Goal: Task Accomplishment & Management: Manage account settings

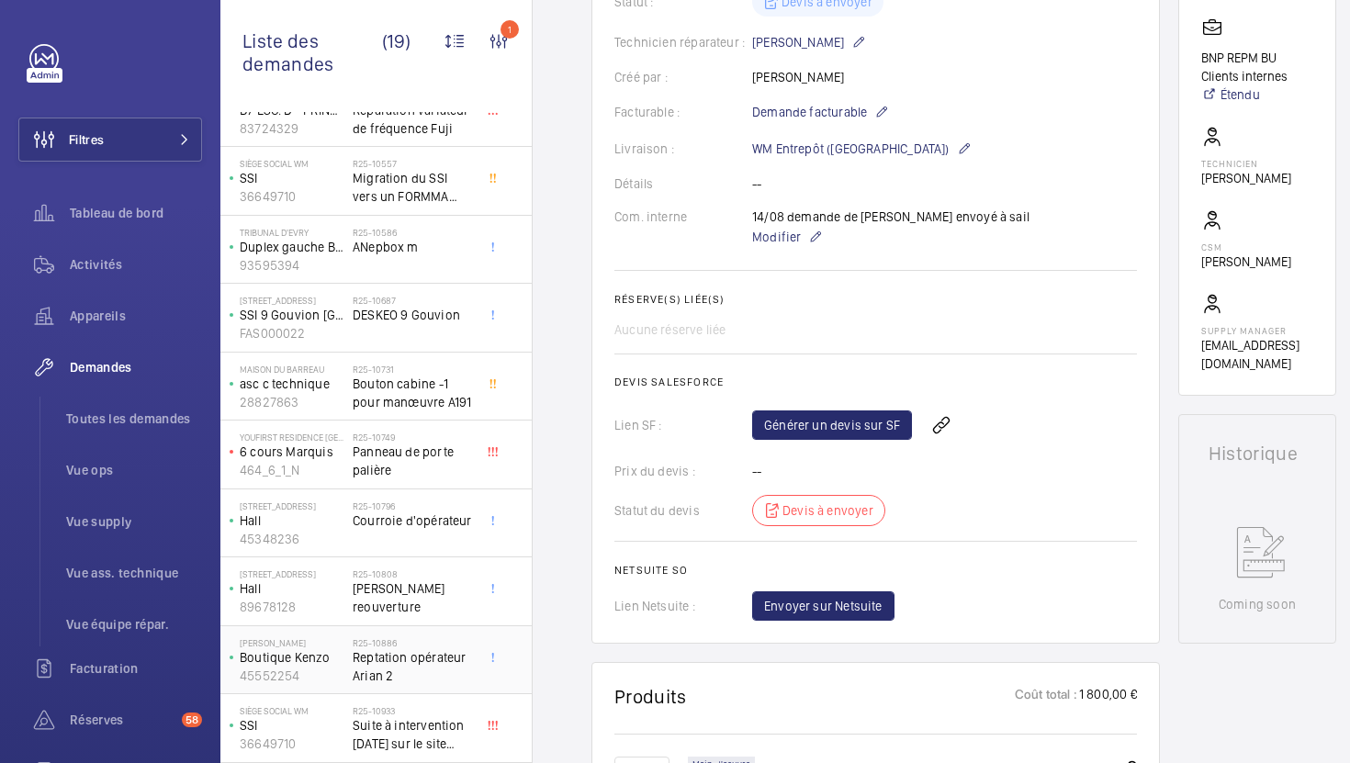
scroll to position [653, 0]
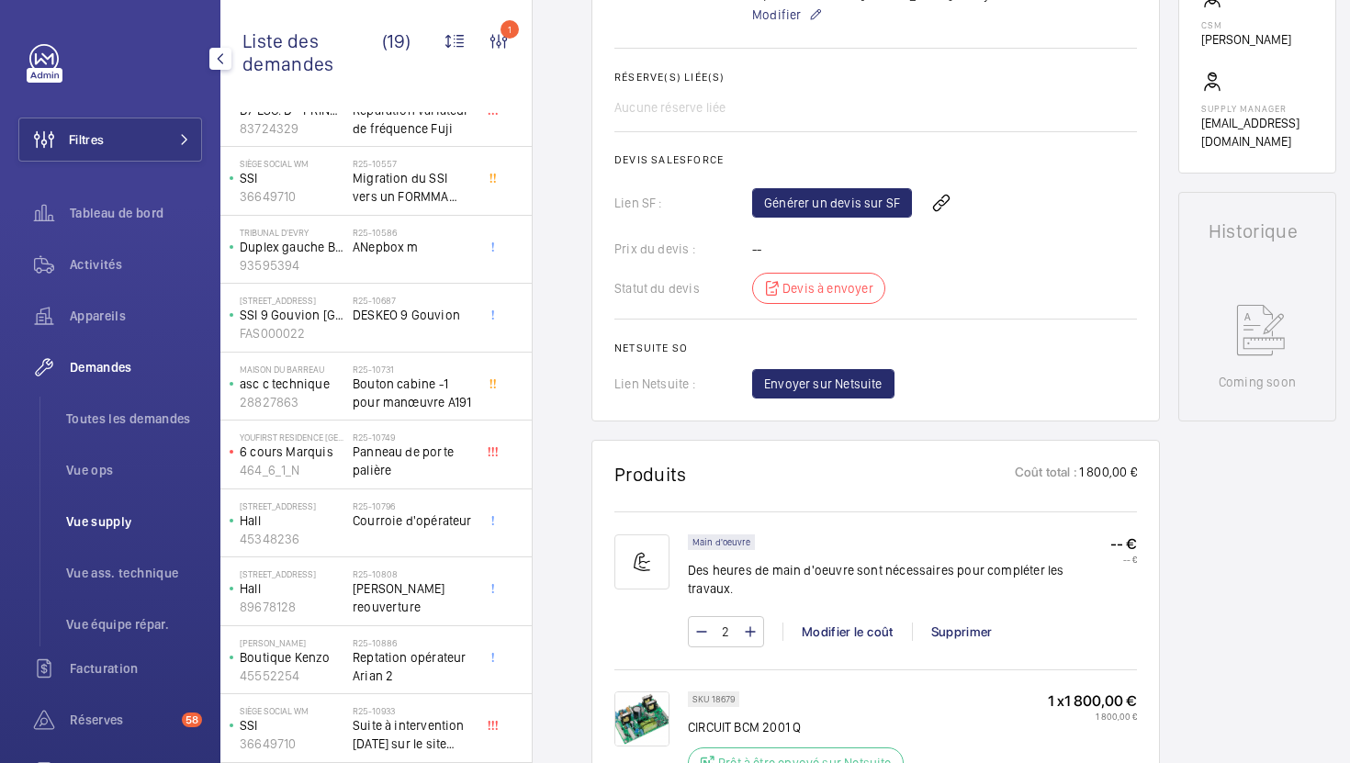
click at [98, 515] on span "Vue supply" at bounding box center [134, 521] width 136 height 18
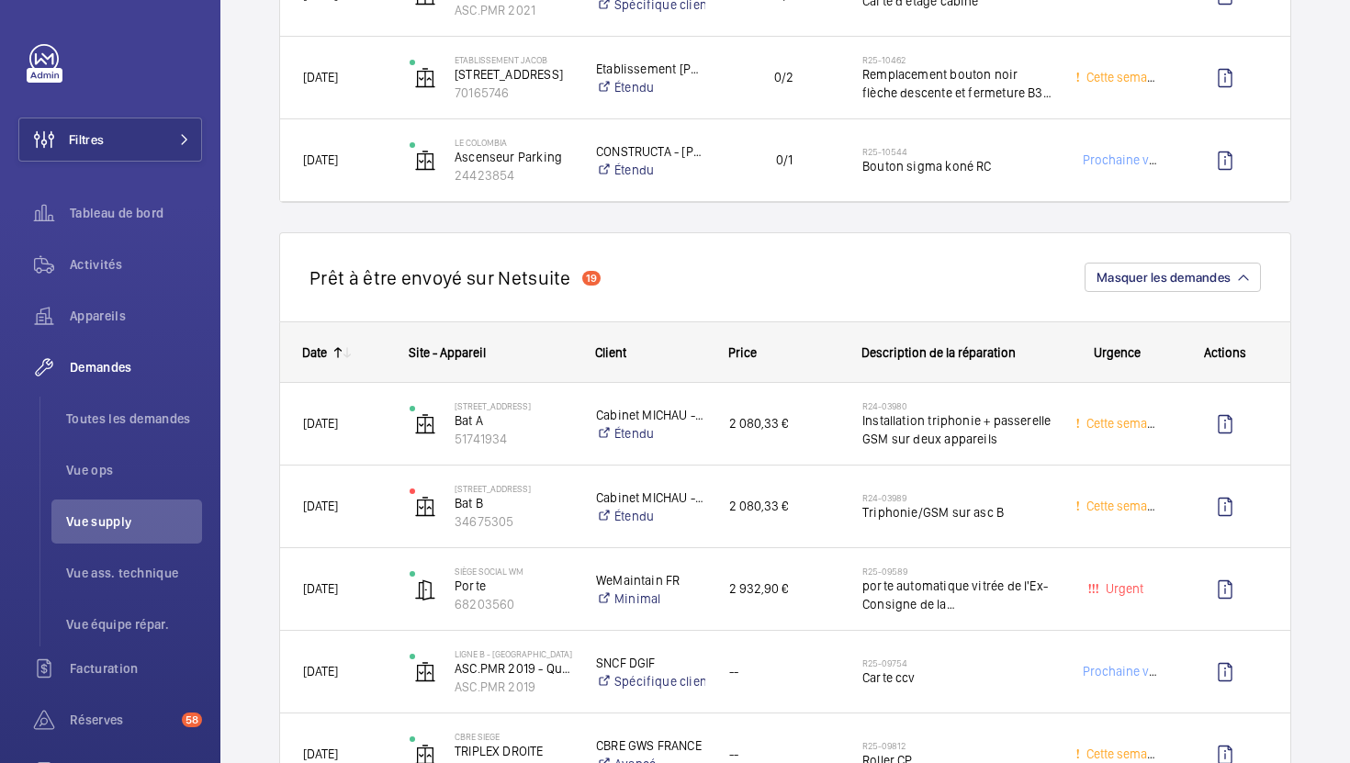
scroll to position [918, 0]
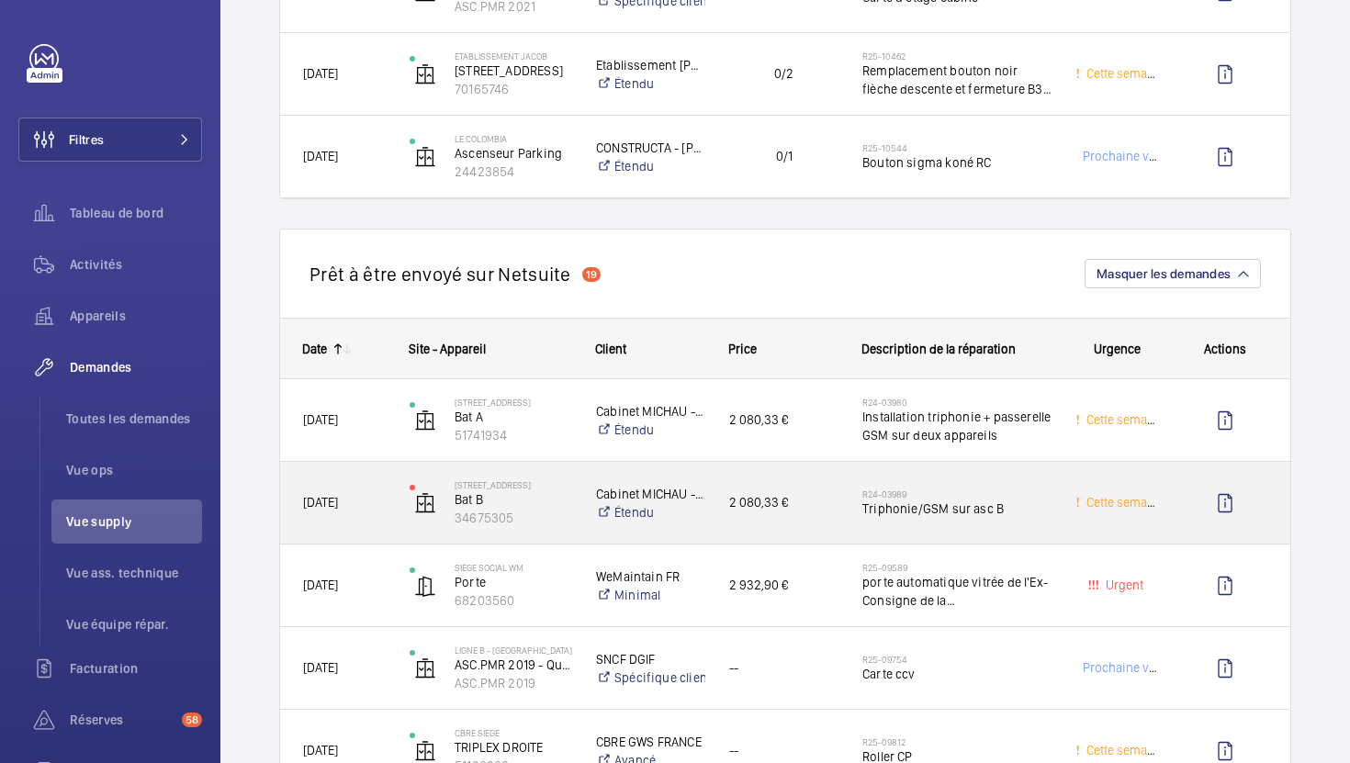
click at [824, 527] on div "2 080,33 €" at bounding box center [772, 503] width 131 height 58
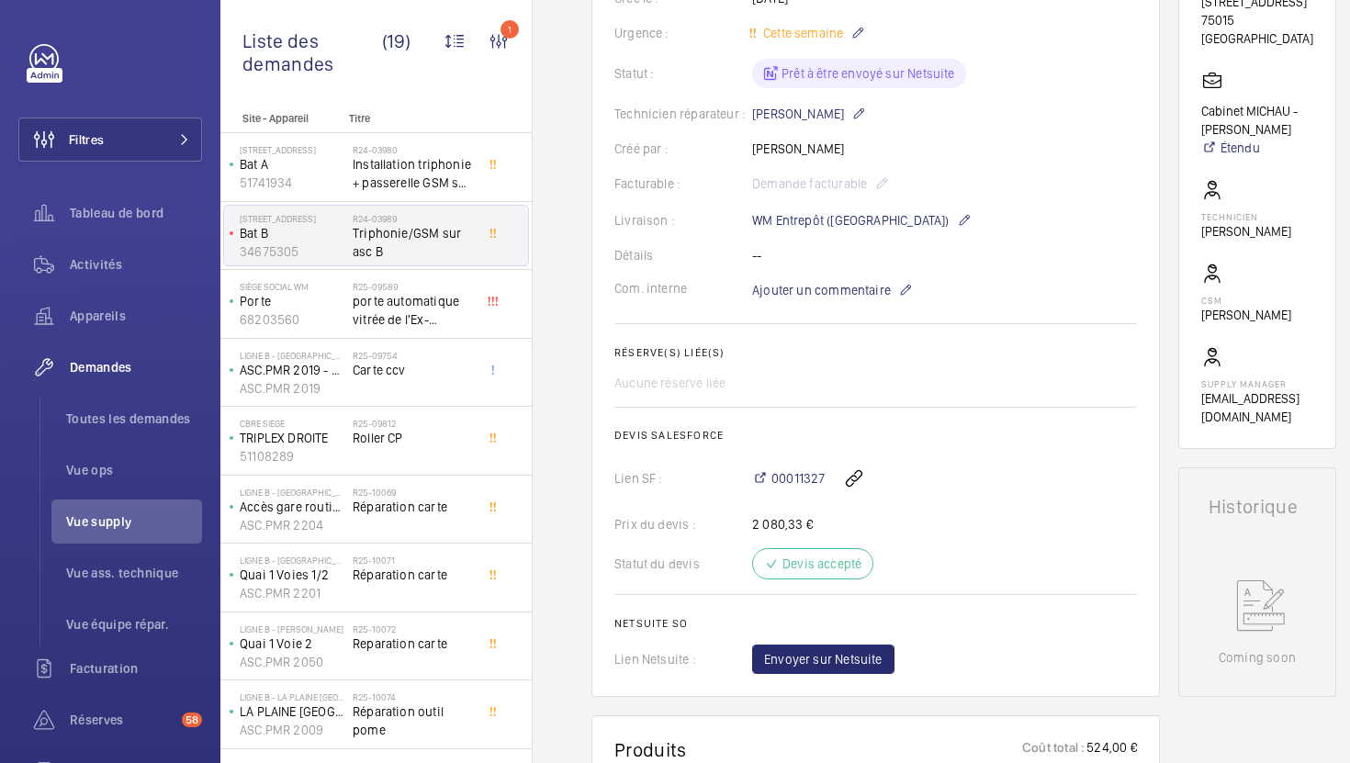
scroll to position [376, 0]
click at [822, 659] on span "Envoyer sur Netsuite" at bounding box center [823, 661] width 118 height 18
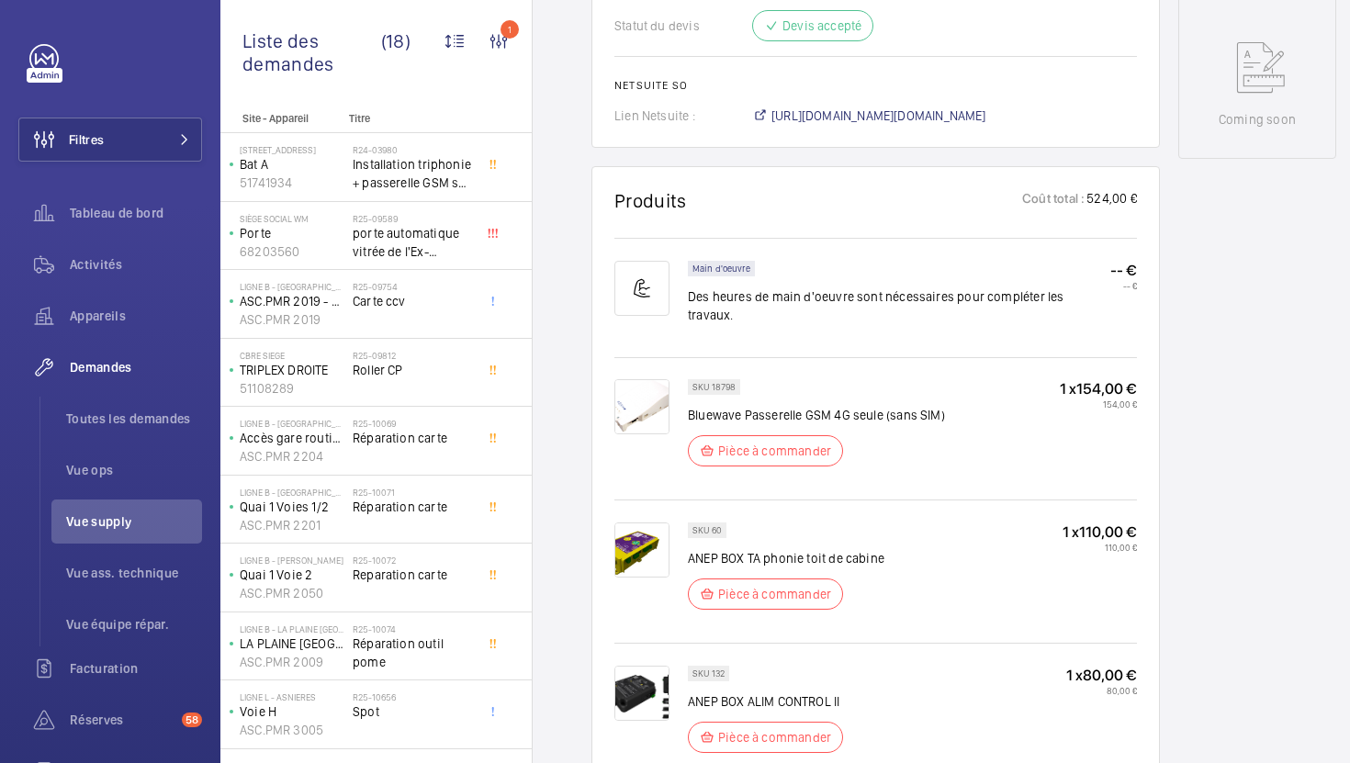
scroll to position [229, 0]
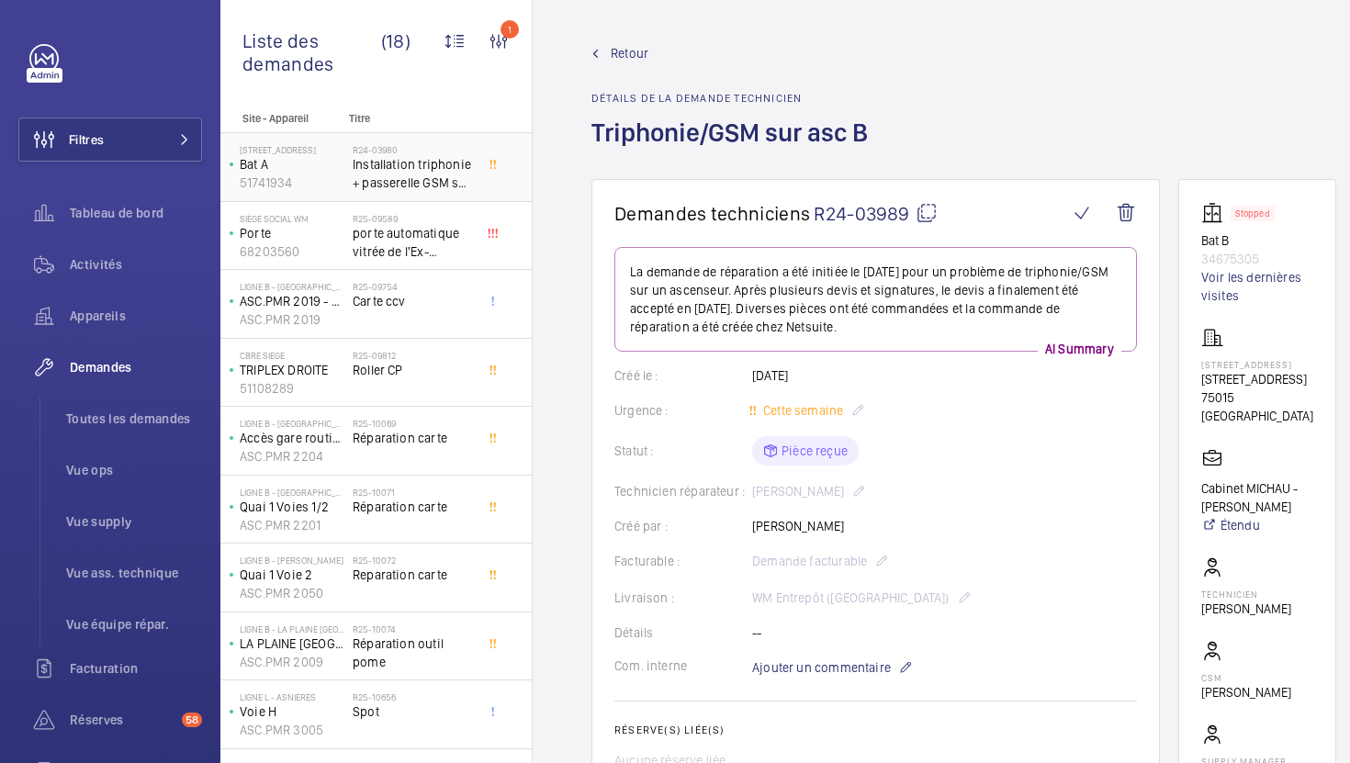
click at [436, 188] on span "Installation triphonie + passerelle GSM sur deux appareils" at bounding box center [413, 173] width 121 height 37
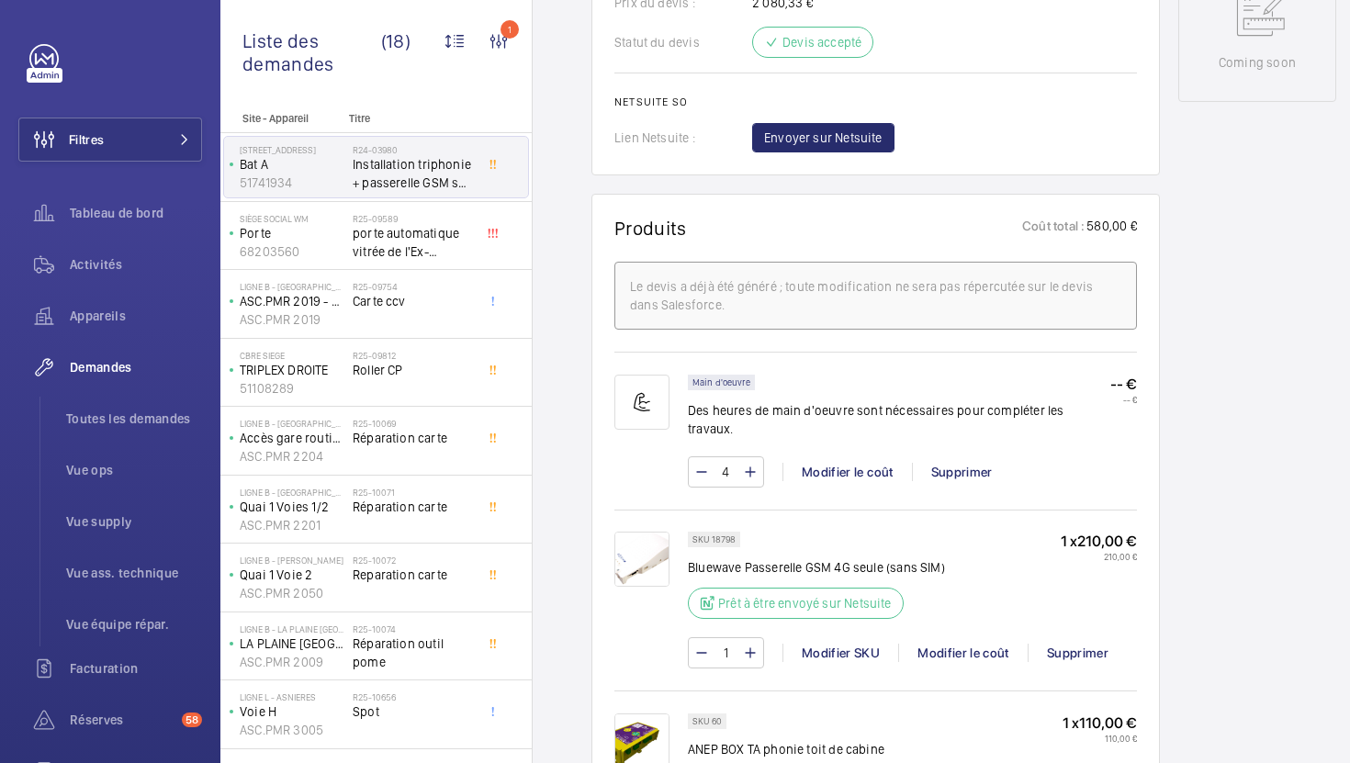
scroll to position [863, 0]
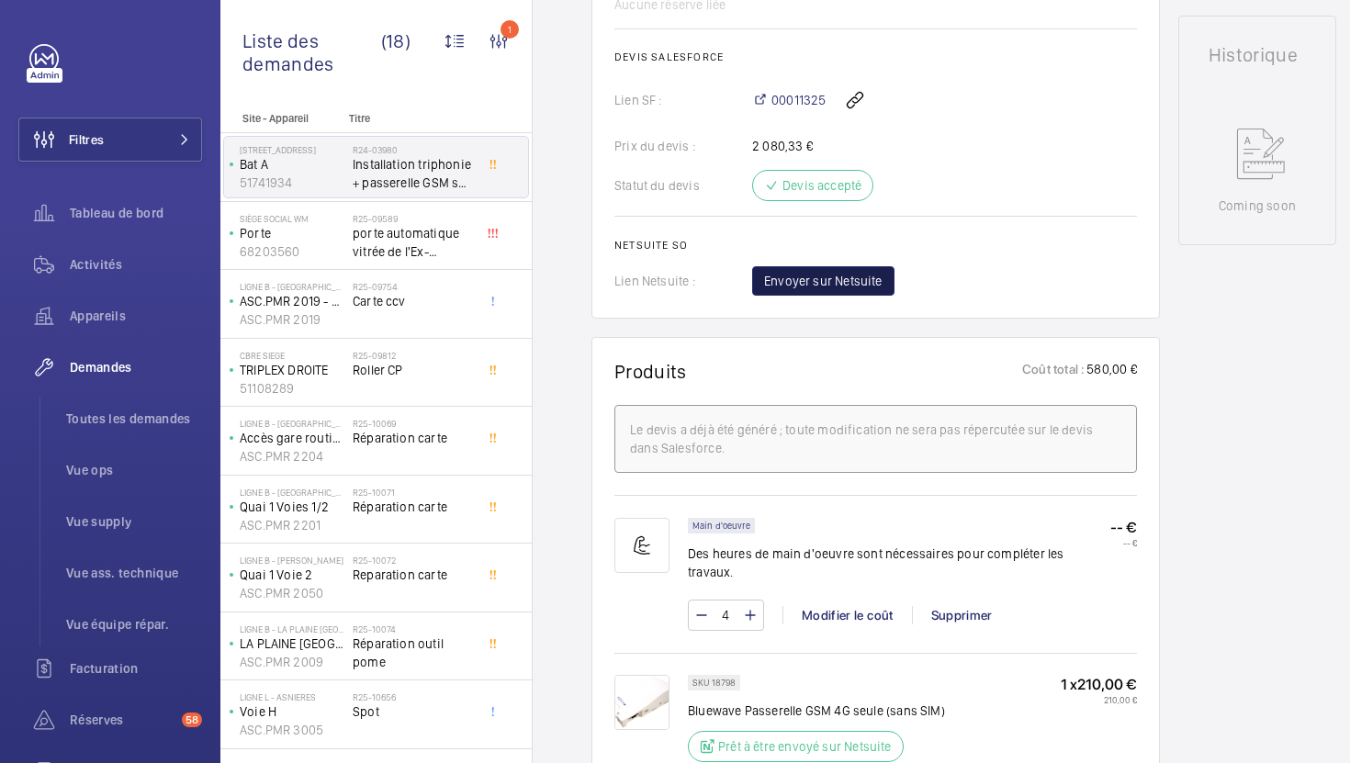
click at [827, 283] on span "Envoyer sur Netsuite" at bounding box center [823, 281] width 118 height 18
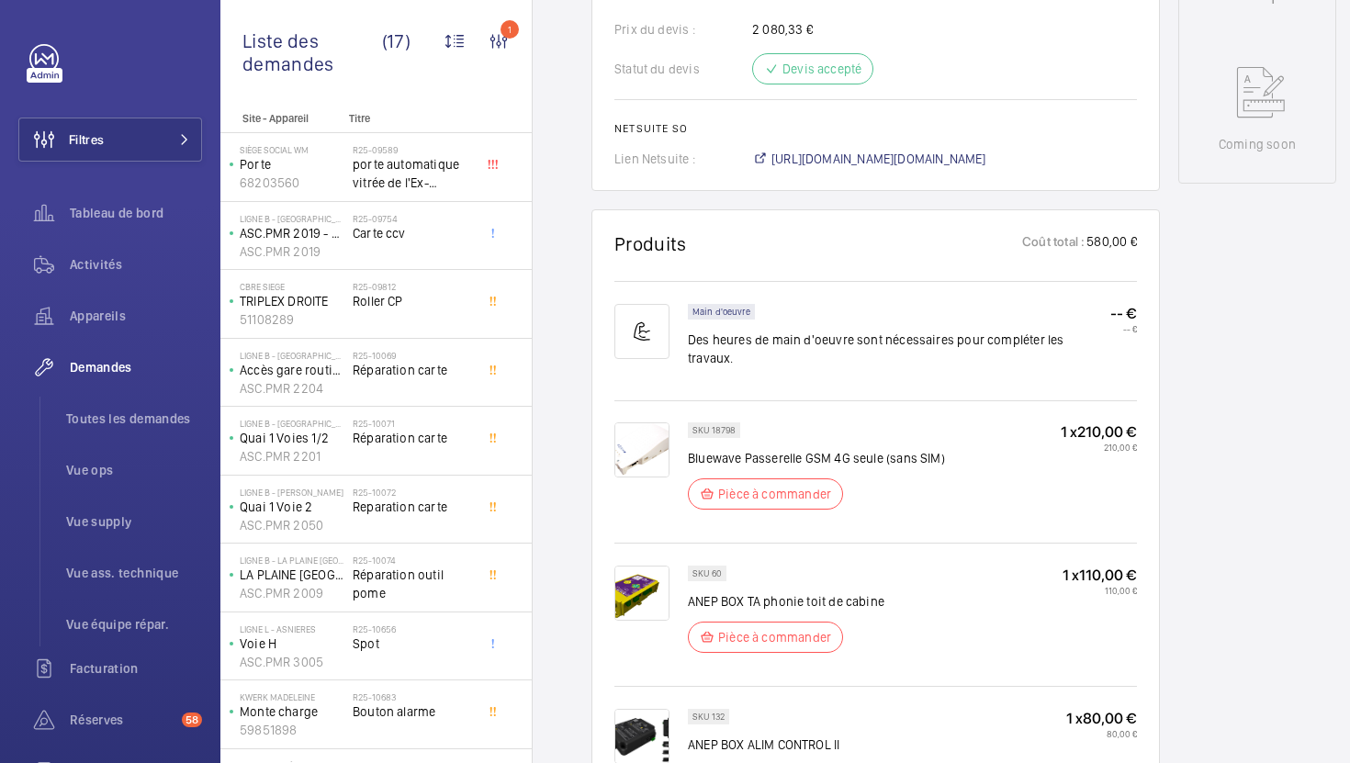
scroll to position [799, 0]
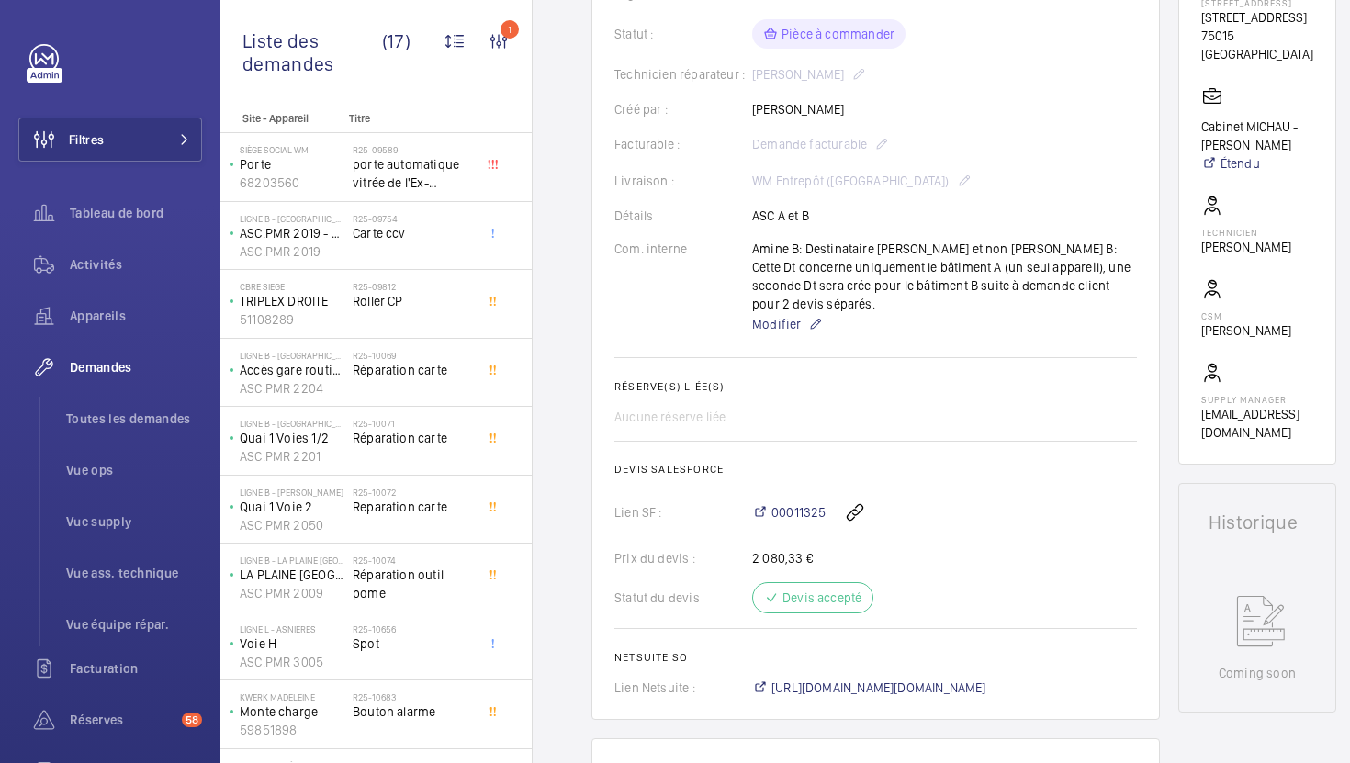
scroll to position [38, 0]
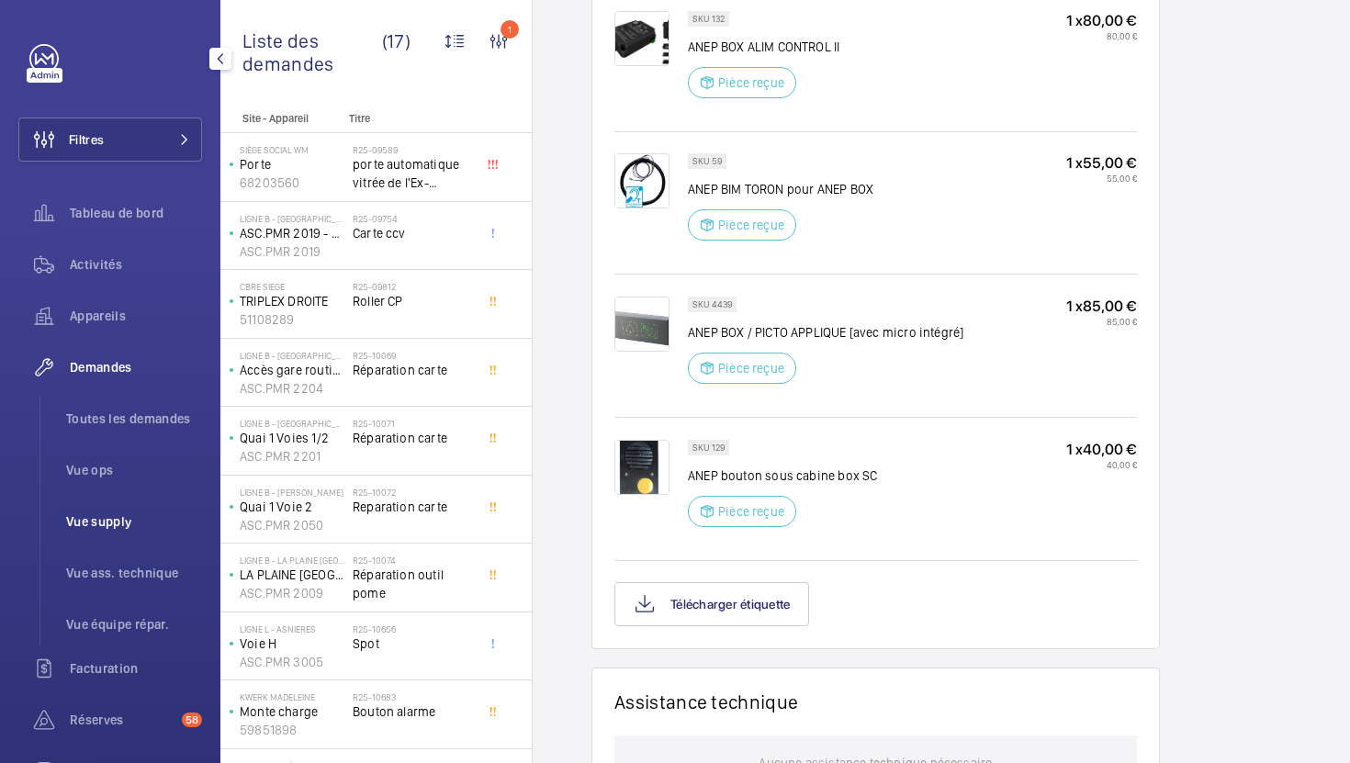
click at [106, 520] on span "Vue supply" at bounding box center [134, 521] width 136 height 18
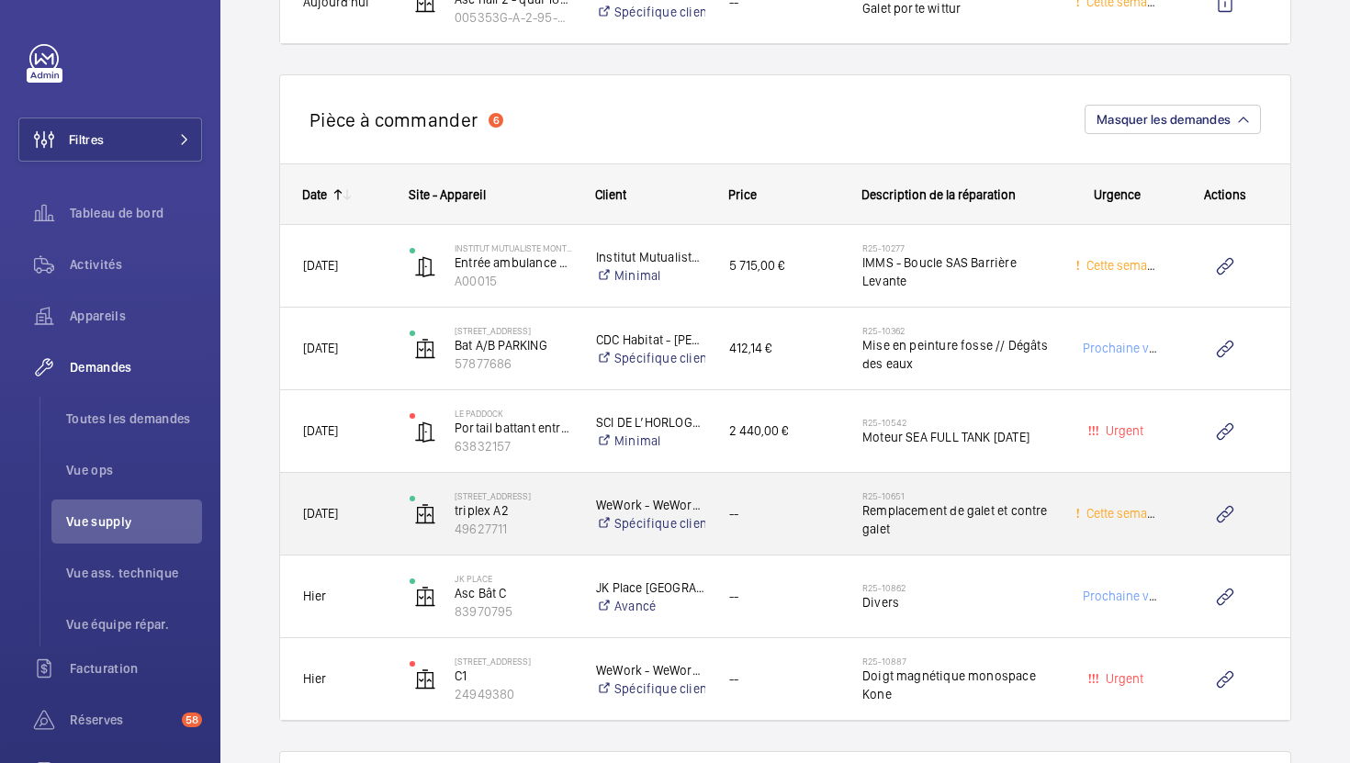
scroll to position [4262, 0]
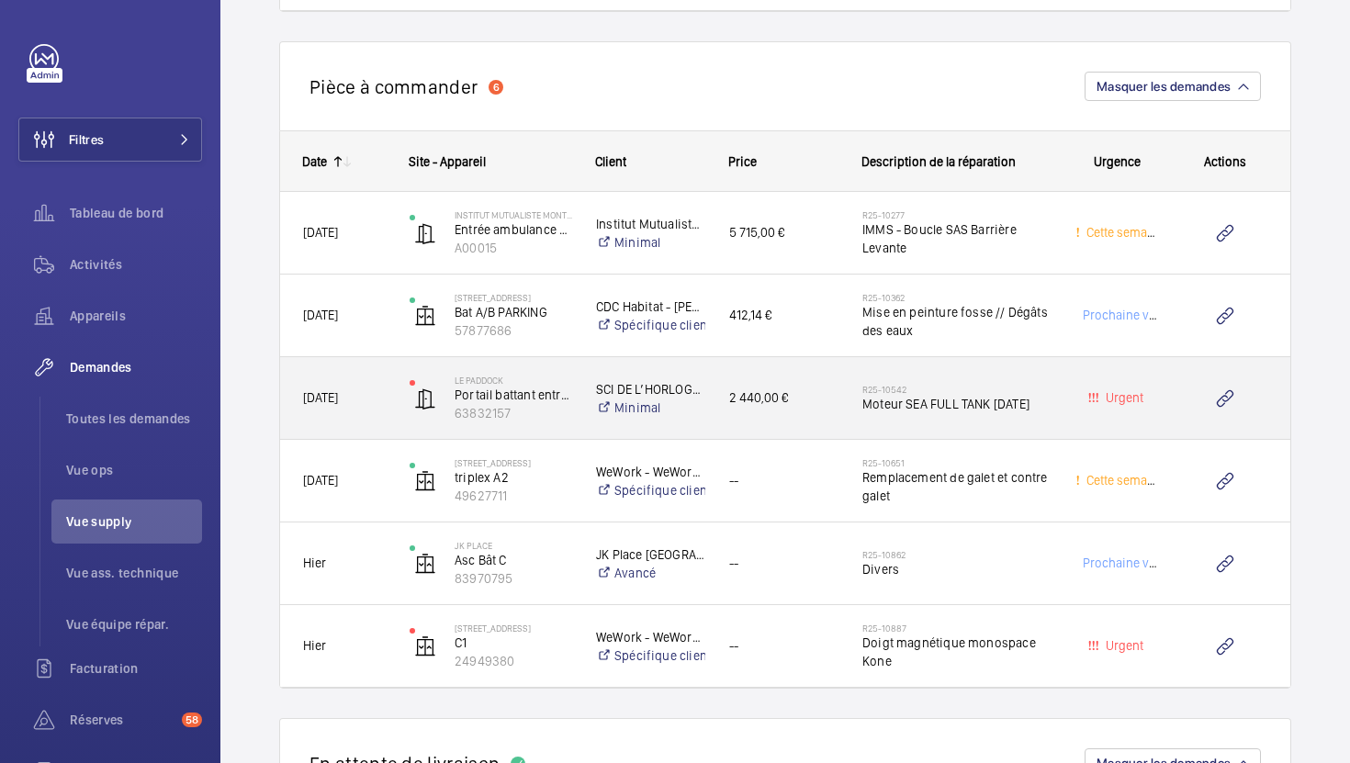
click at [828, 423] on div "2 440,00 €" at bounding box center [772, 398] width 131 height 58
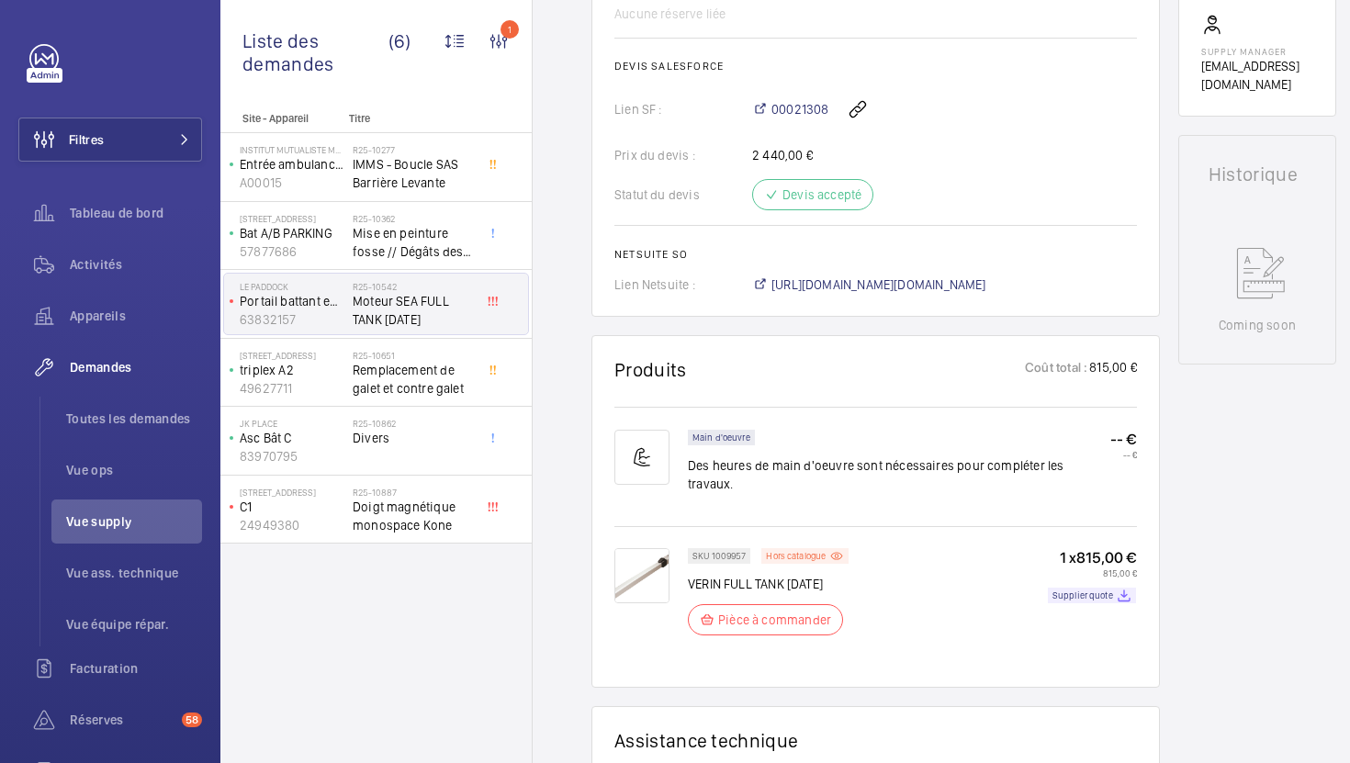
scroll to position [770, 0]
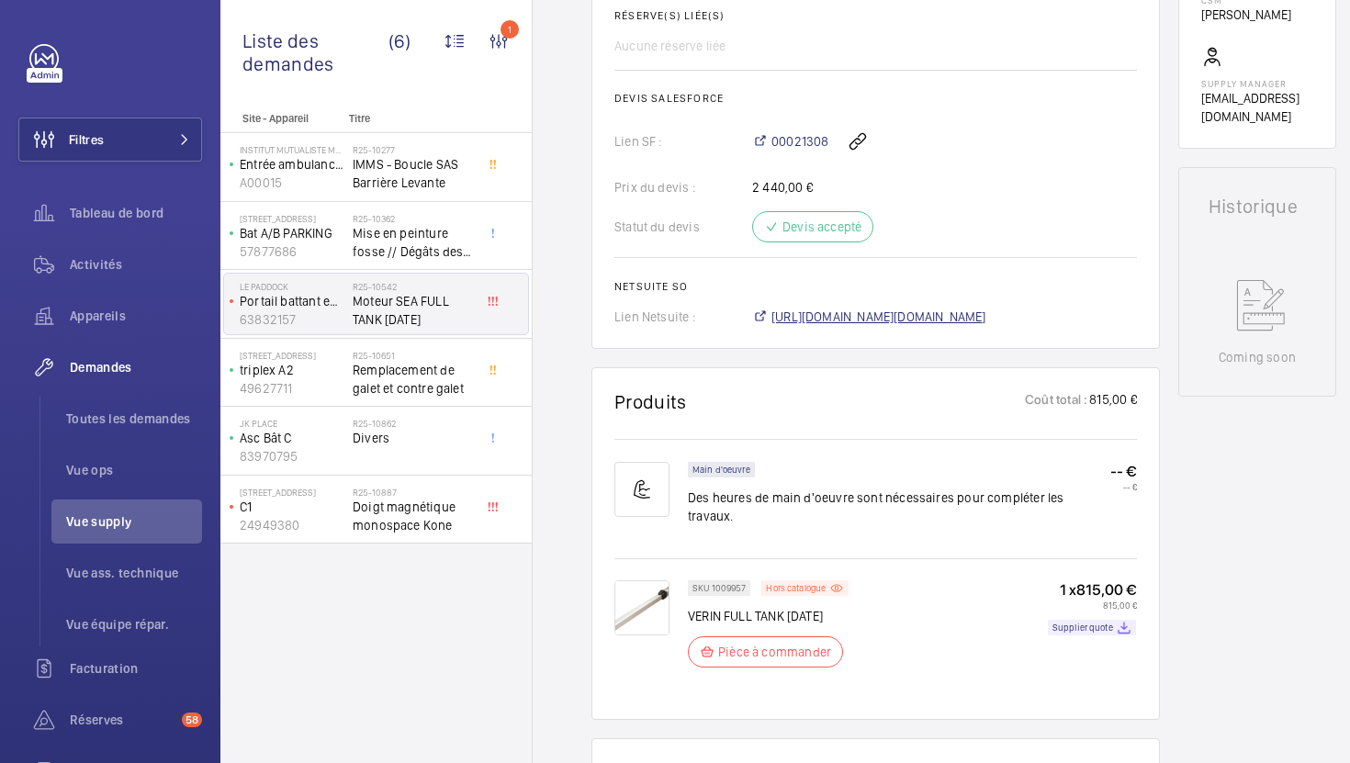
click at [915, 320] on span "[URL][DOMAIN_NAME][DOMAIN_NAME]" at bounding box center [878, 317] width 215 height 18
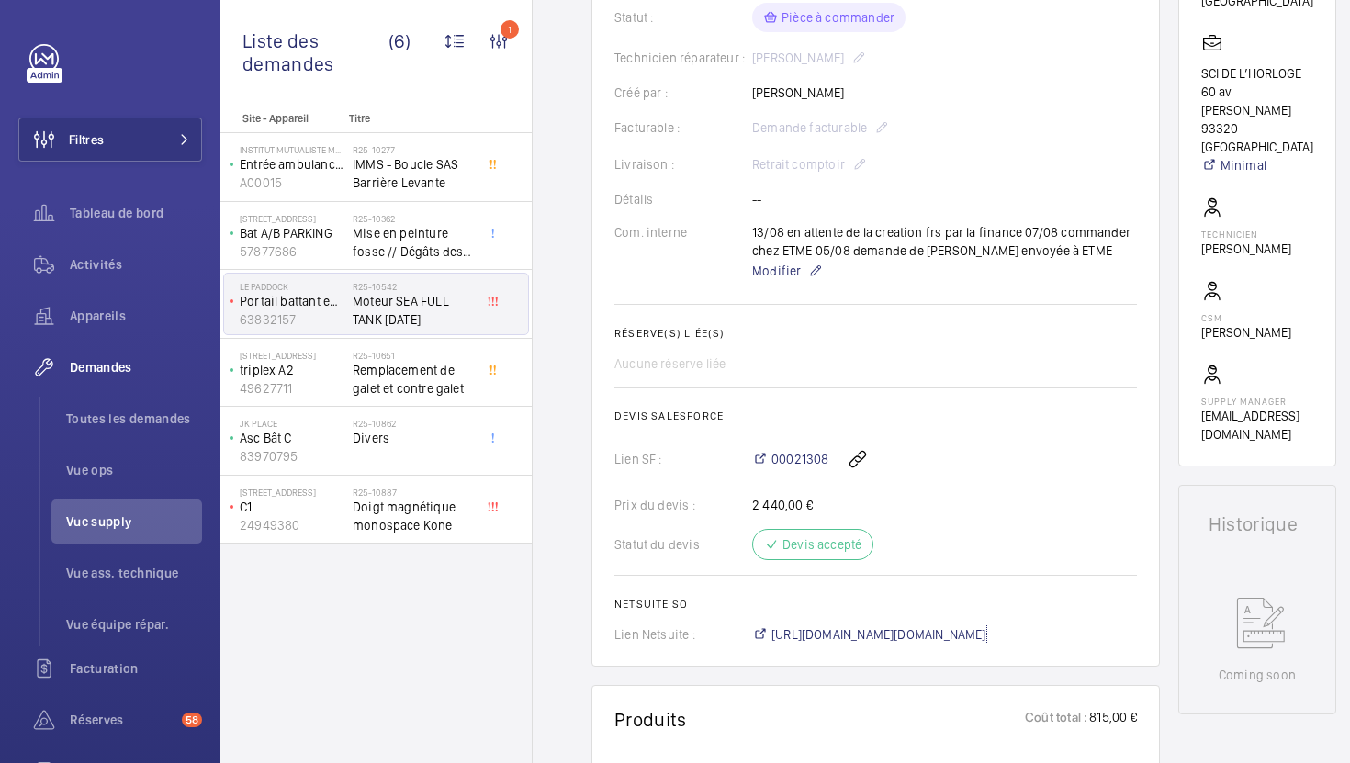
scroll to position [437, 0]
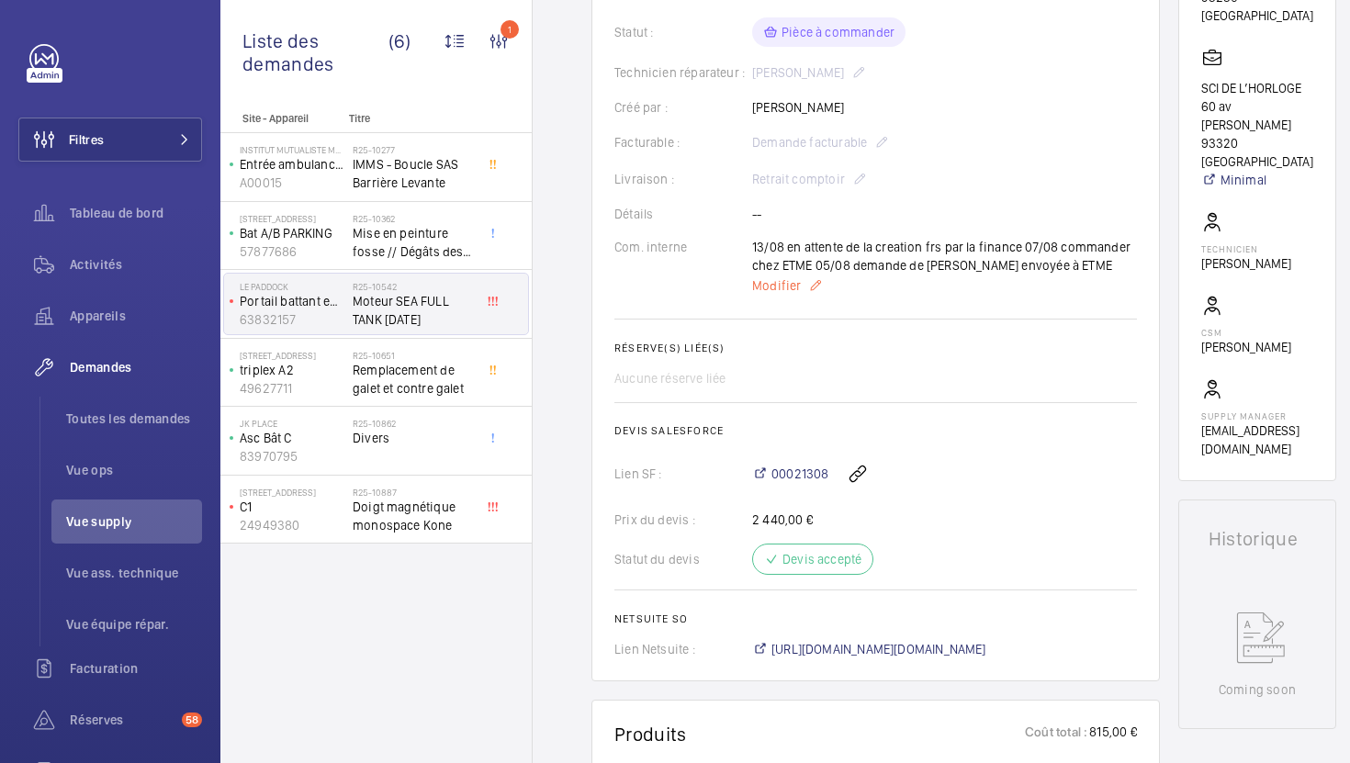
click at [798, 297] on p "Modifier" at bounding box center [944, 286] width 385 height 22
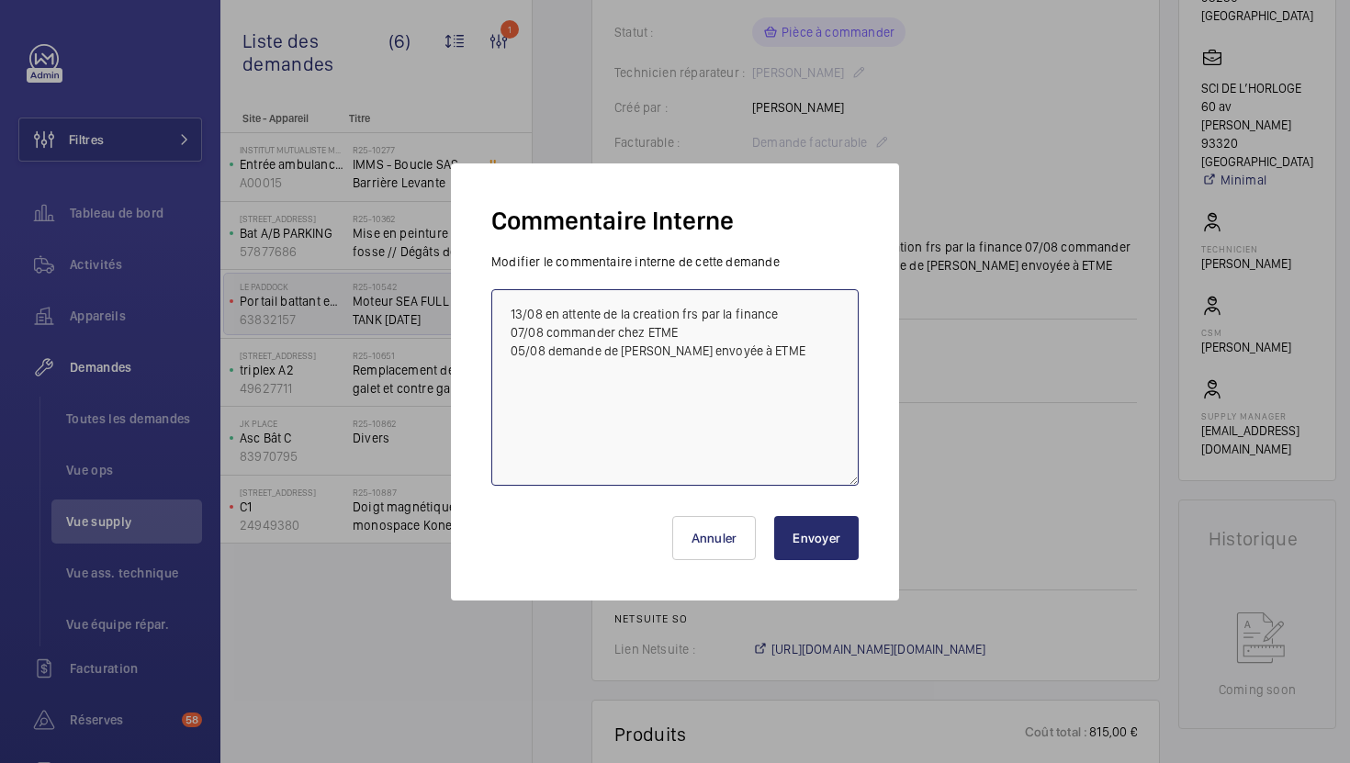
click at [511, 314] on textarea "13/08 en attente de la creation frs par la finance 07/08 commander chez ETME 05…" at bounding box center [674, 387] width 367 height 197
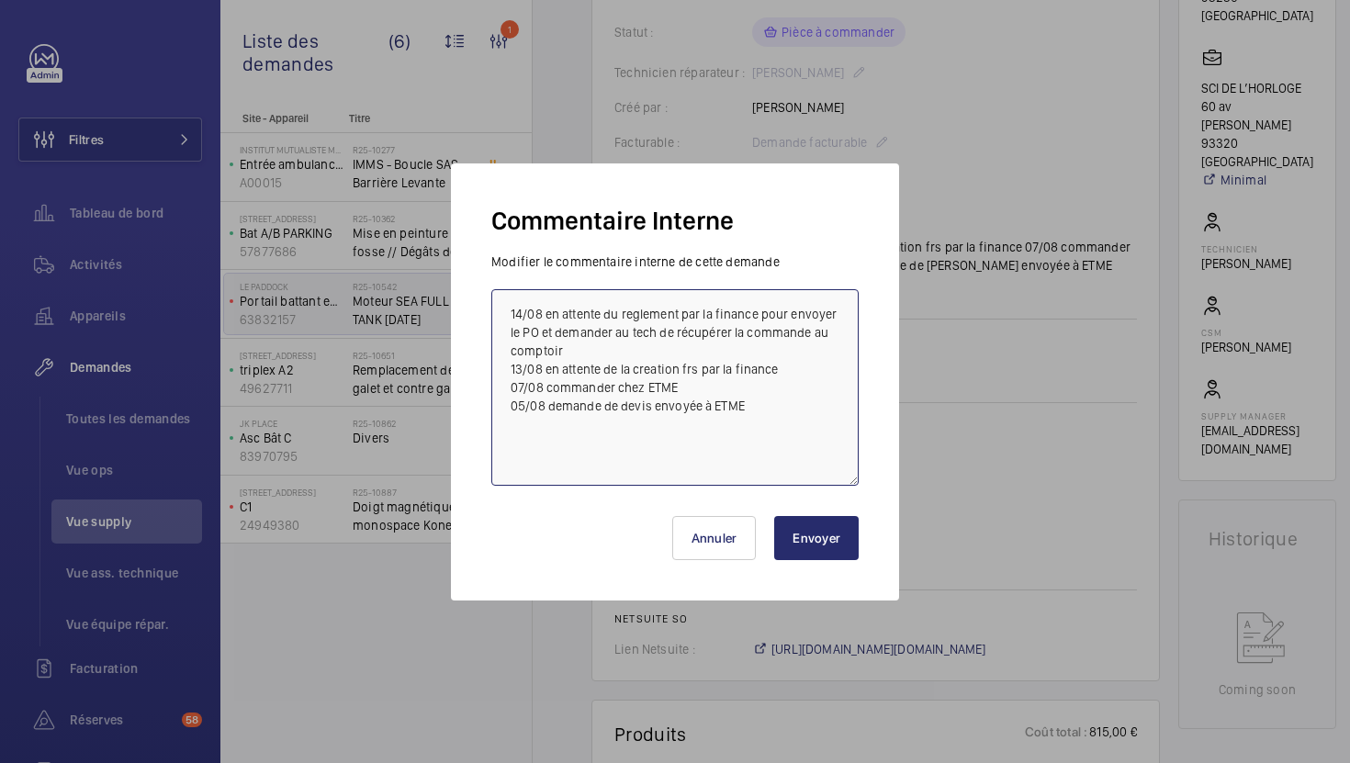
type textarea "14/08 en attente du reglement par la finance pour envoyer le PO et demander au …"
click at [812, 541] on button "Envoyer" at bounding box center [816, 538] width 84 height 44
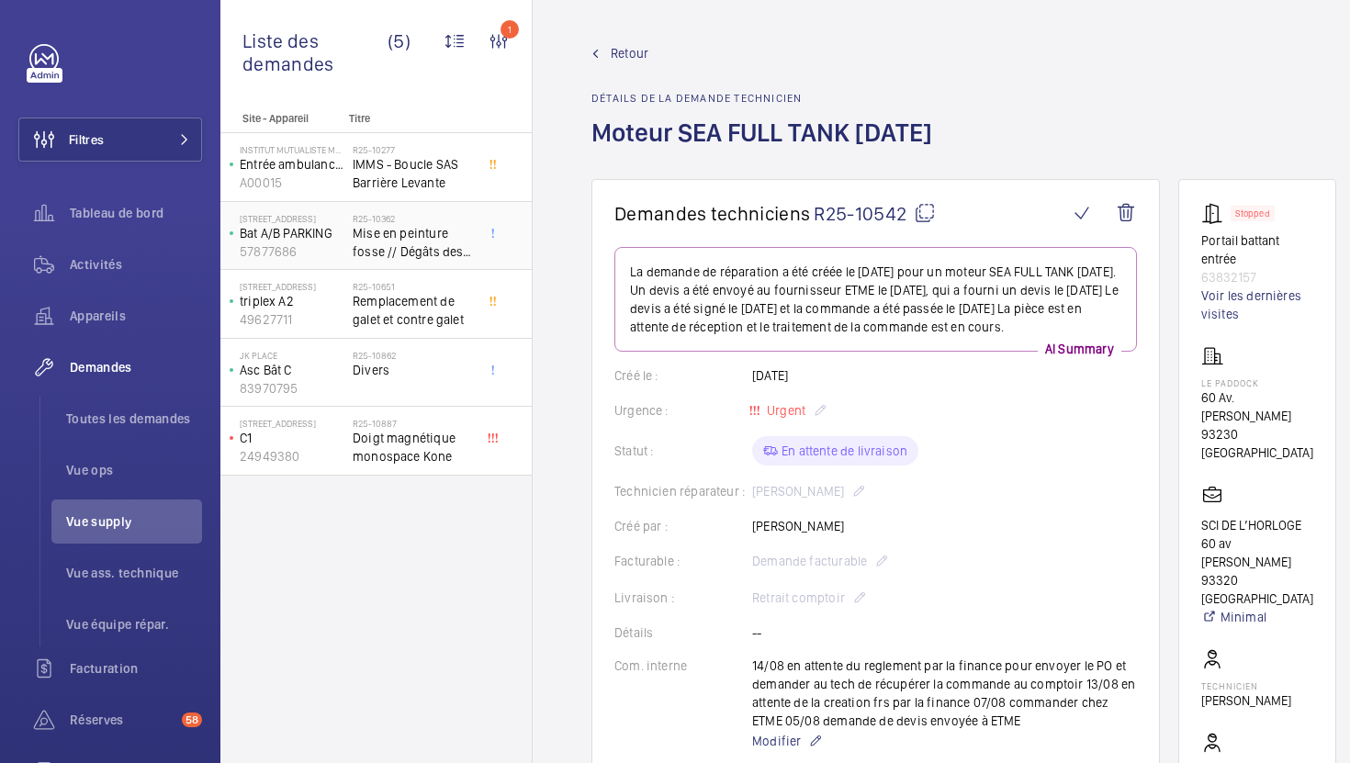
click at [445, 229] on span "Mise en peinture fosse // Dégâts des eaux" at bounding box center [413, 242] width 121 height 37
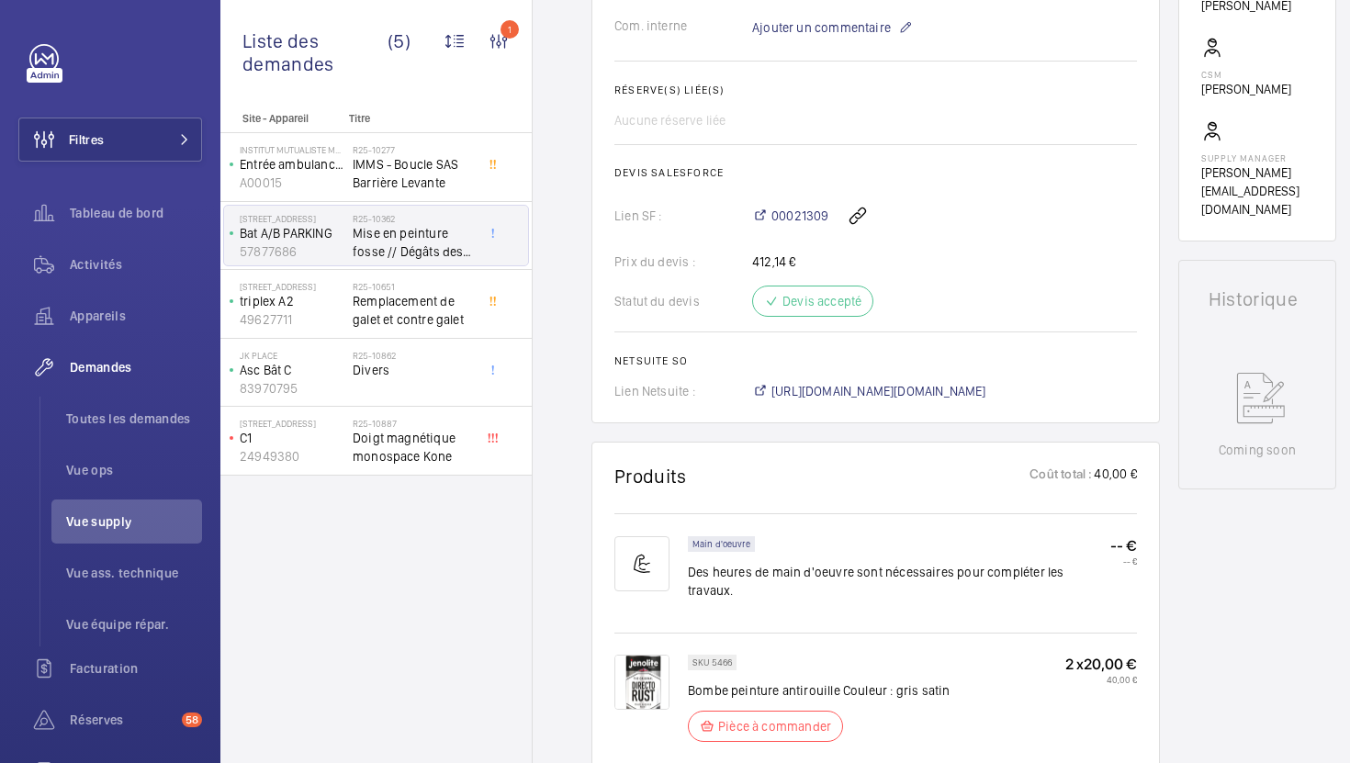
scroll to position [710, 0]
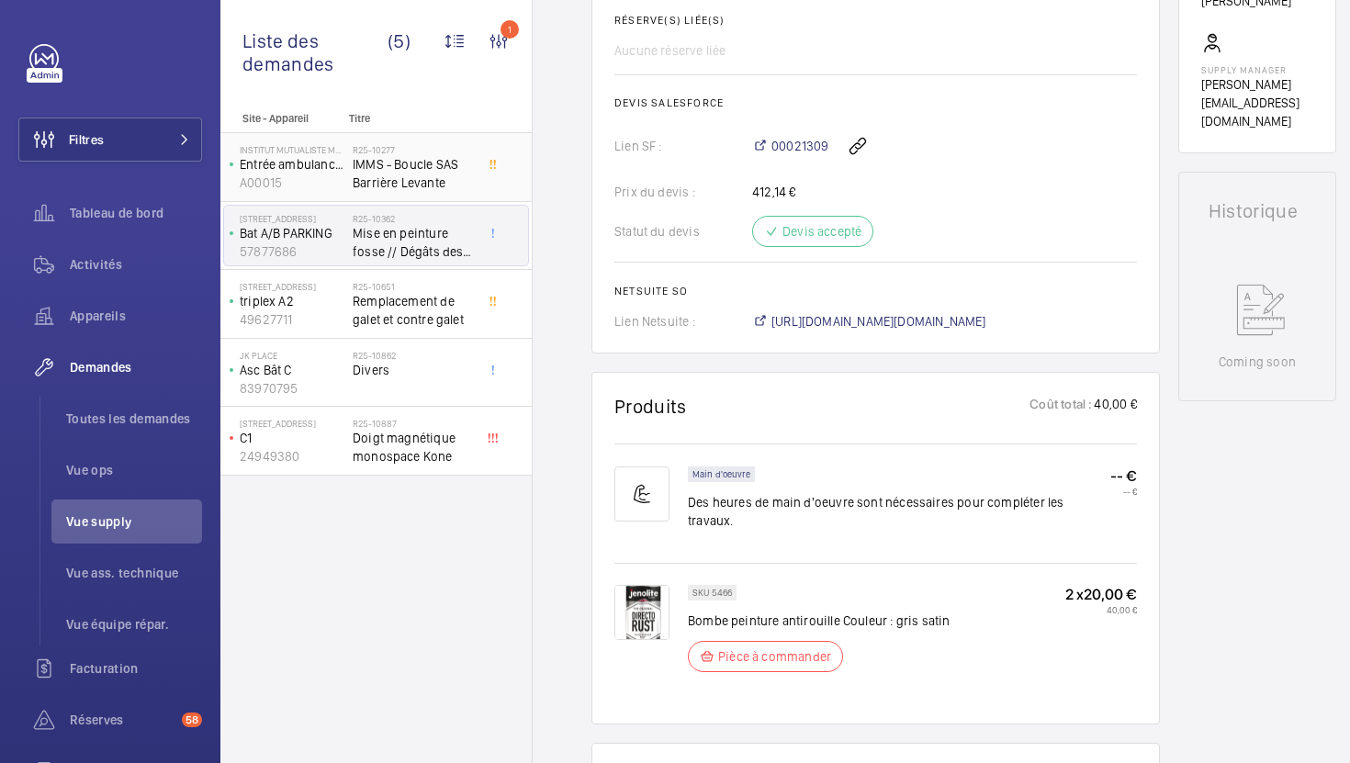
click at [469, 178] on span "IMMS - Boucle SAS Barrière Levante" at bounding box center [413, 173] width 121 height 37
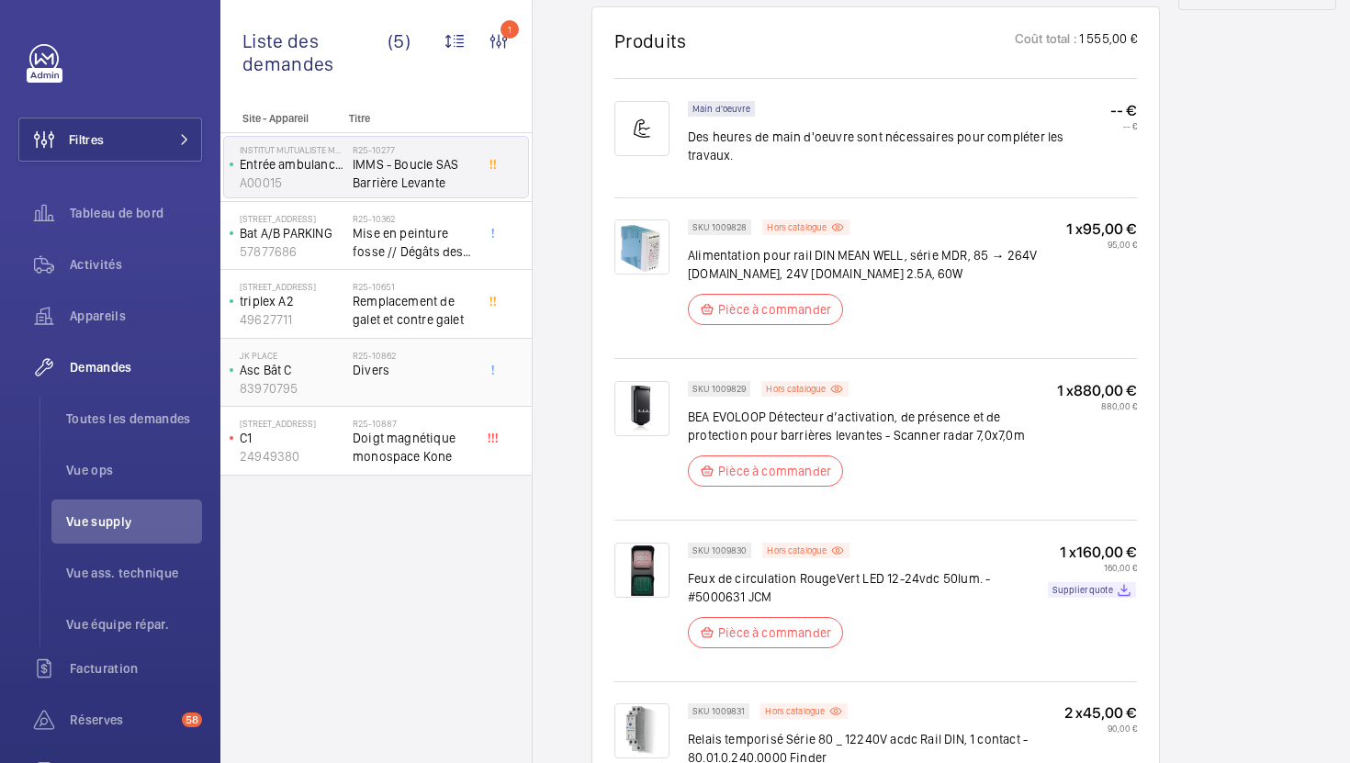
scroll to position [1167, 0]
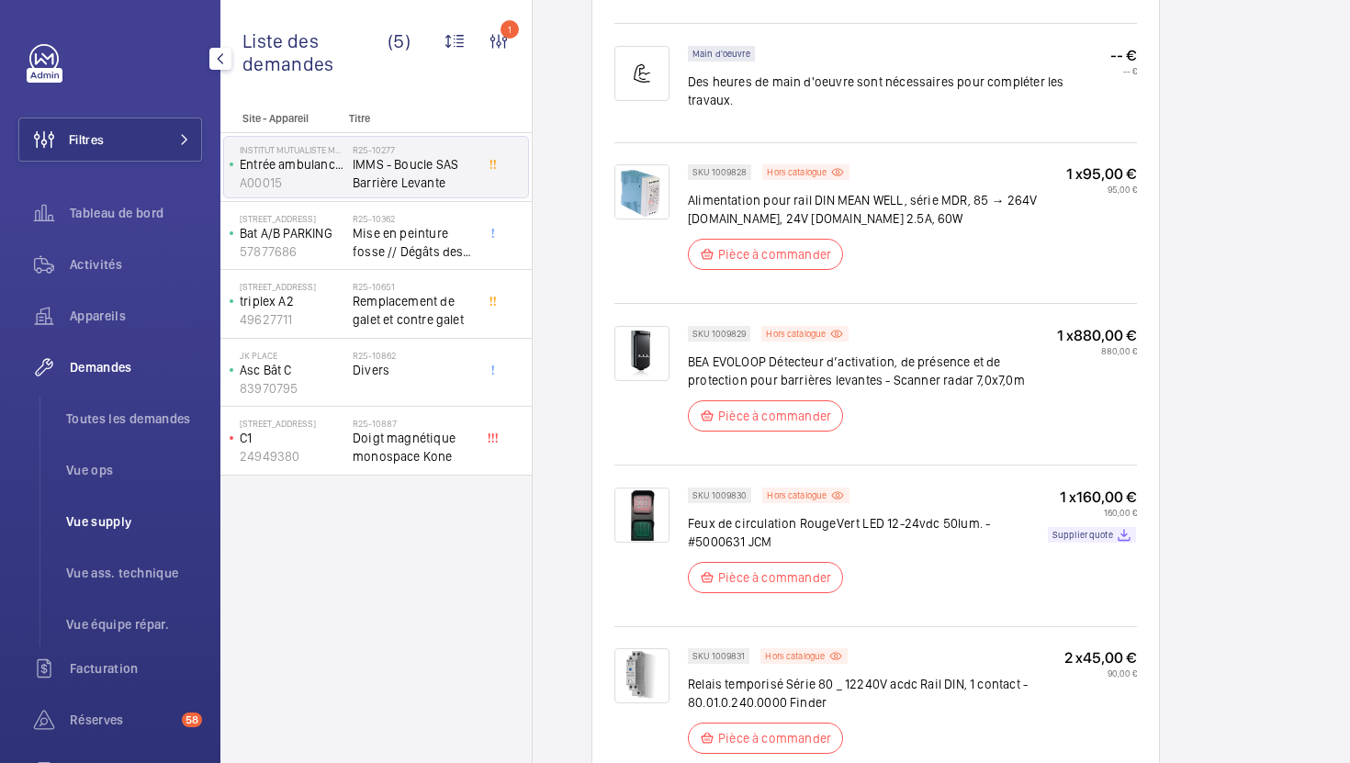
click at [96, 524] on span "Vue supply" at bounding box center [134, 521] width 136 height 18
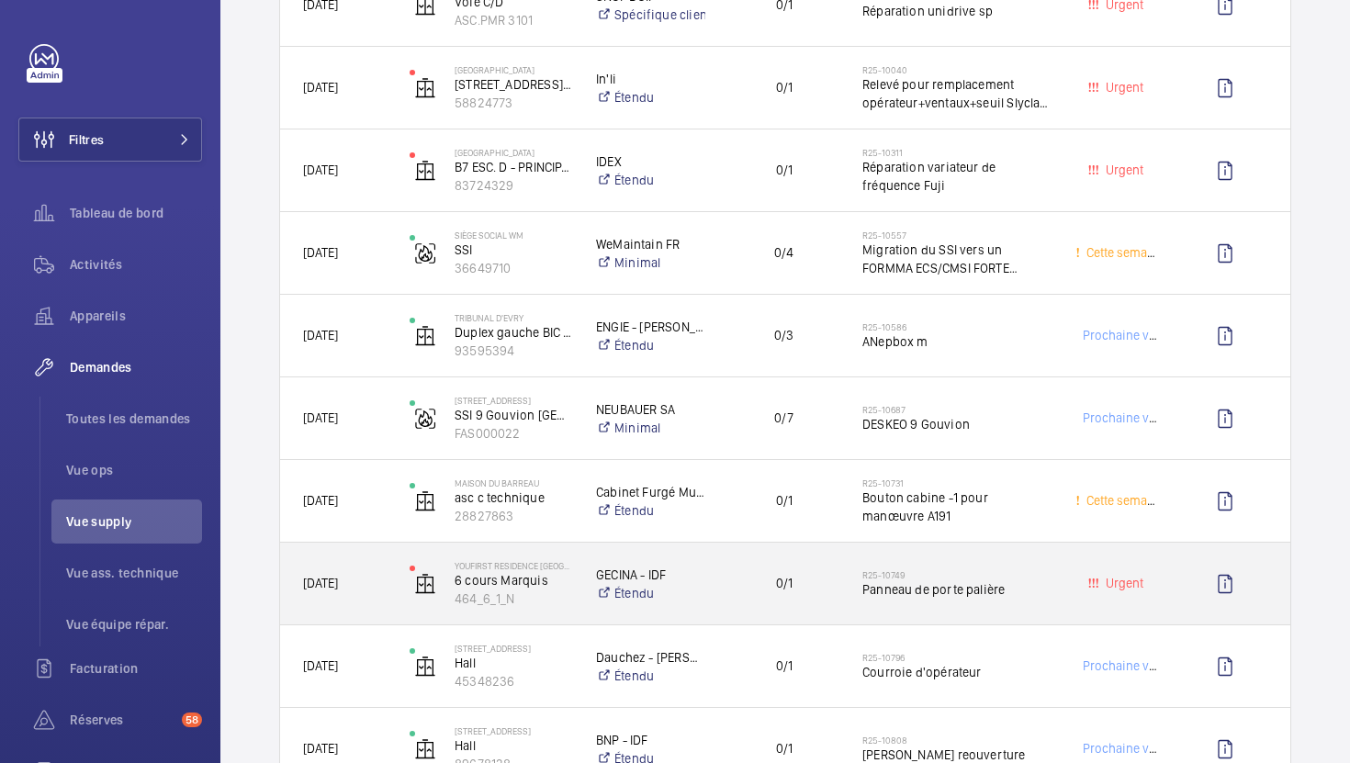
scroll to position [1051, 0]
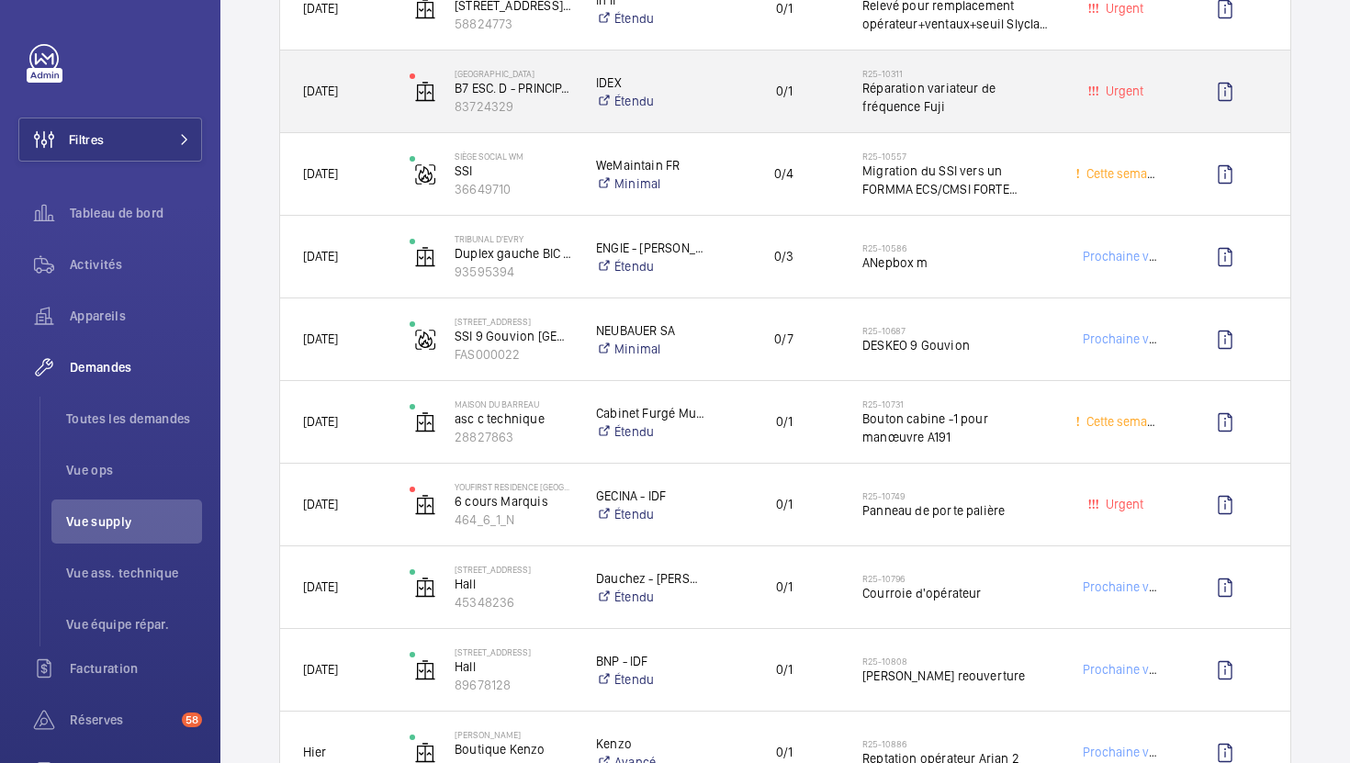
click at [817, 123] on div "0/1" at bounding box center [772, 92] width 133 height 82
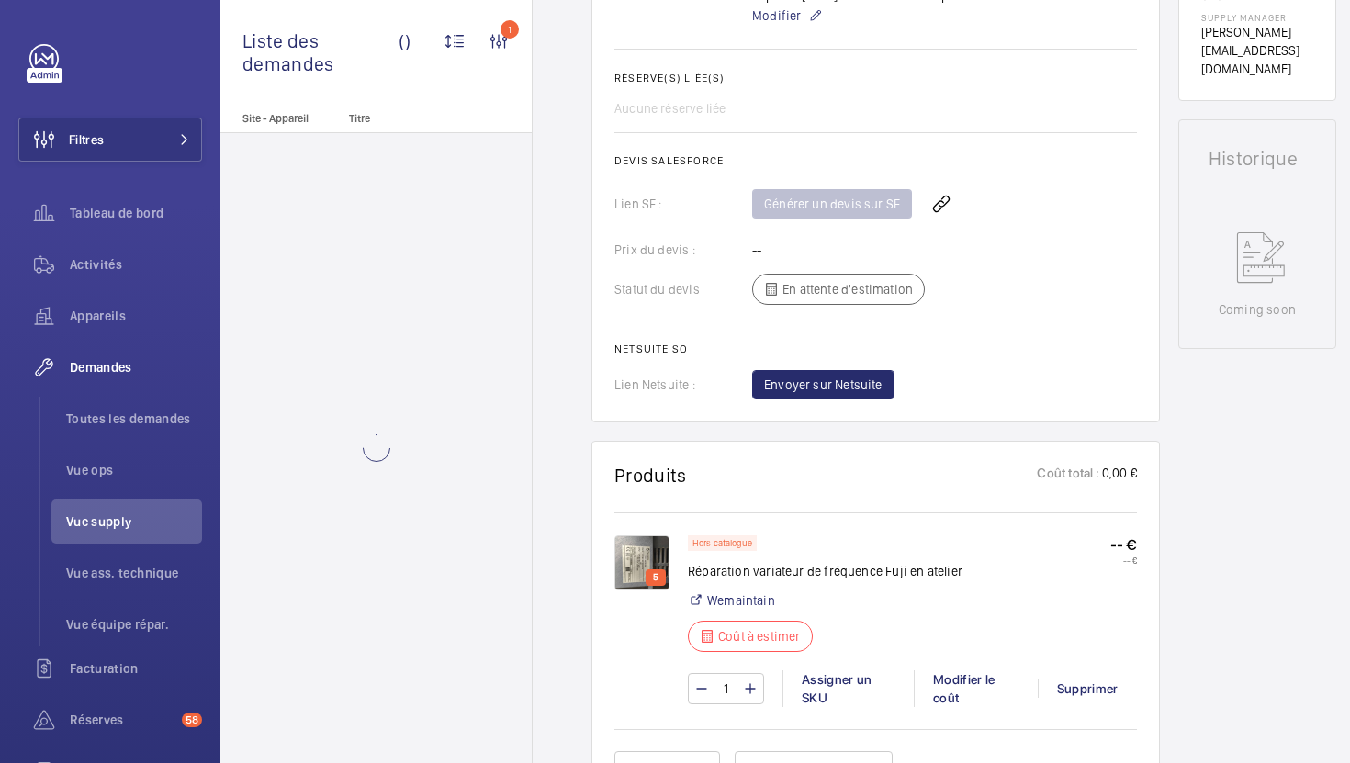
scroll to position [781, 0]
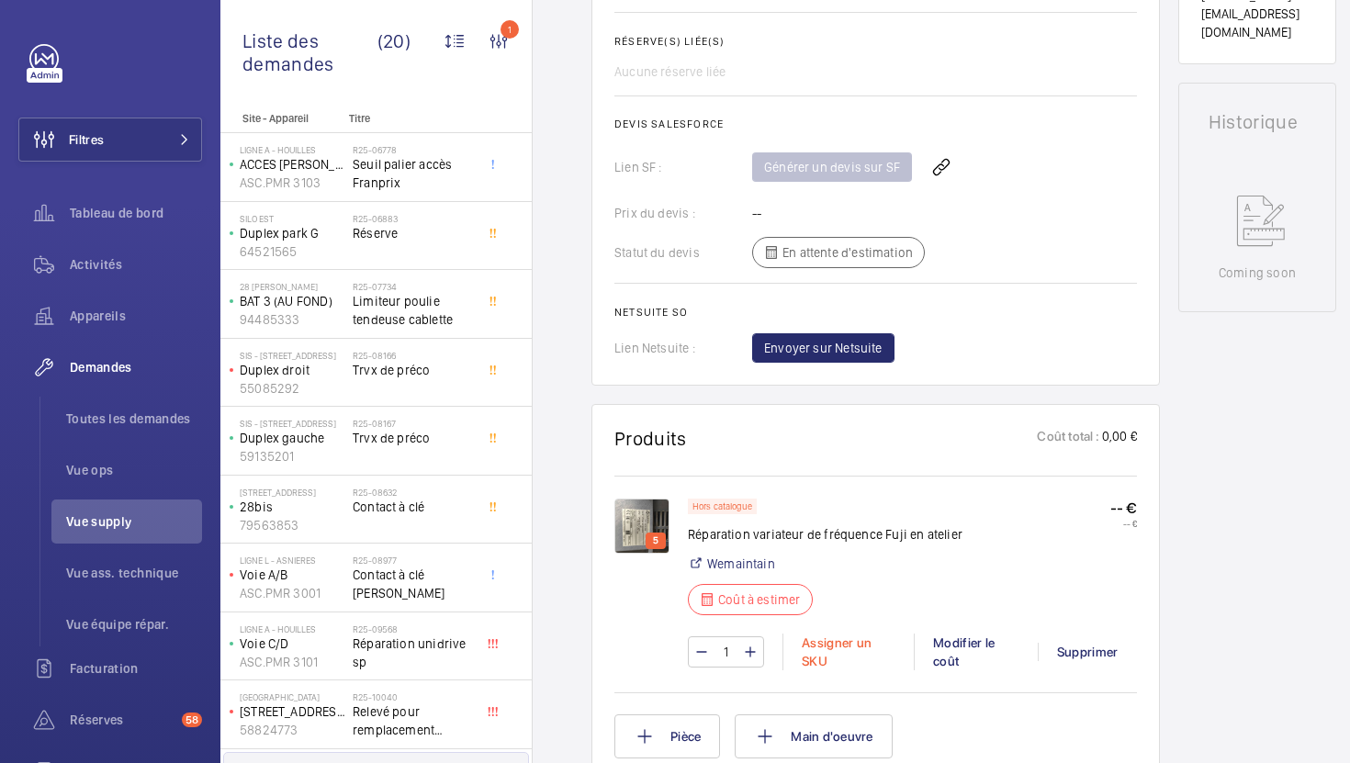
click at [841, 655] on div "Assigner un SKU" at bounding box center [847, 652] width 131 height 37
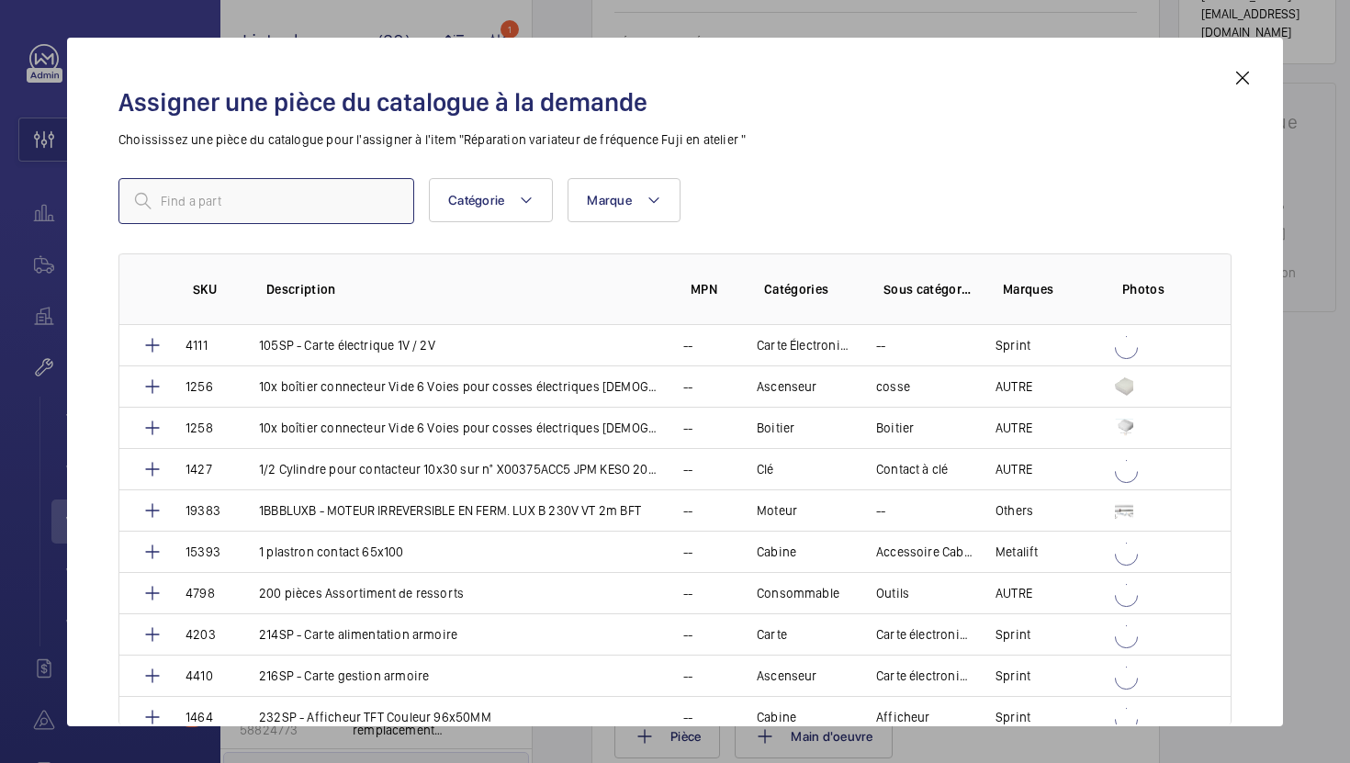
click at [337, 205] on input "text" at bounding box center [266, 201] width 296 height 46
type input "repara"
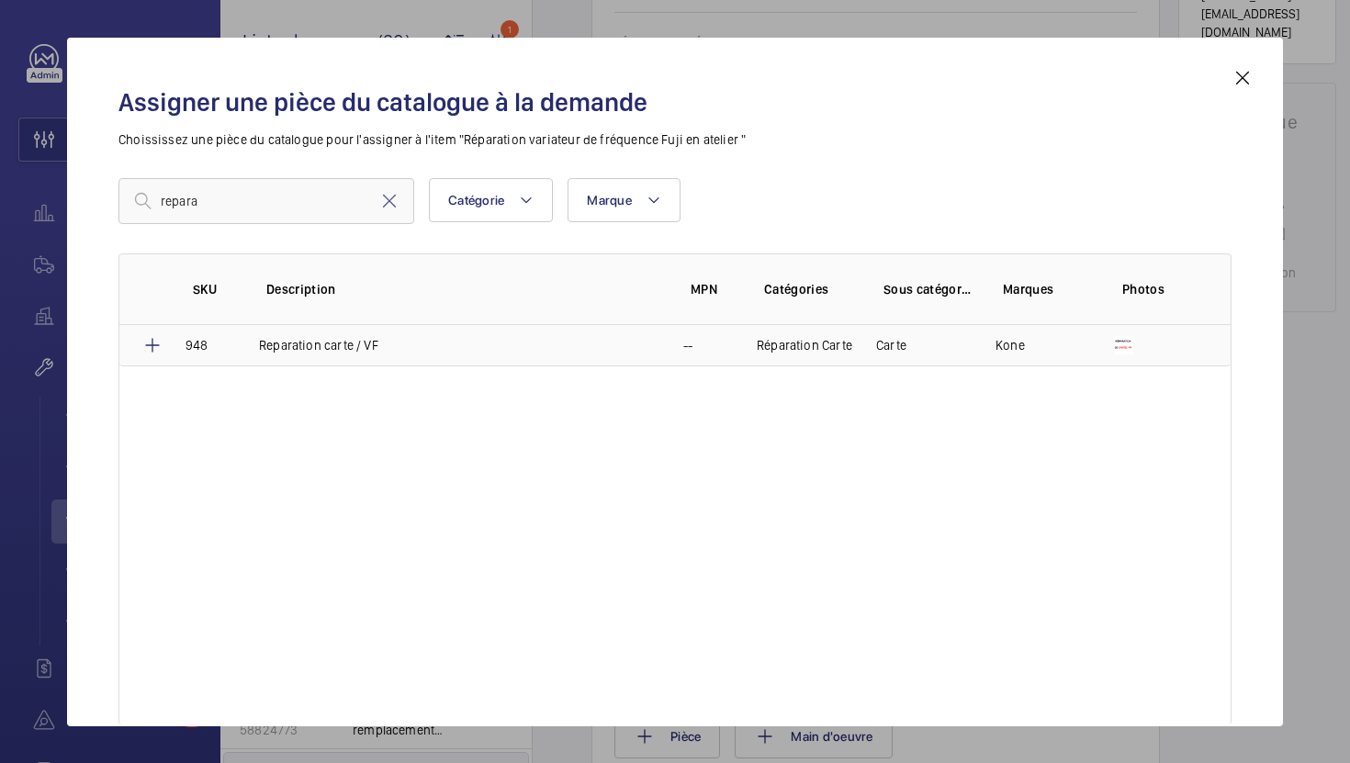
click at [362, 339] on p "Reparation carte / VF" at bounding box center [318, 345] width 119 height 18
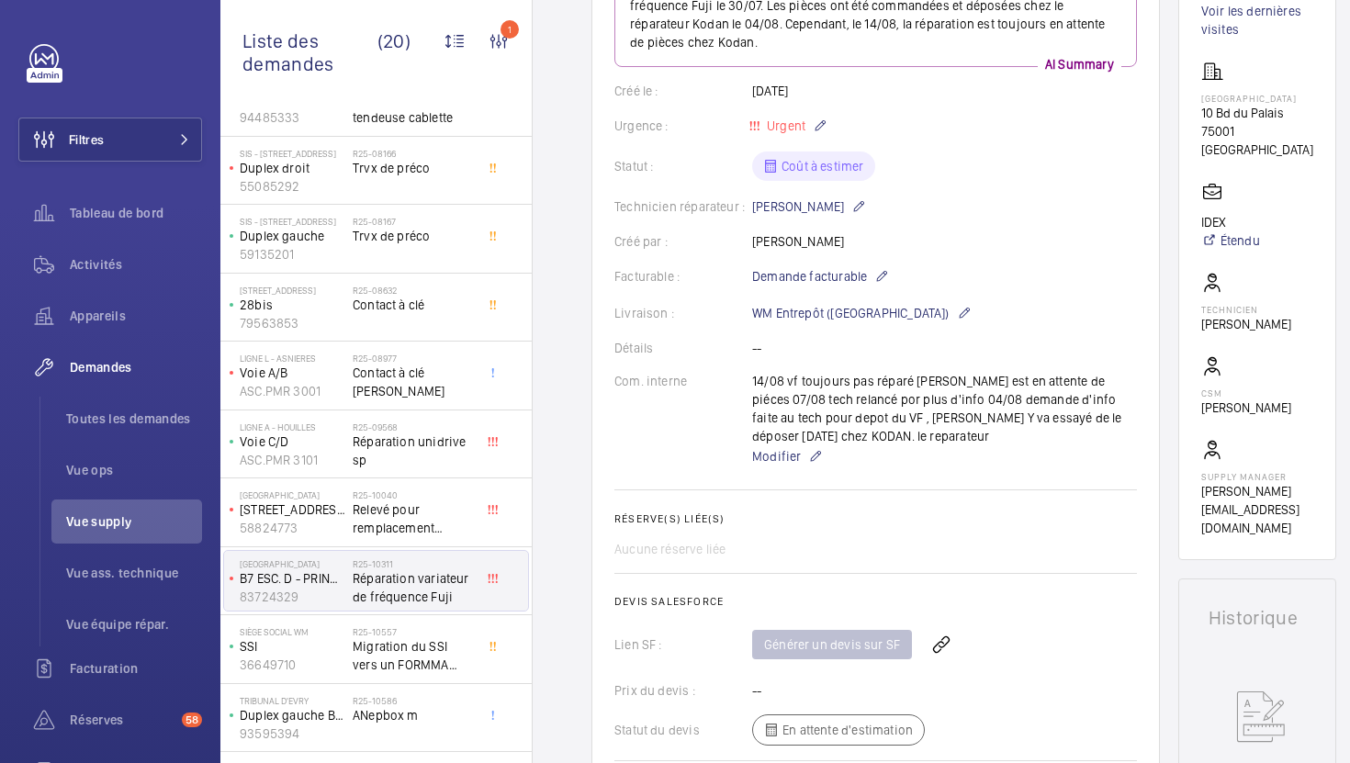
scroll to position [738, 0]
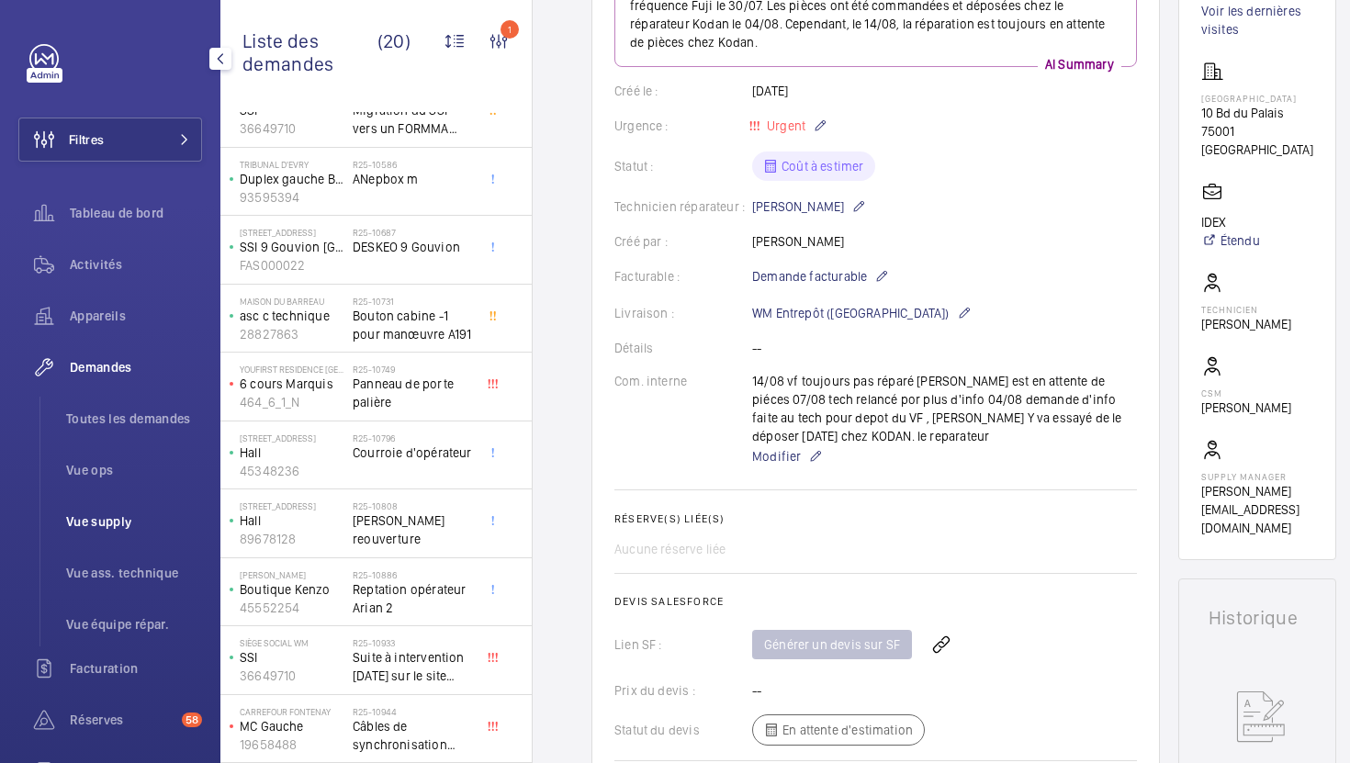
click at [140, 521] on span "Vue supply" at bounding box center [134, 521] width 136 height 18
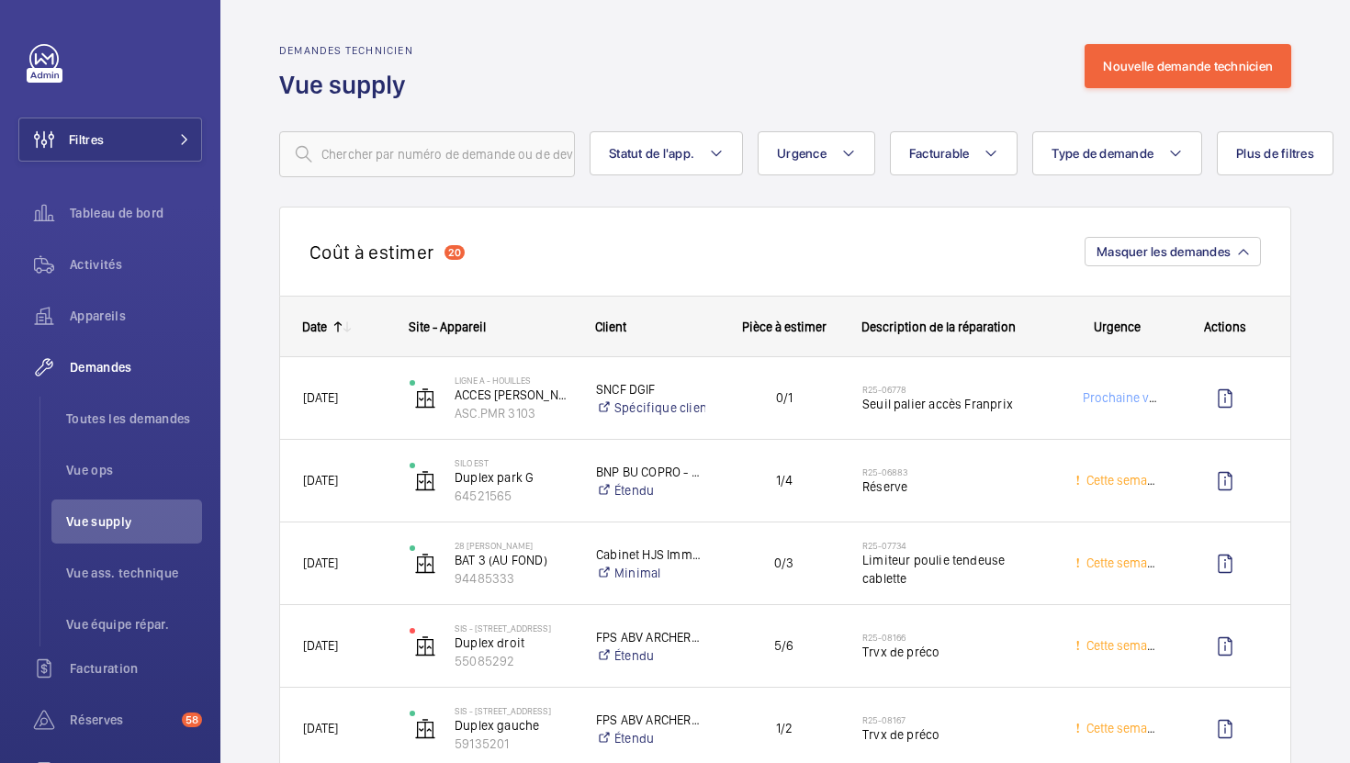
click at [855, 96] on div "Demandes technicien Vue supply Nouvelle demande technicien" at bounding box center [785, 73] width 1012 height 58
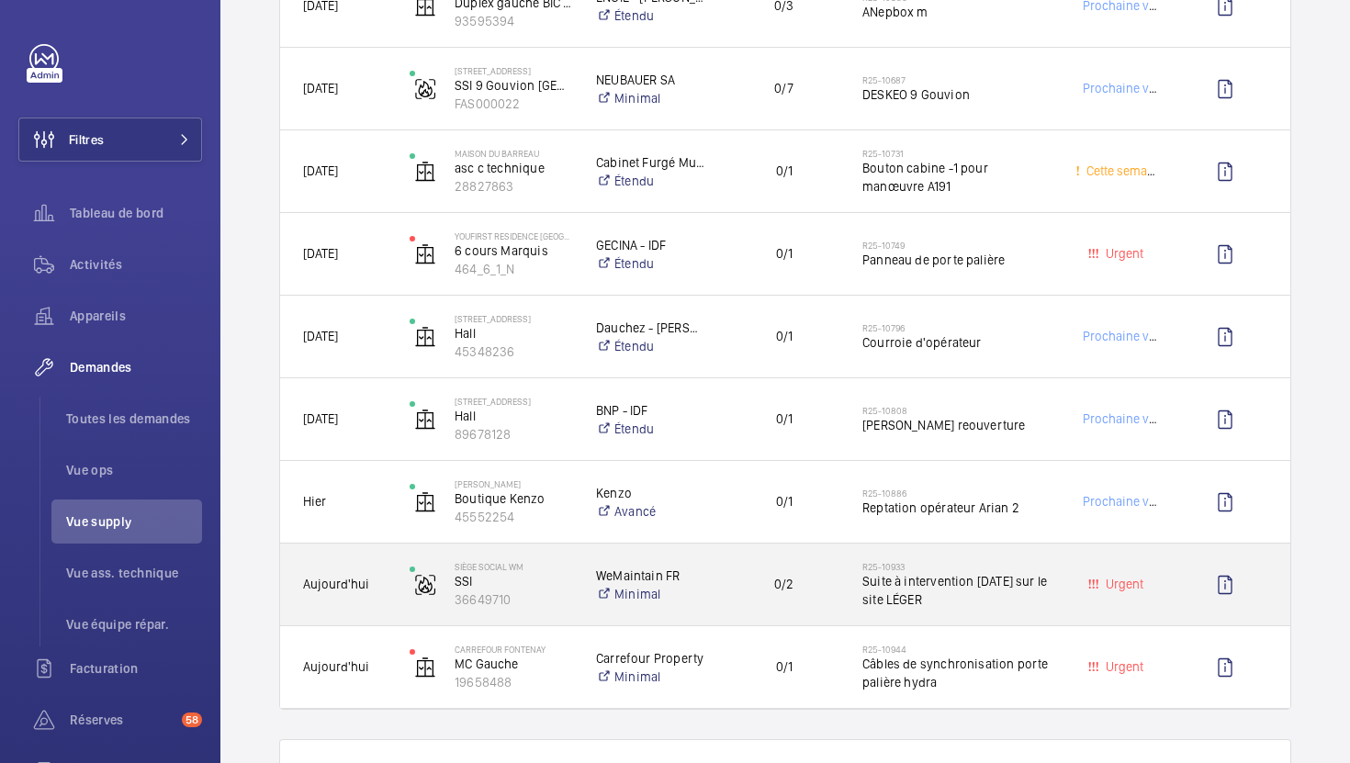
scroll to position [1347, 0]
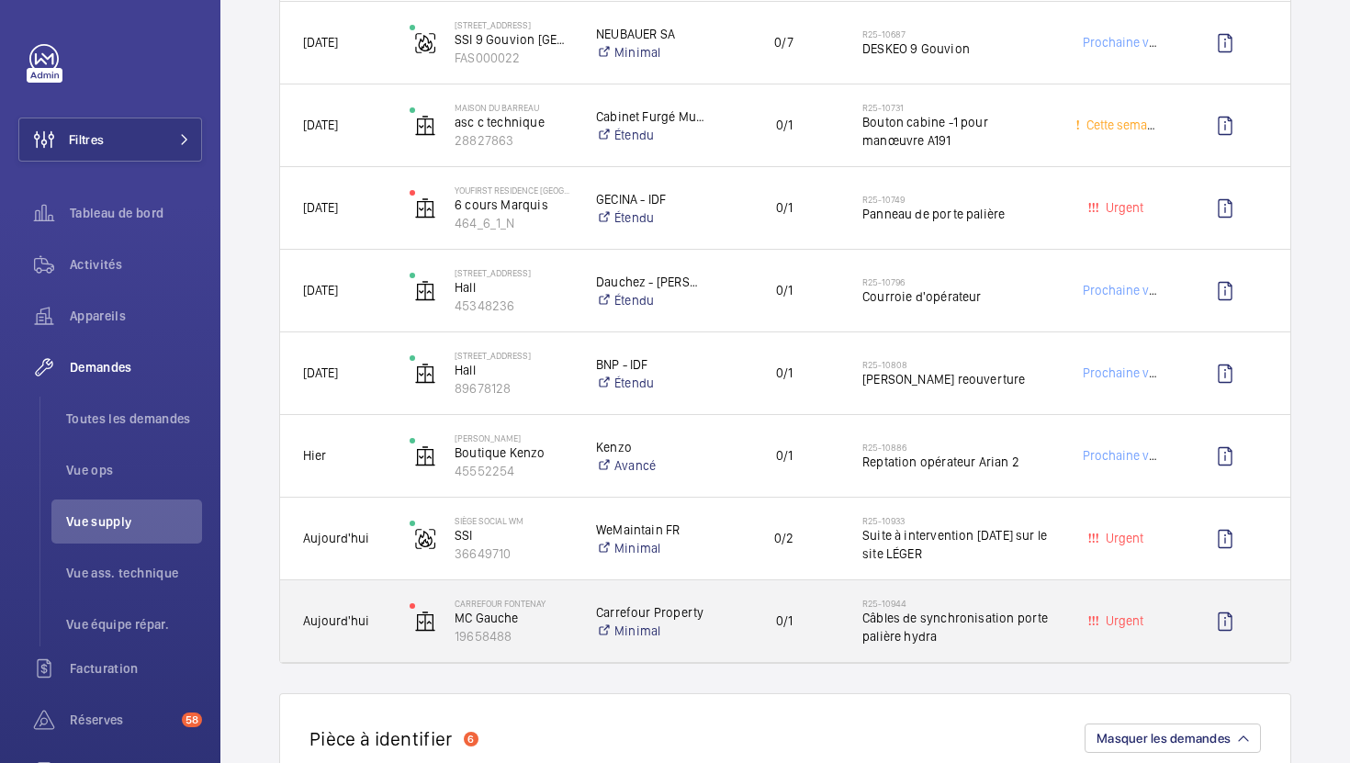
click at [815, 644] on div "0/1" at bounding box center [772, 621] width 131 height 58
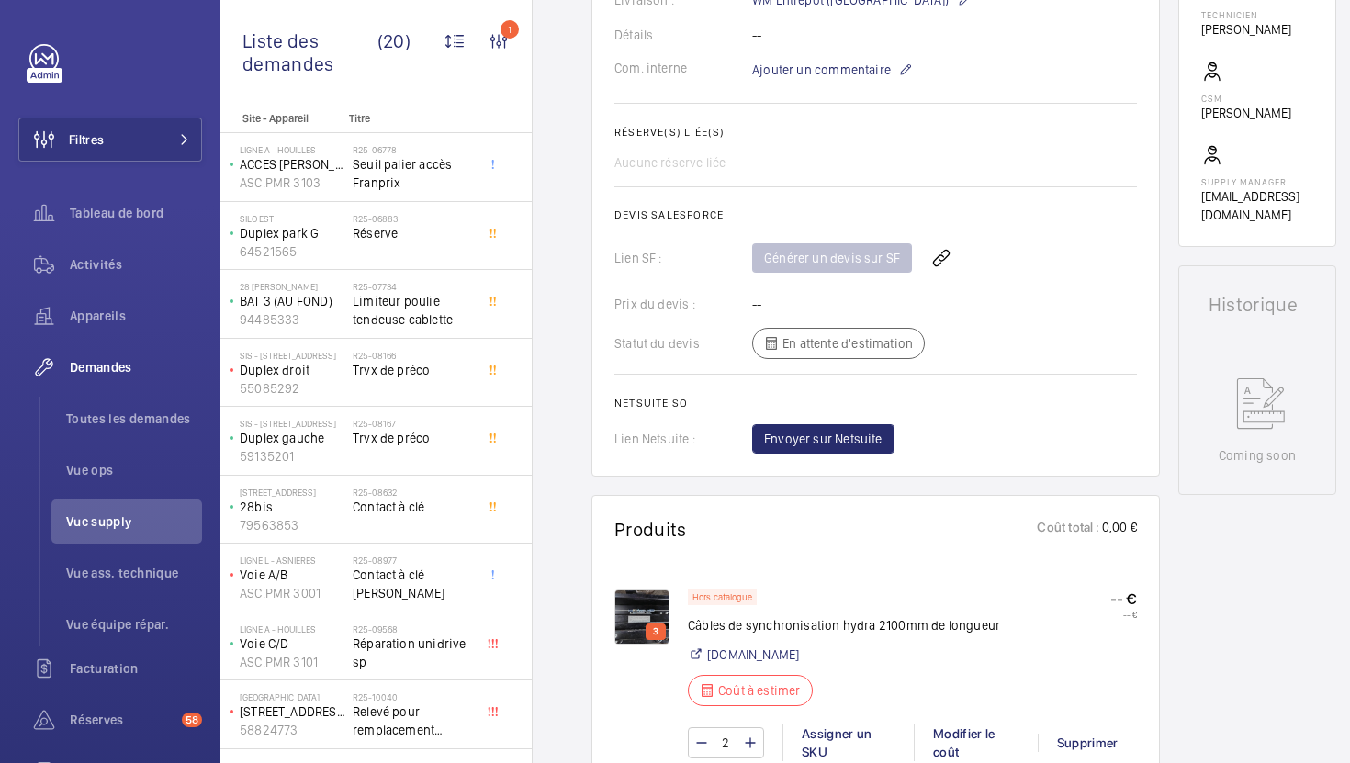
scroll to position [665, 0]
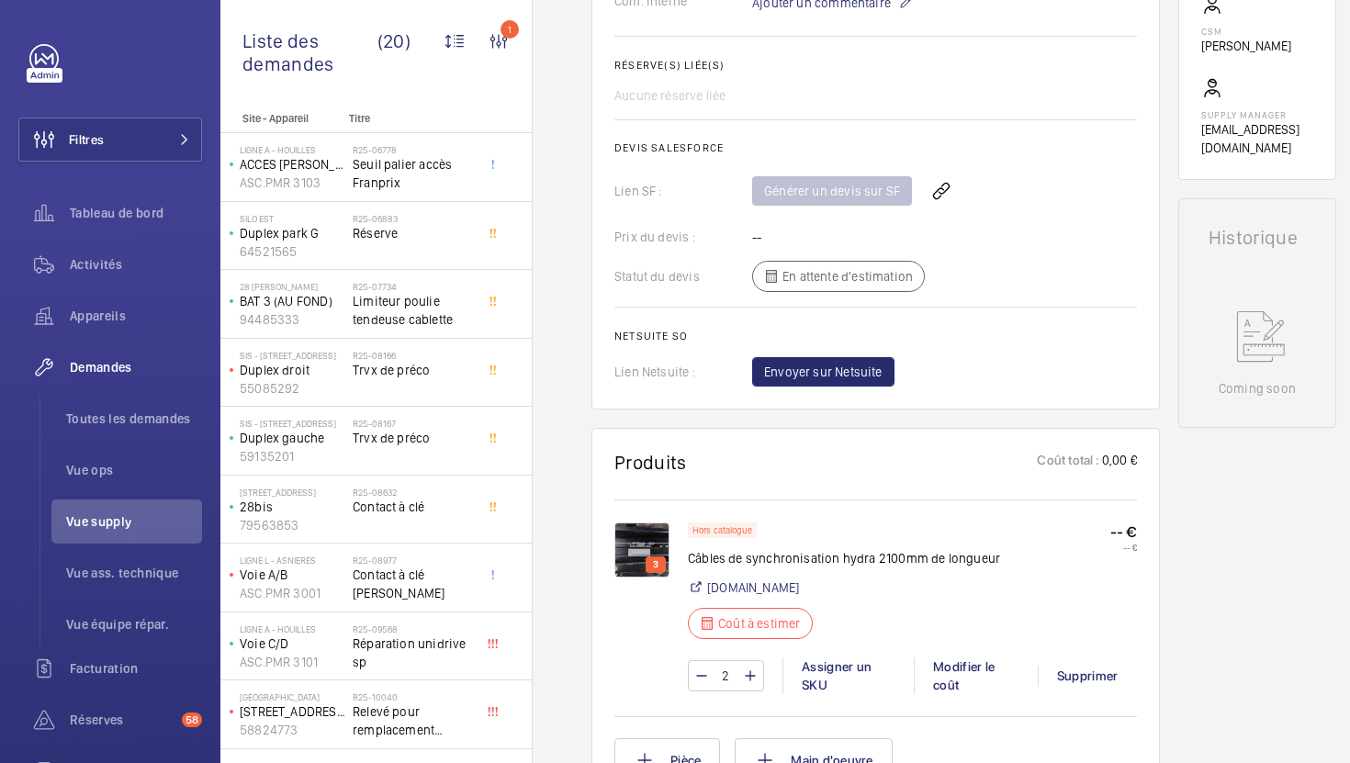
click at [638, 545] on img at bounding box center [641, 550] width 55 height 55
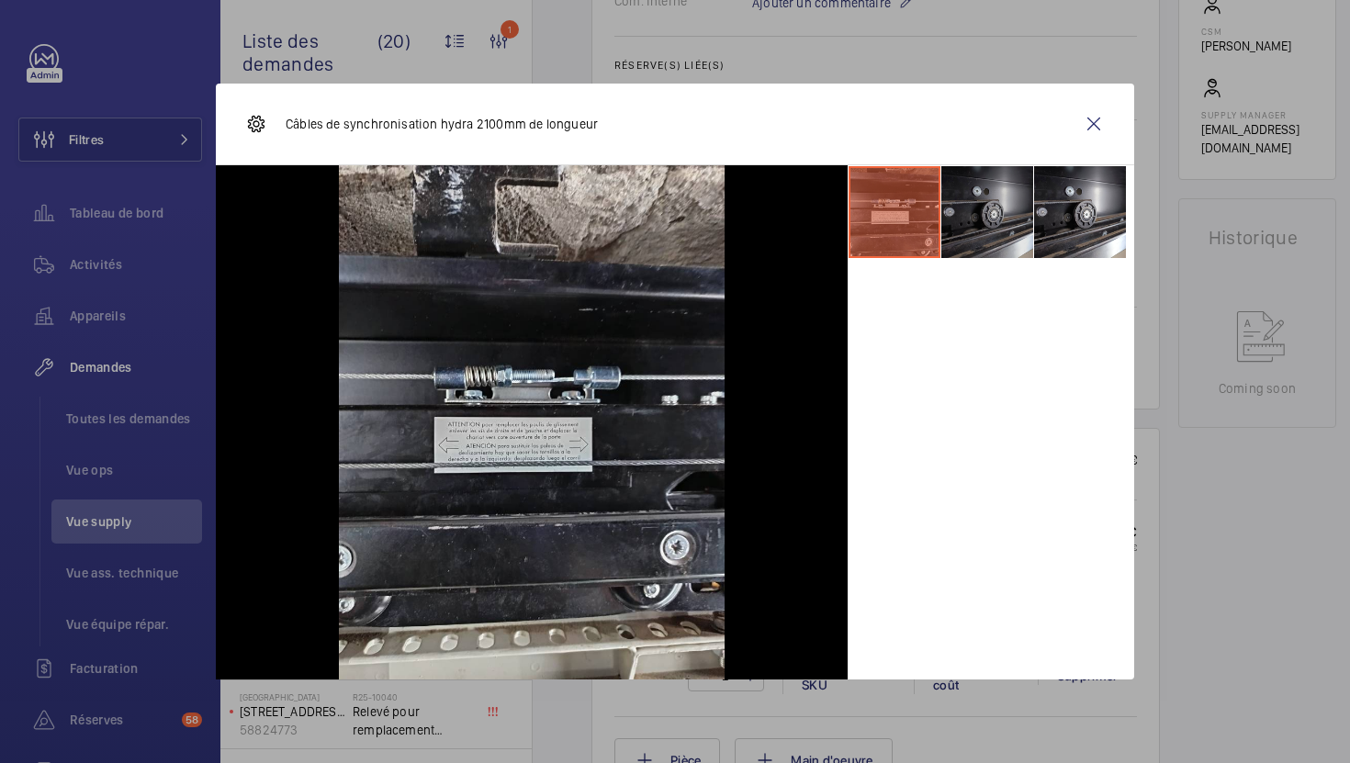
click at [1008, 241] on li at bounding box center [987, 212] width 92 height 92
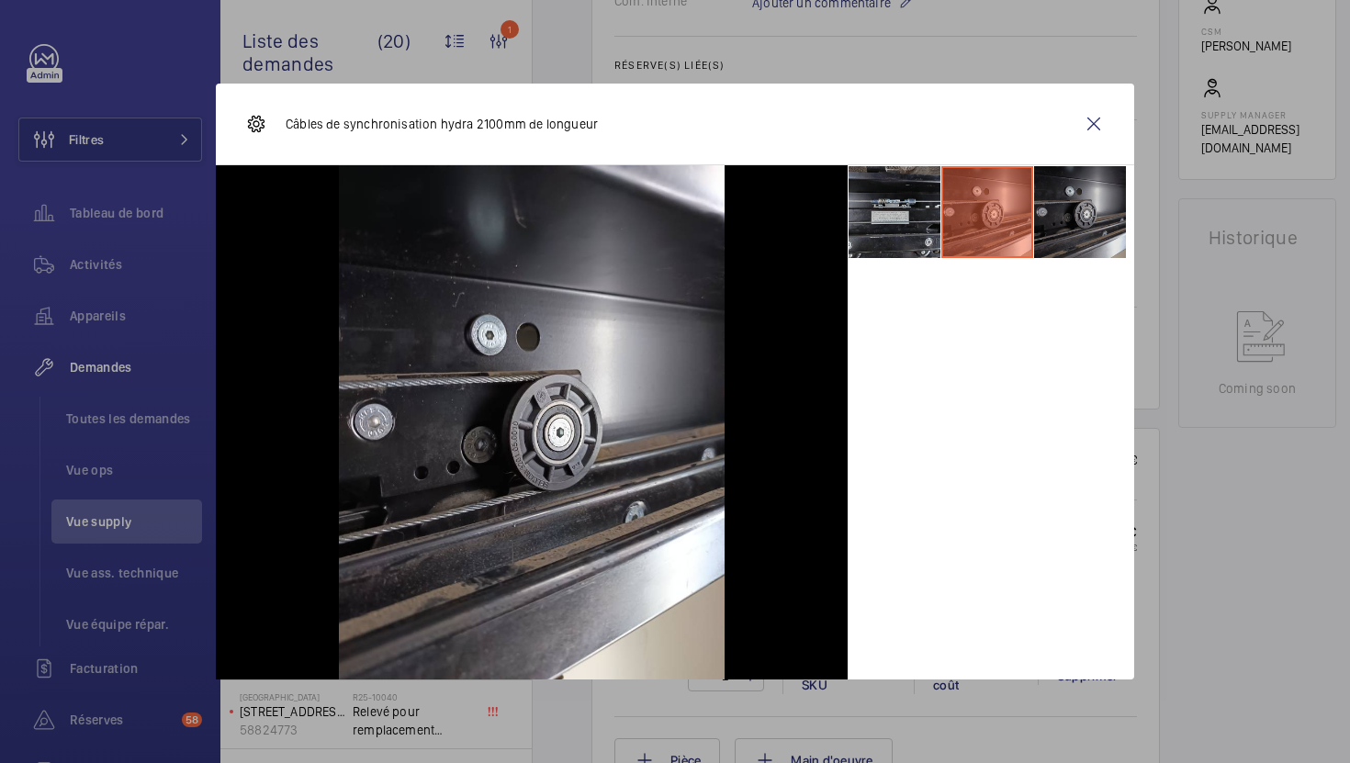
click at [1074, 222] on li at bounding box center [1080, 212] width 92 height 92
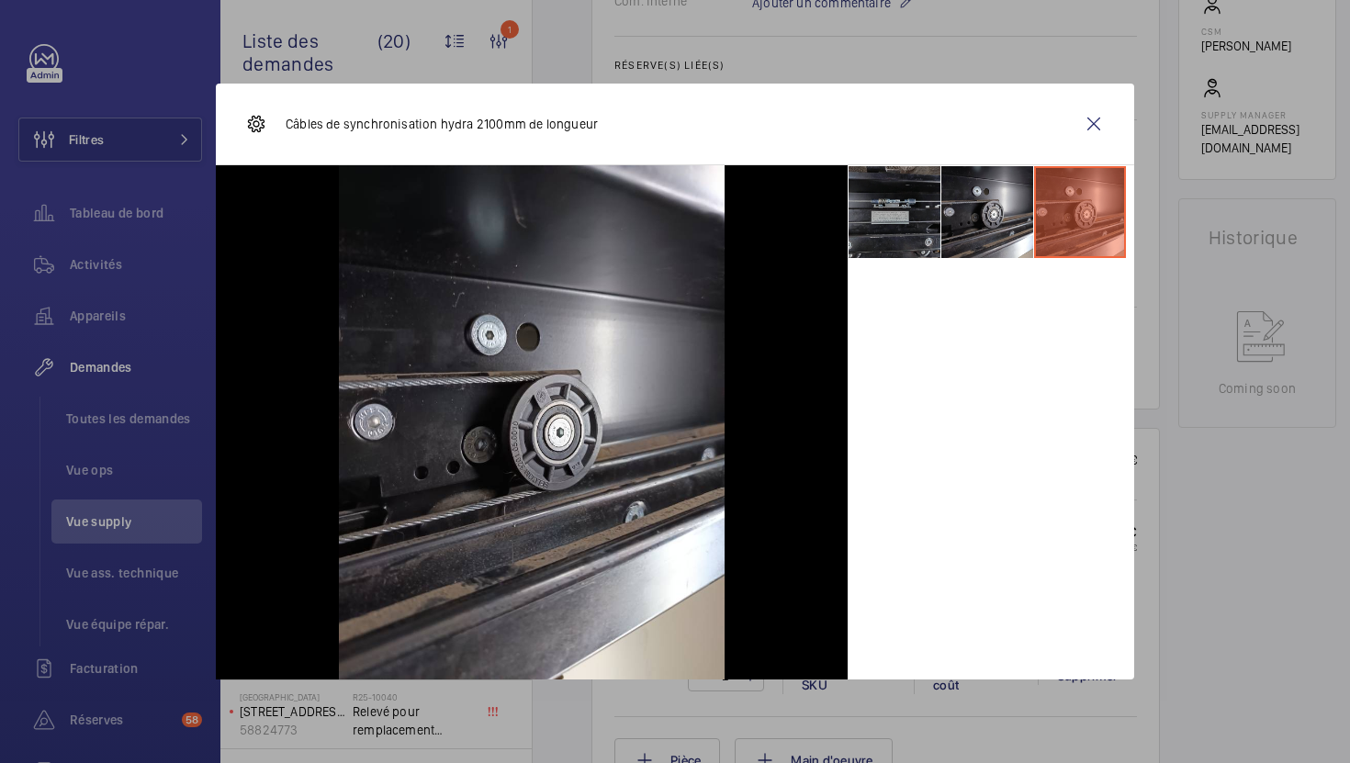
click at [890, 232] on li at bounding box center [895, 212] width 92 height 92
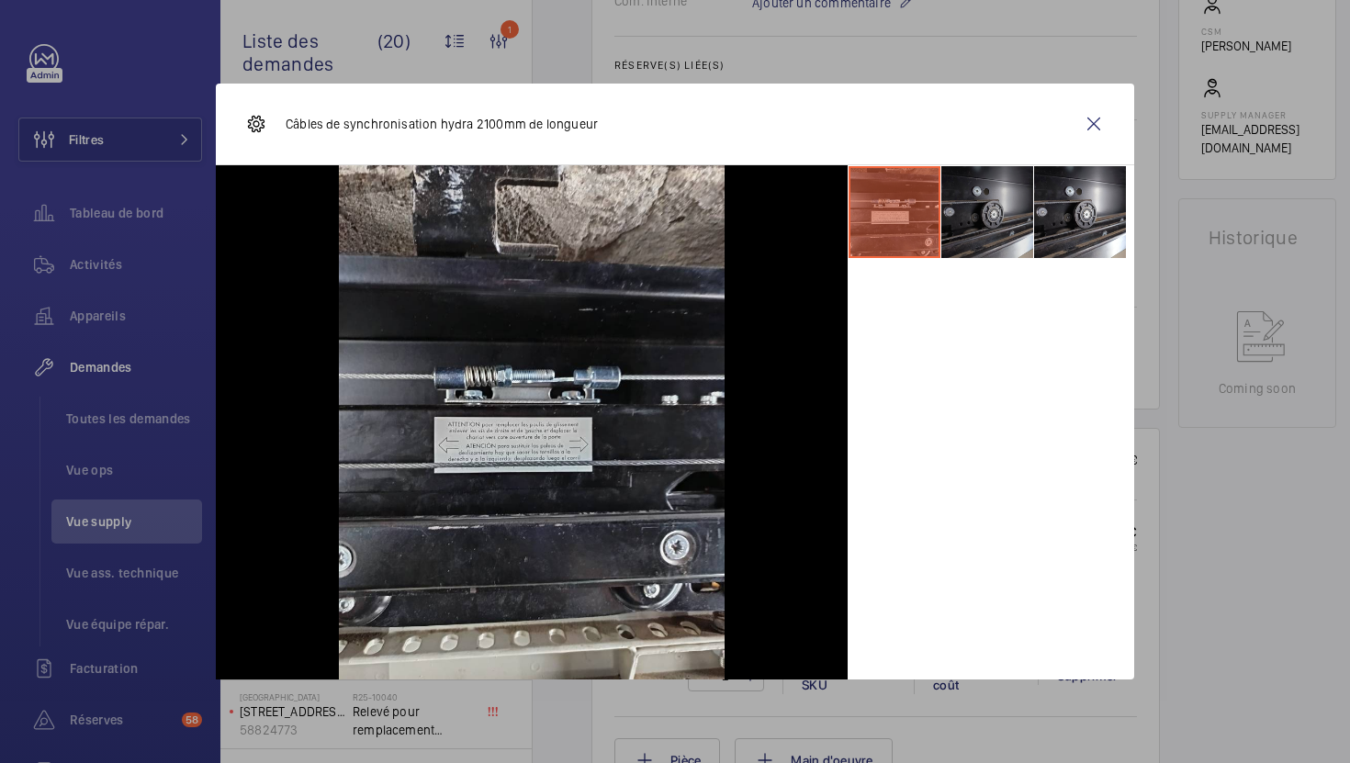
click at [983, 222] on li at bounding box center [987, 212] width 92 height 92
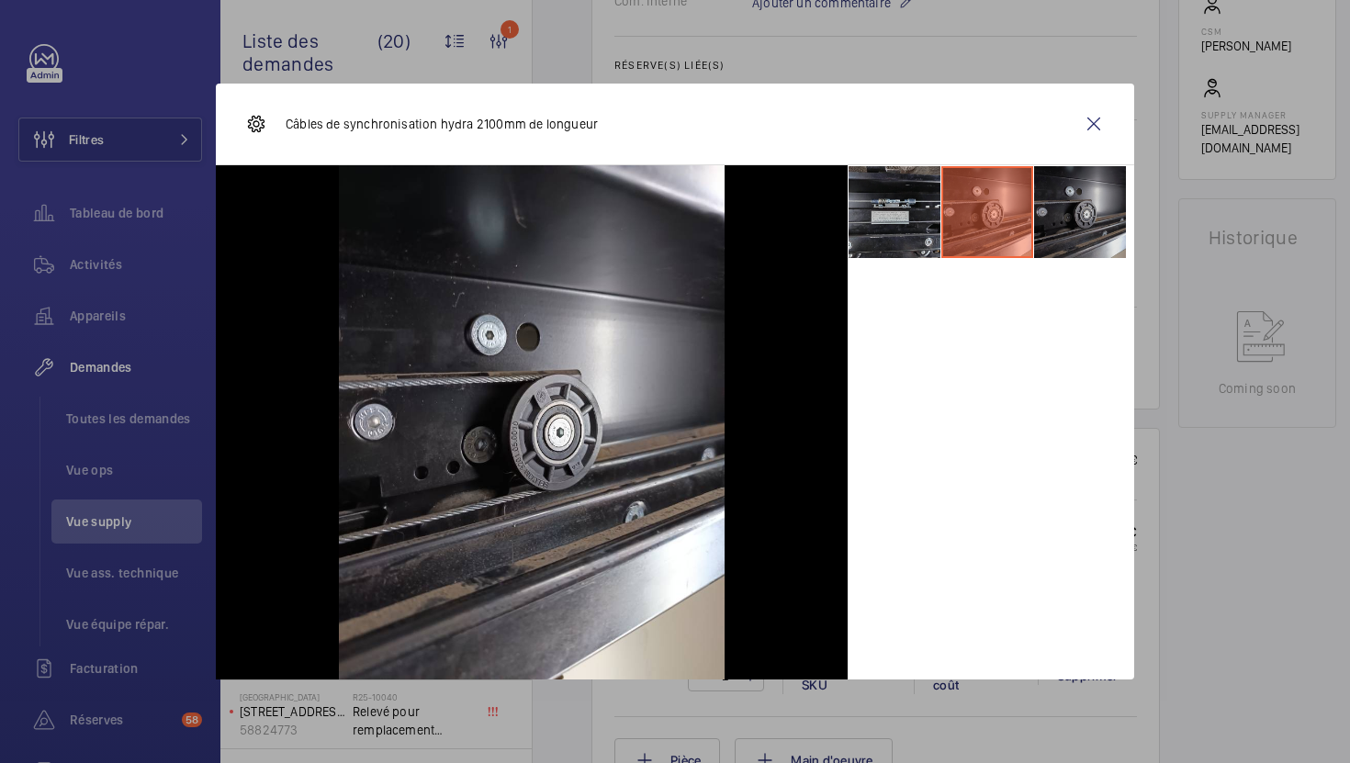
click at [1041, 212] on li at bounding box center [1080, 212] width 92 height 92
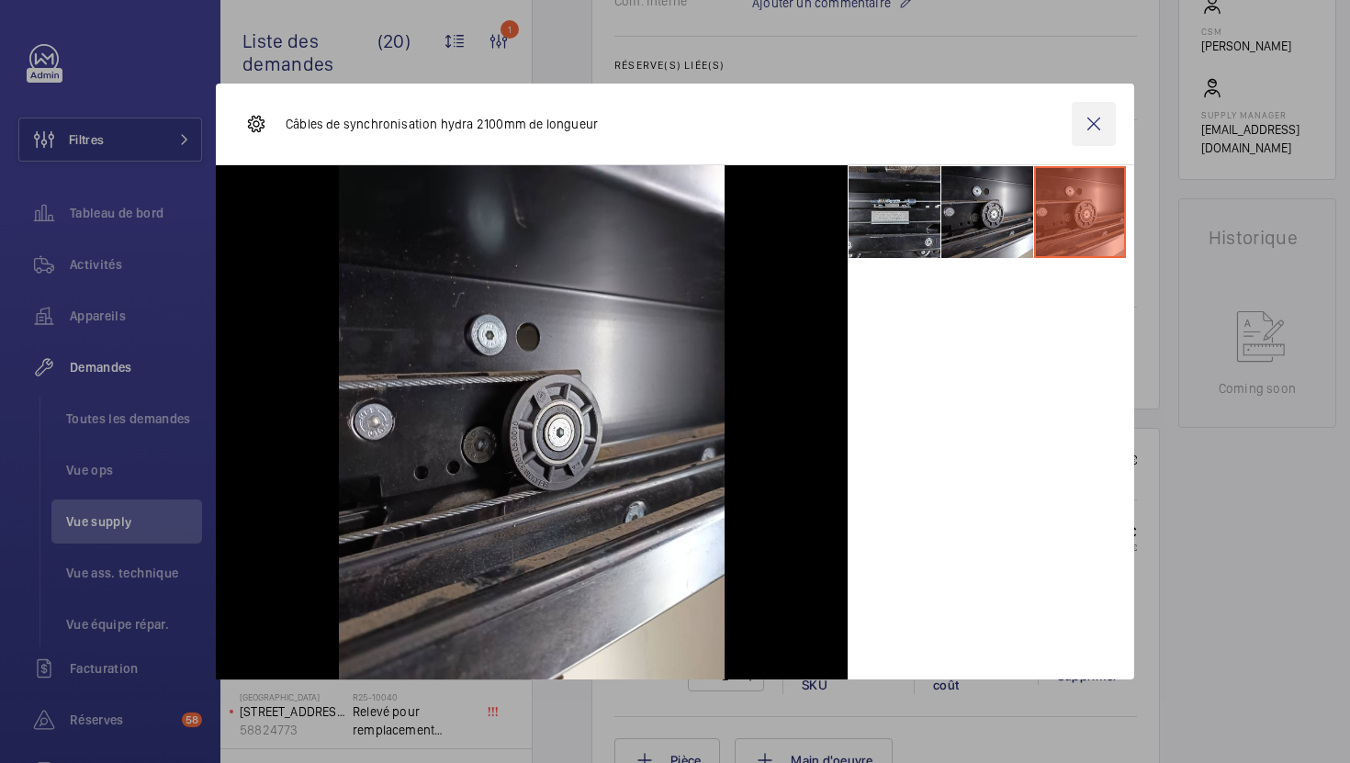
click at [1085, 120] on wm-front-icon-button at bounding box center [1094, 124] width 44 height 44
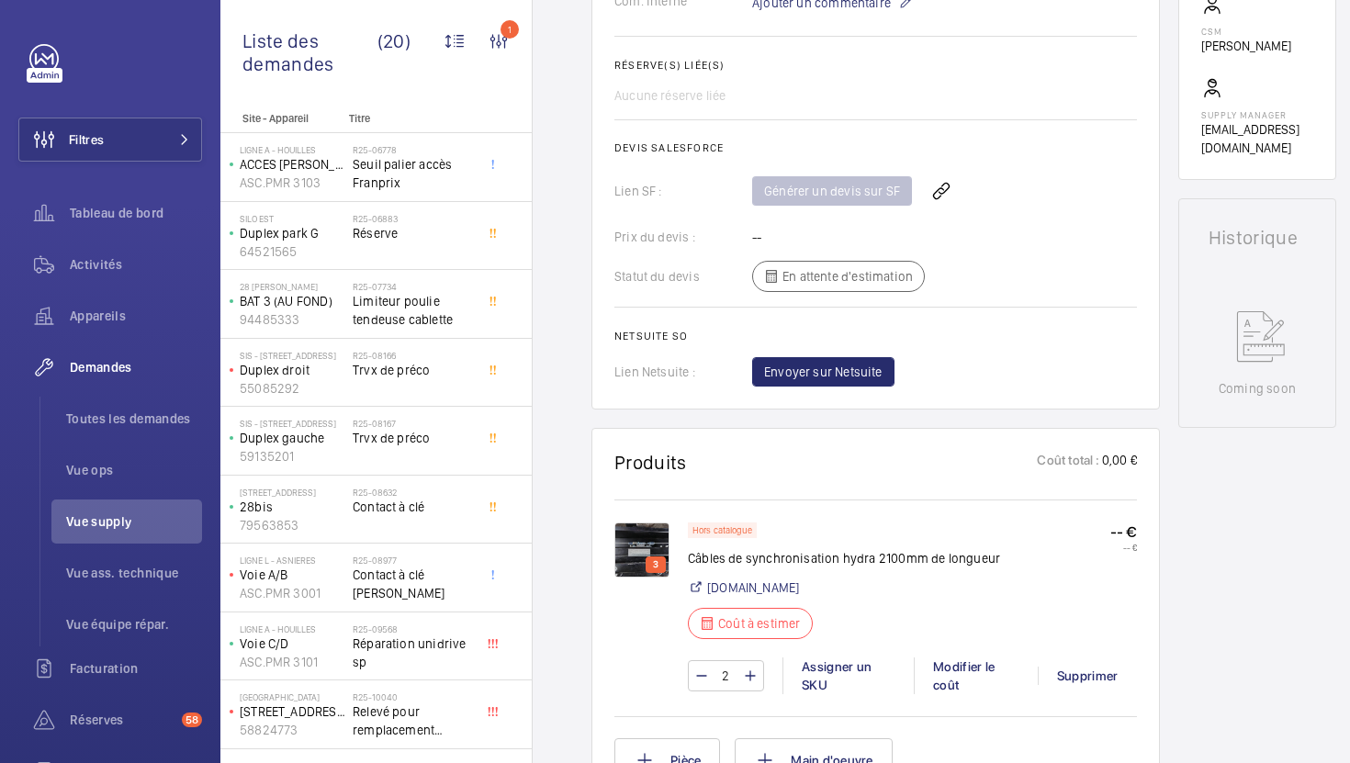
scroll to position [0, 0]
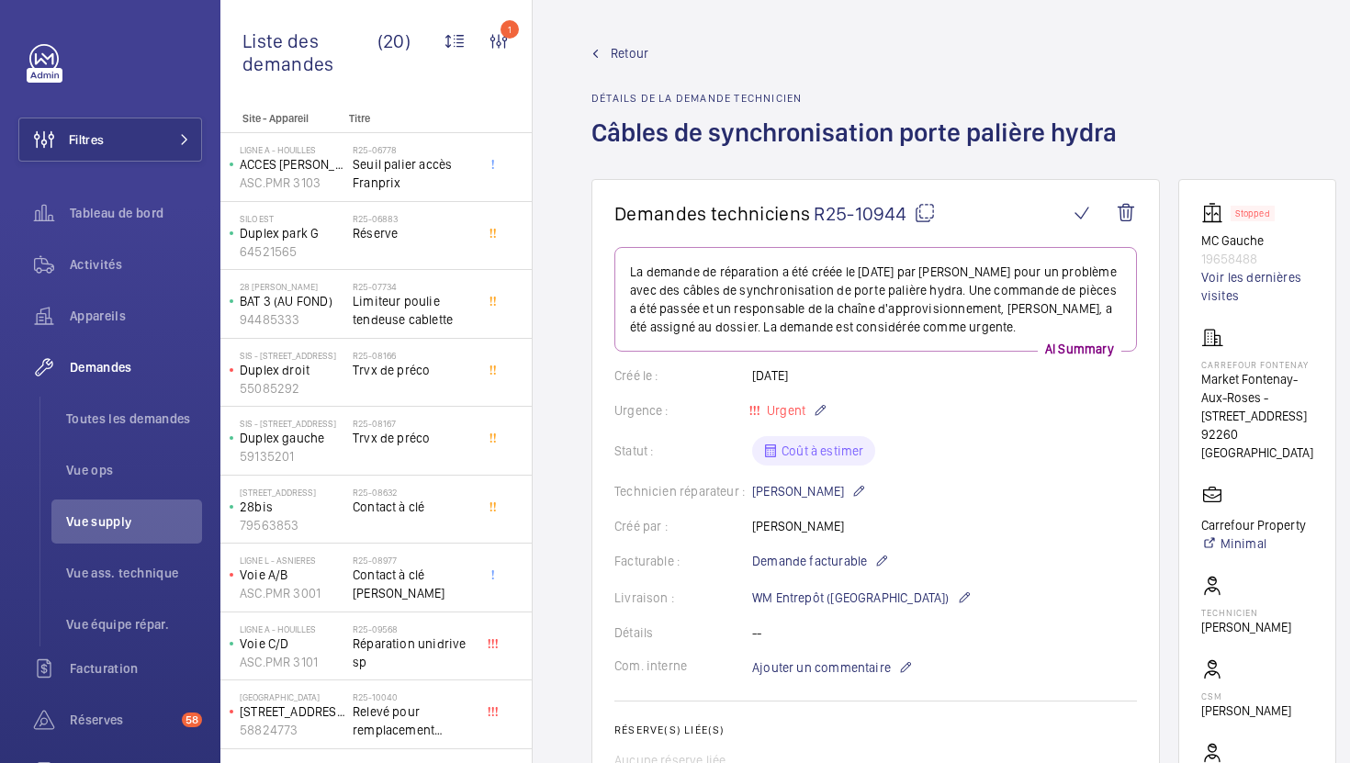
click at [931, 216] on mat-icon at bounding box center [925, 213] width 22 height 22
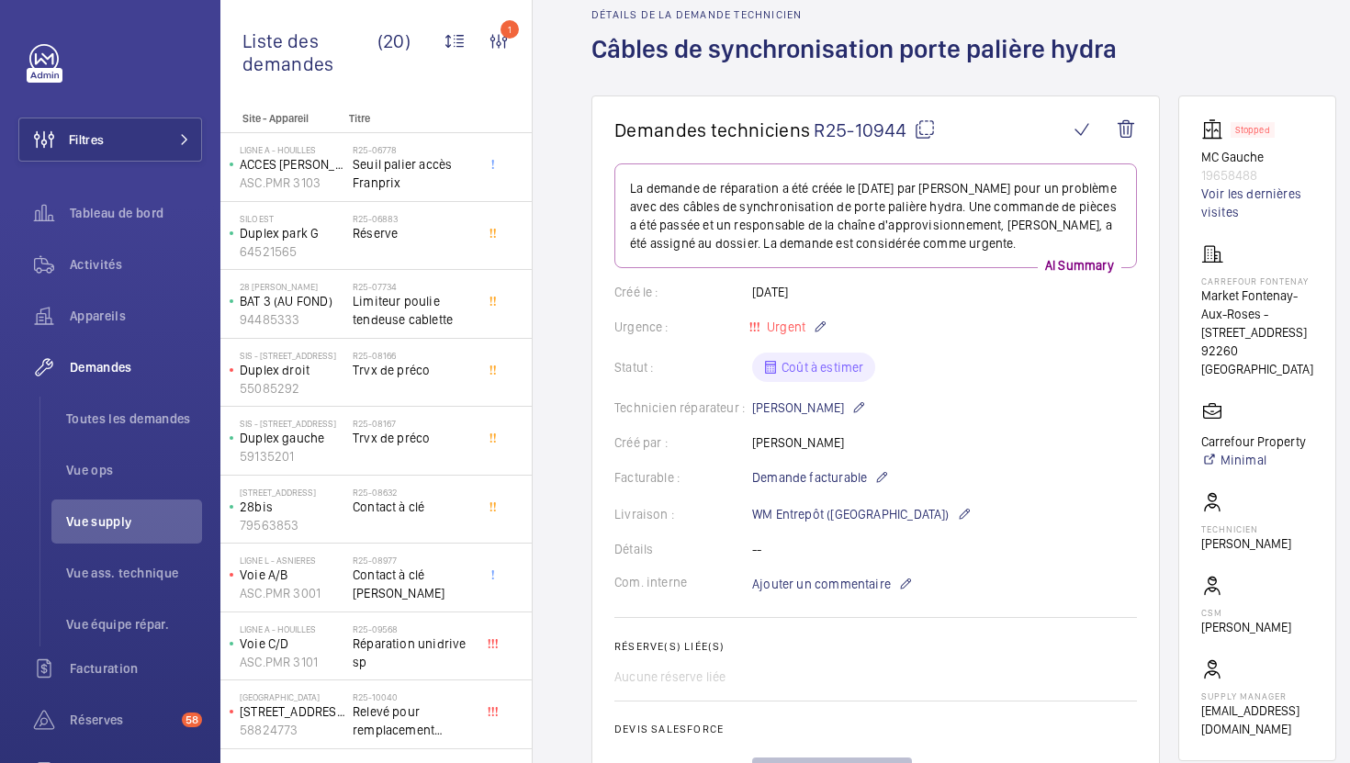
scroll to position [152, 0]
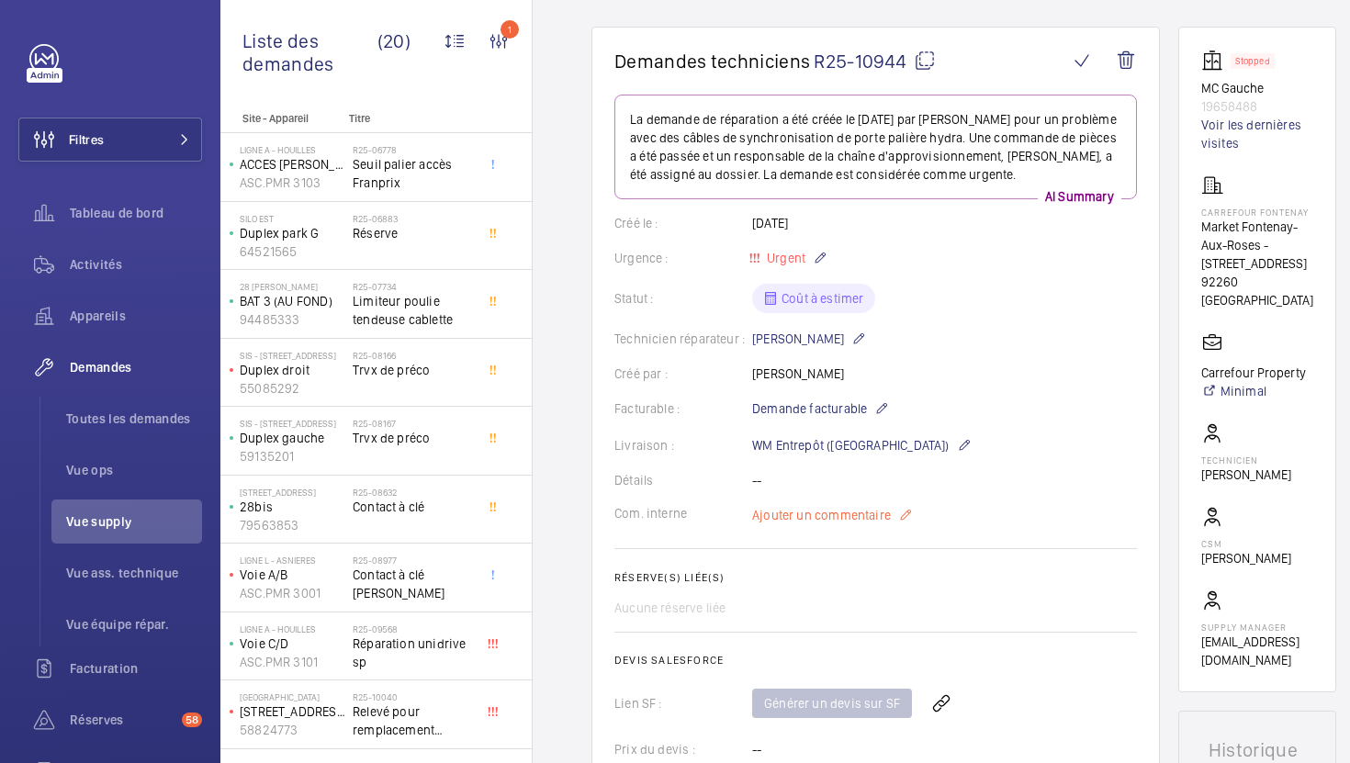
click at [807, 520] on span "Ajouter un commentaire" at bounding box center [821, 515] width 139 height 18
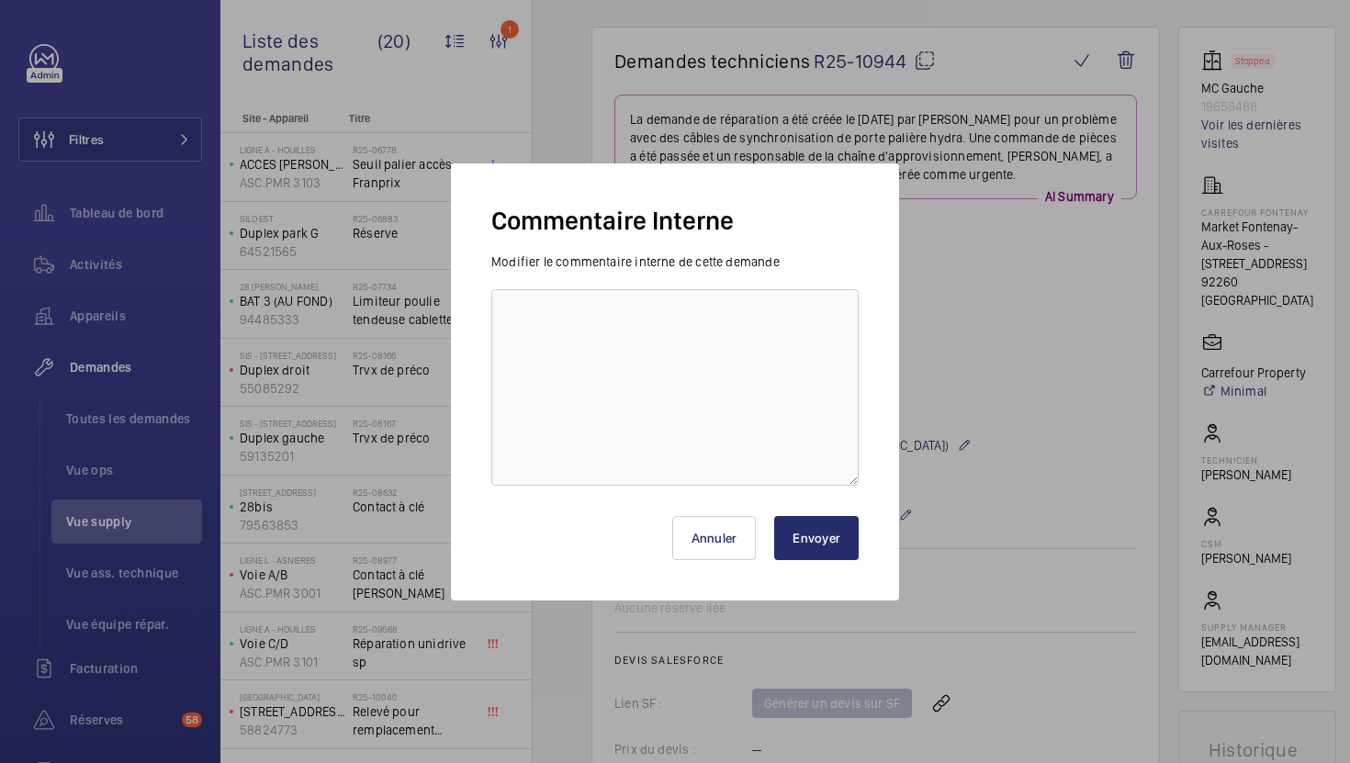
click at [652, 492] on div "Annuler Envoyer" at bounding box center [674, 531] width 367 height 88
click at [705, 416] on textarea at bounding box center [674, 387] width 367 height 197
type textarea "0"
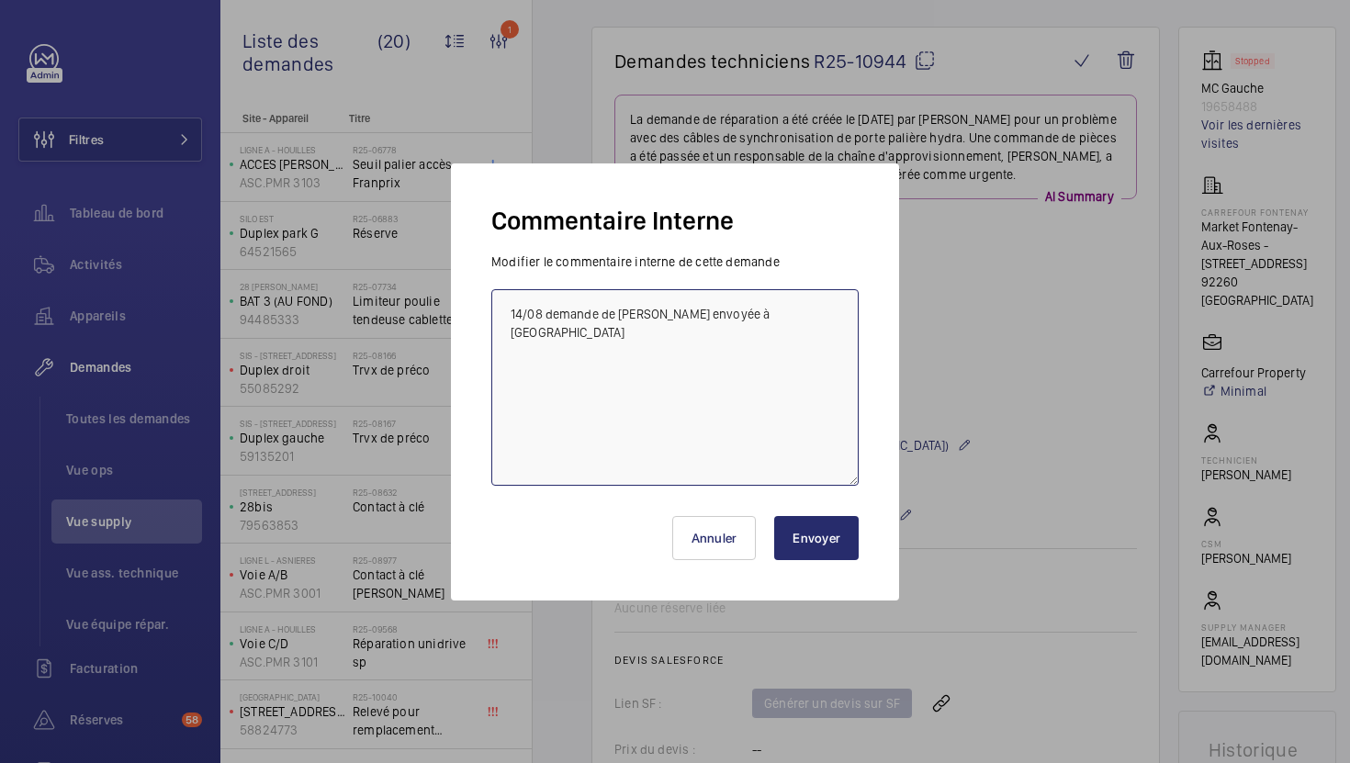
type textarea "14/08 demande de [PERSON_NAME] envoyée à [GEOGRAPHIC_DATA]"
click at [818, 533] on button "Envoyer" at bounding box center [816, 538] width 84 height 44
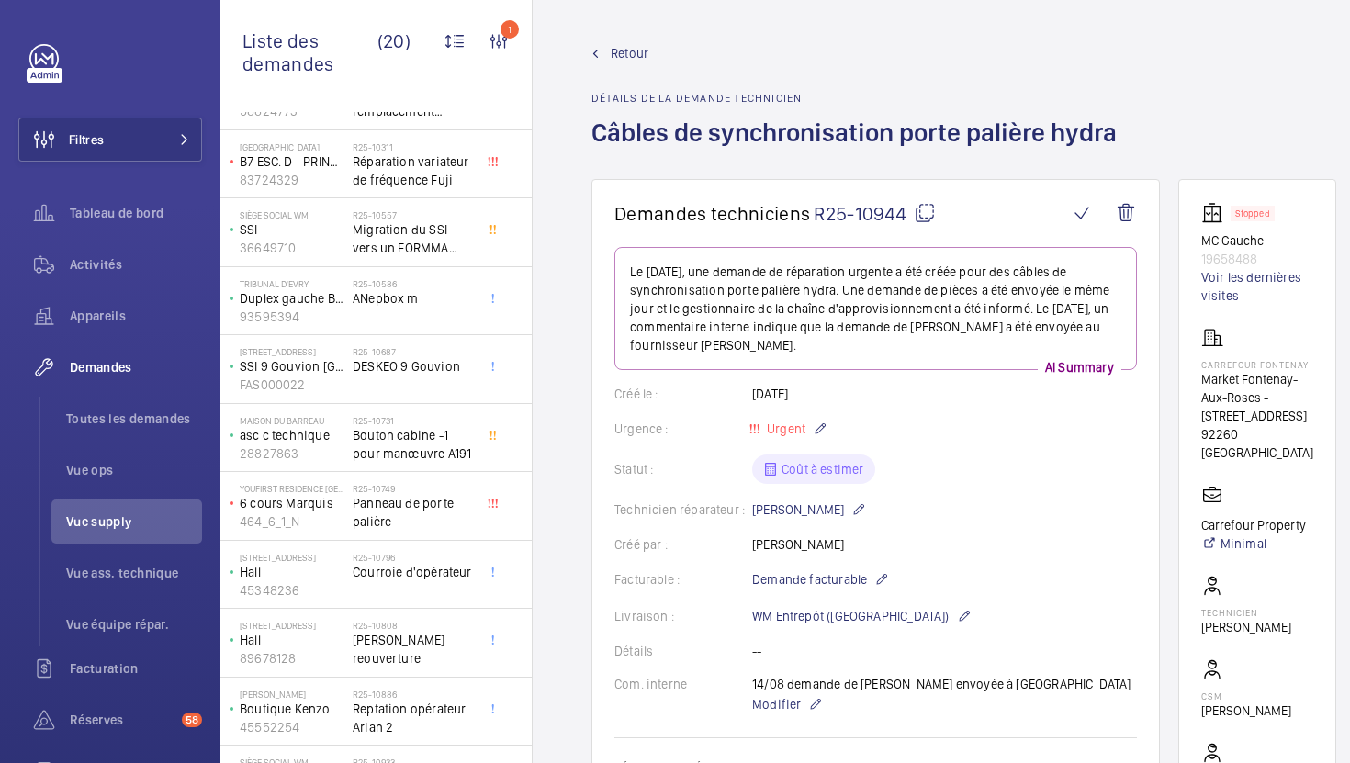
scroll to position [738, 0]
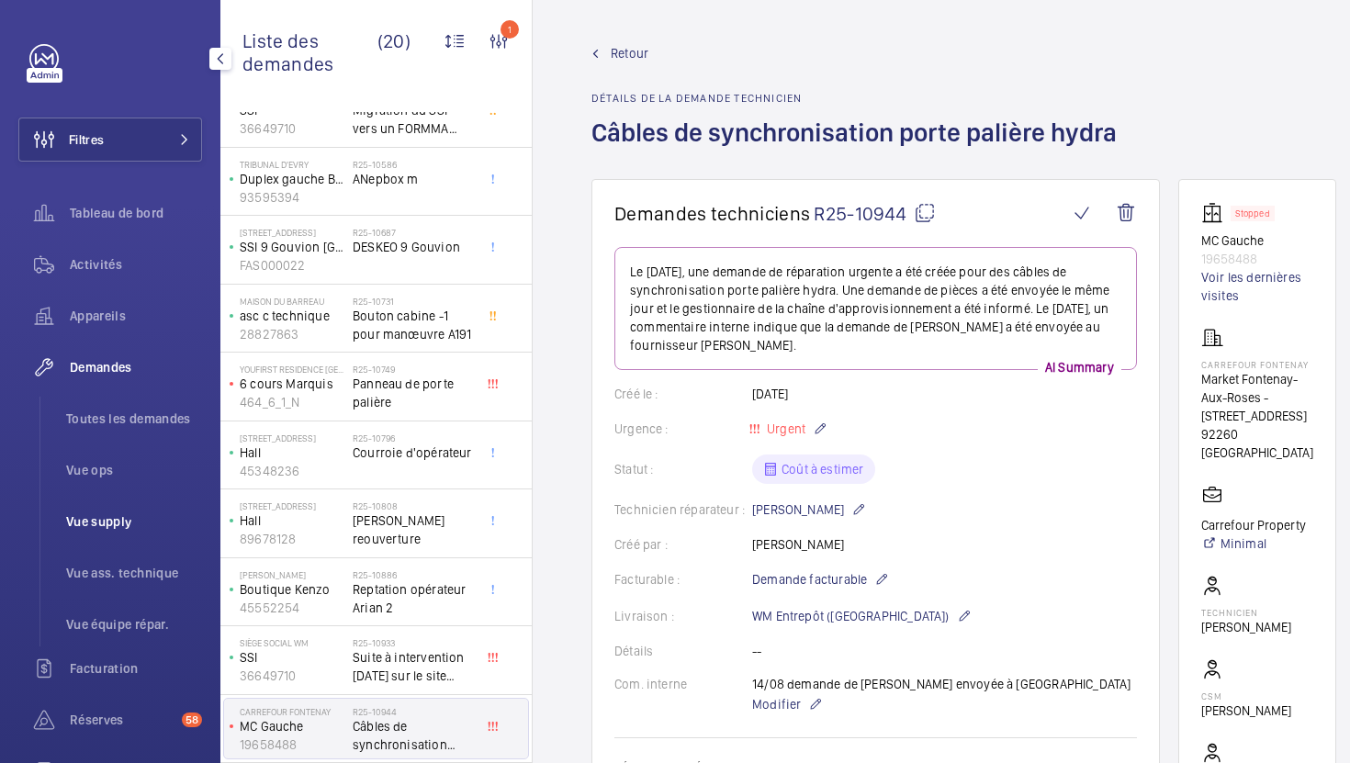
click at [106, 529] on span "Vue supply" at bounding box center [134, 521] width 136 height 18
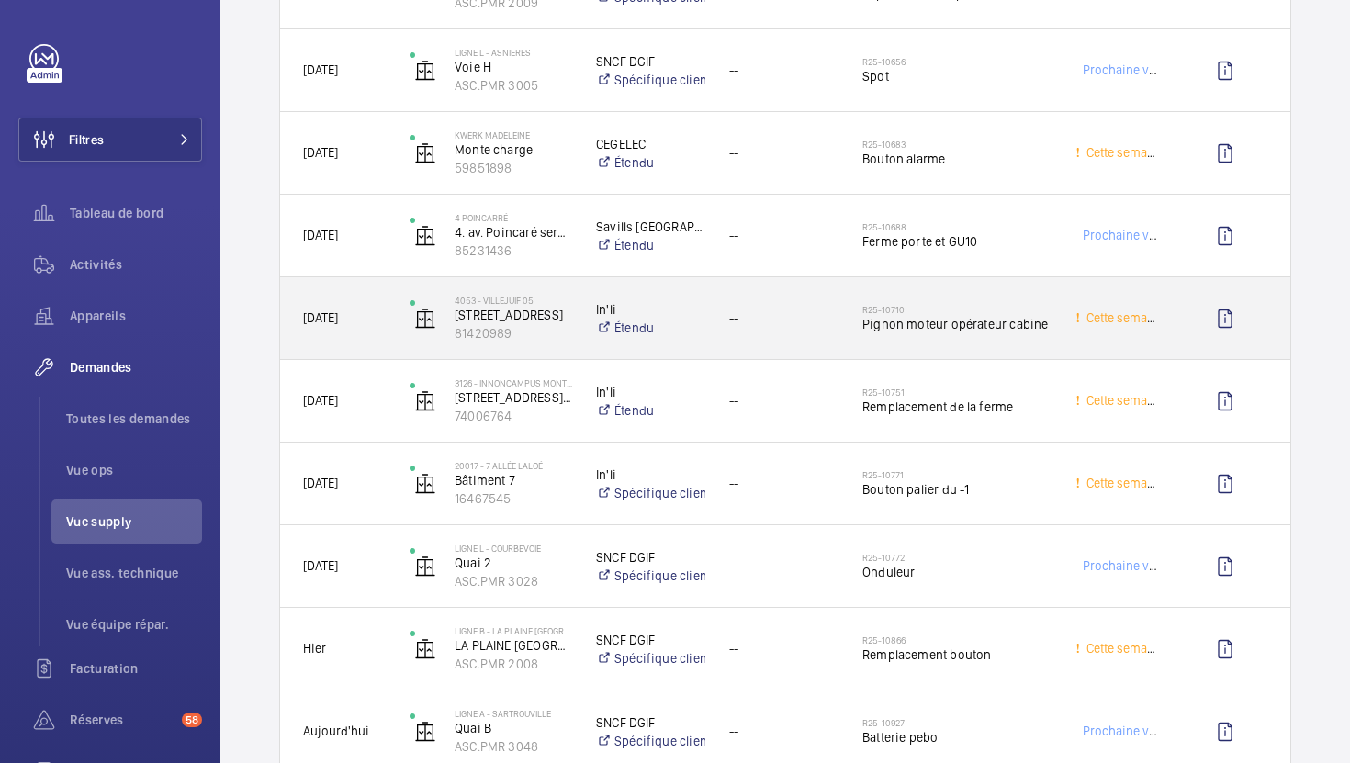
scroll to position [3382, 0]
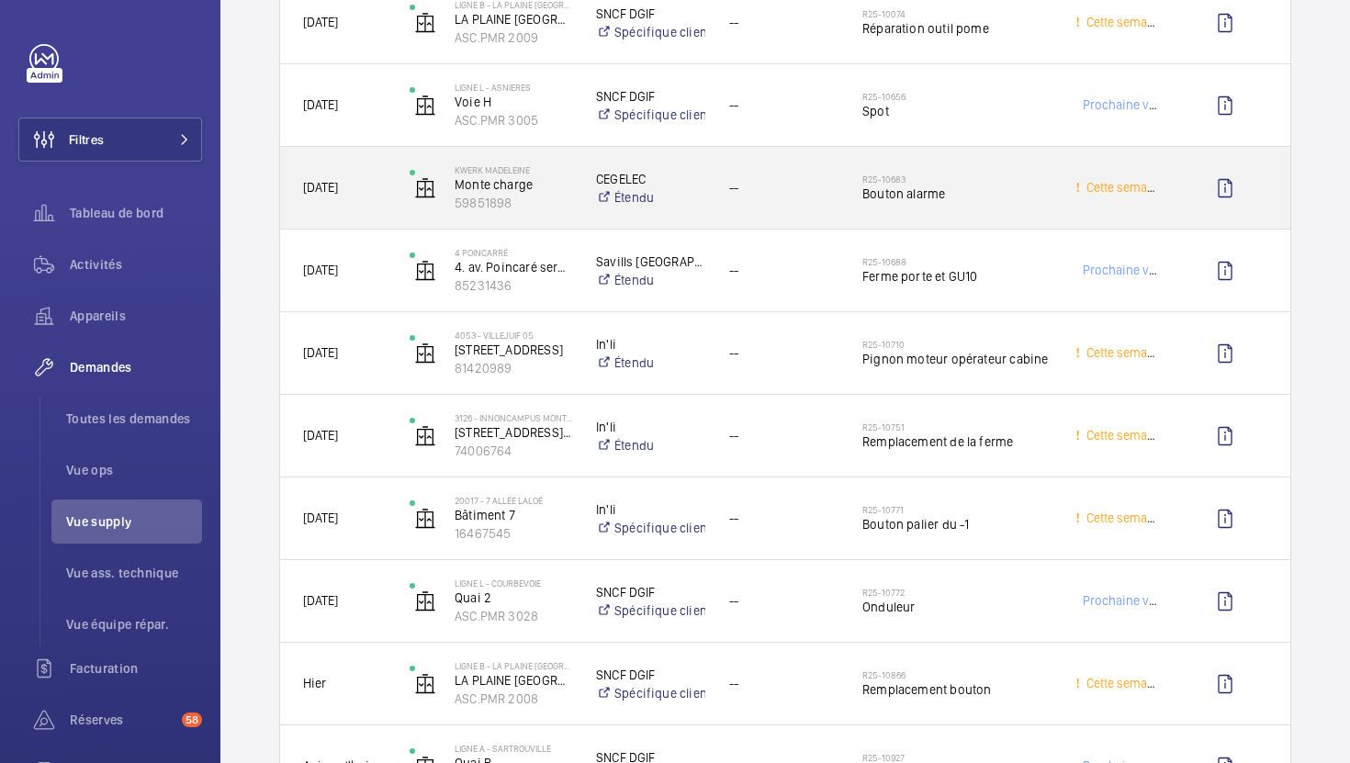
click at [781, 195] on span "--" at bounding box center [783, 187] width 109 height 21
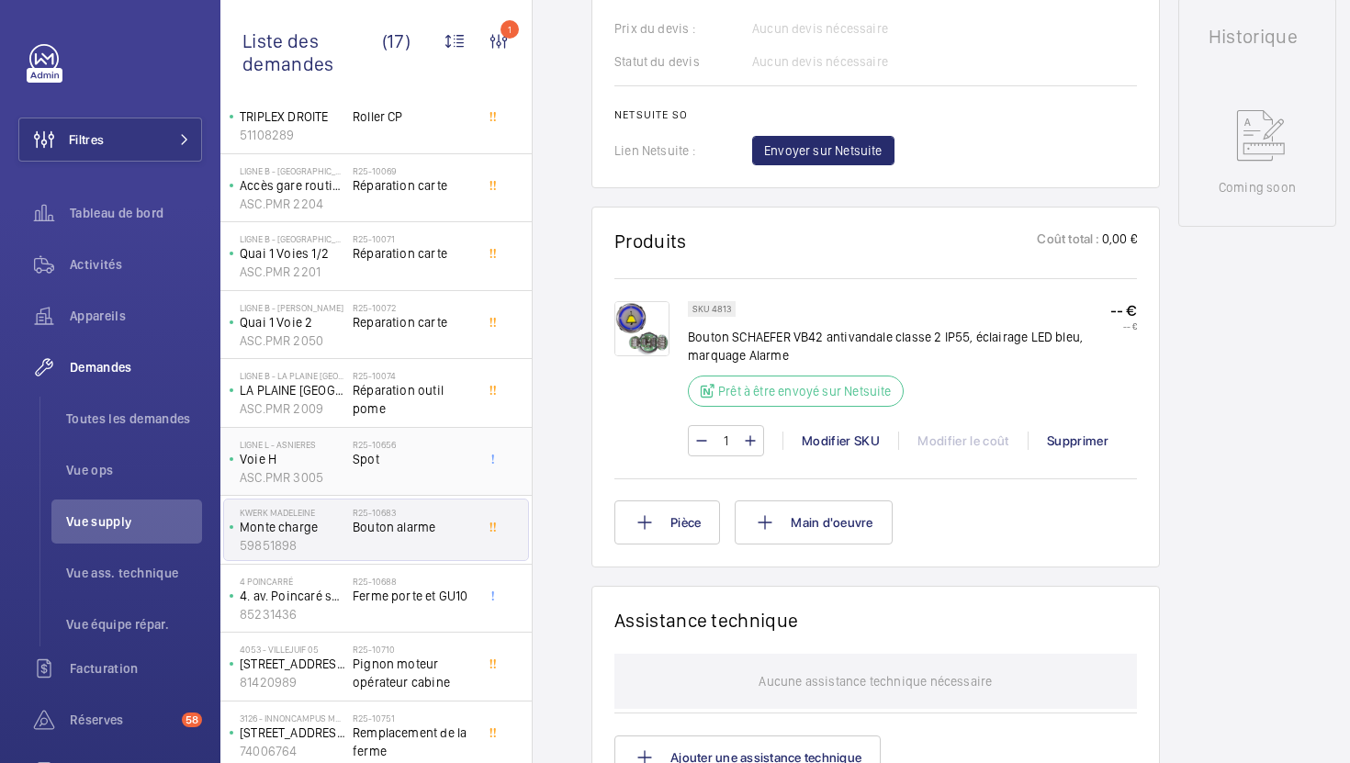
scroll to position [199, 0]
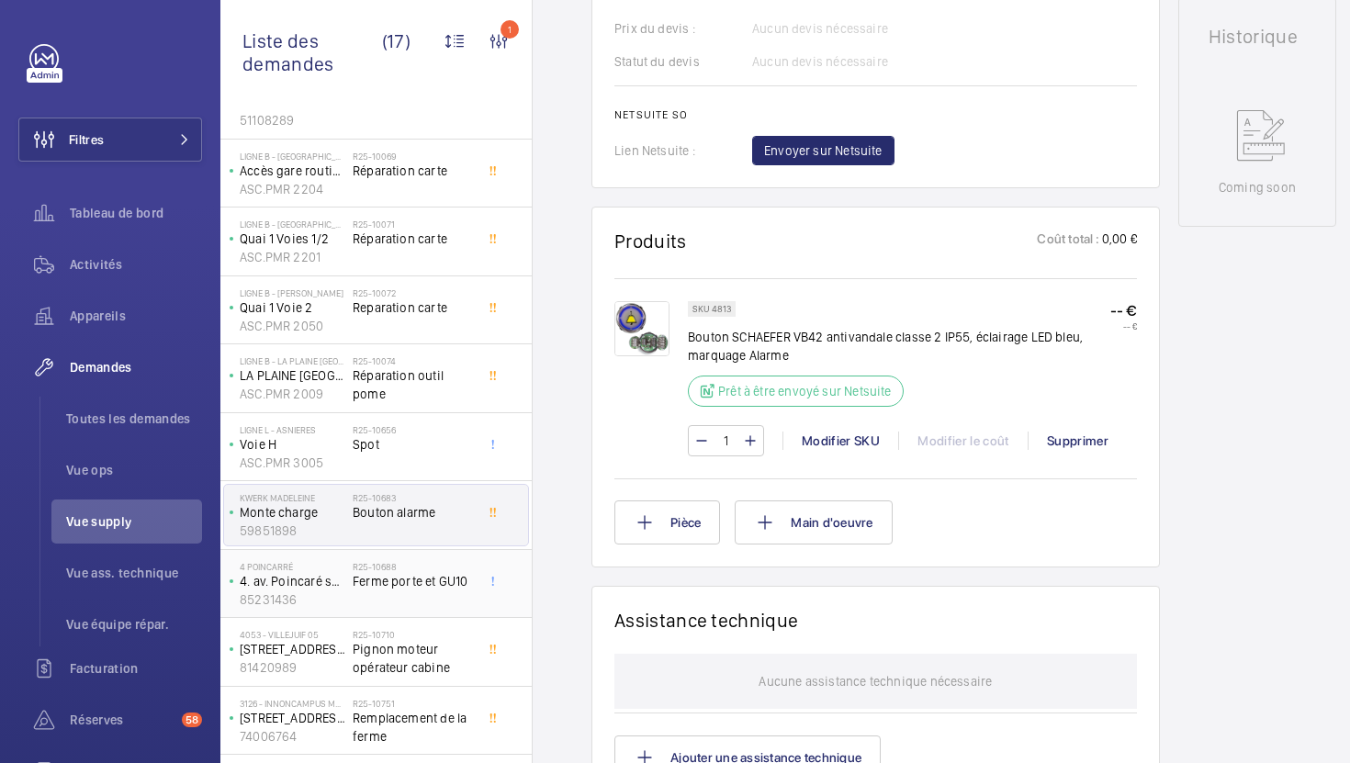
click at [423, 573] on span "Ferme porte et GU10" at bounding box center [413, 581] width 121 height 18
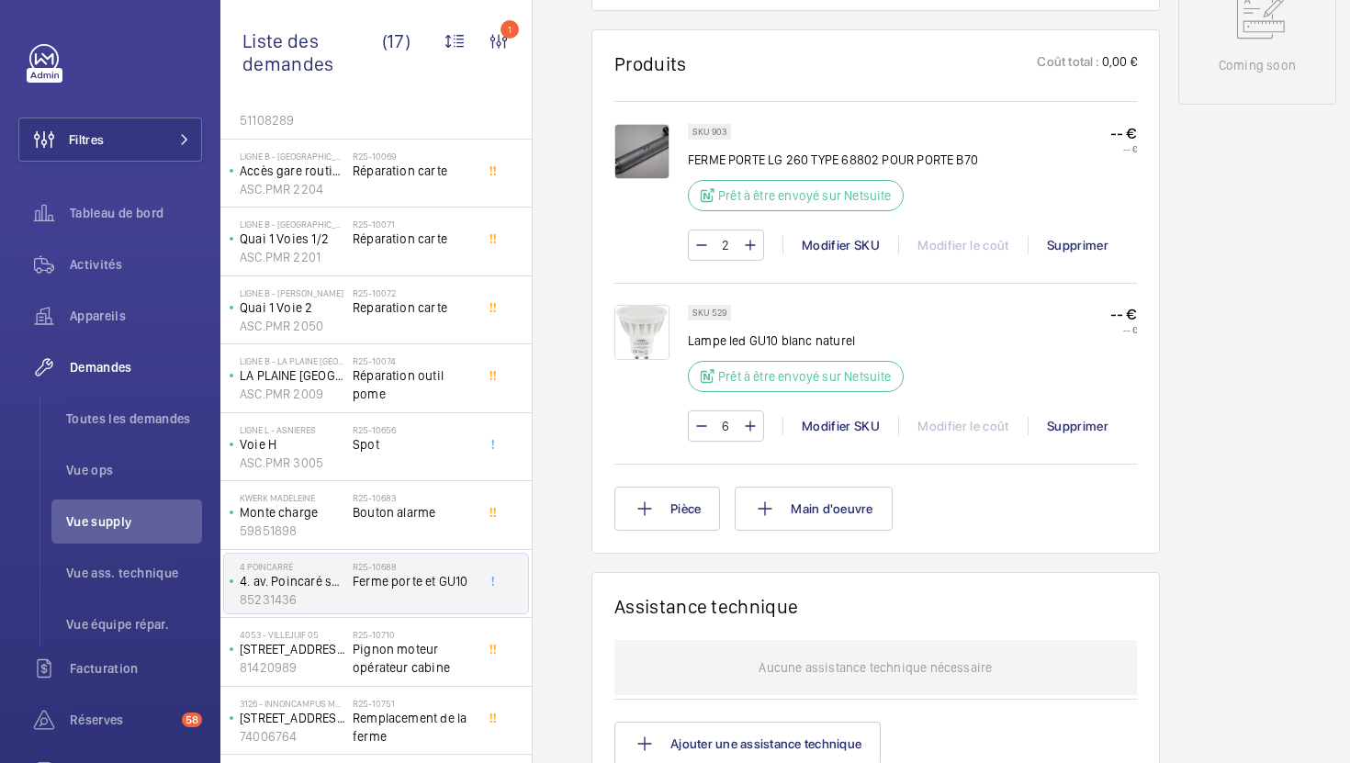
scroll to position [1037, 0]
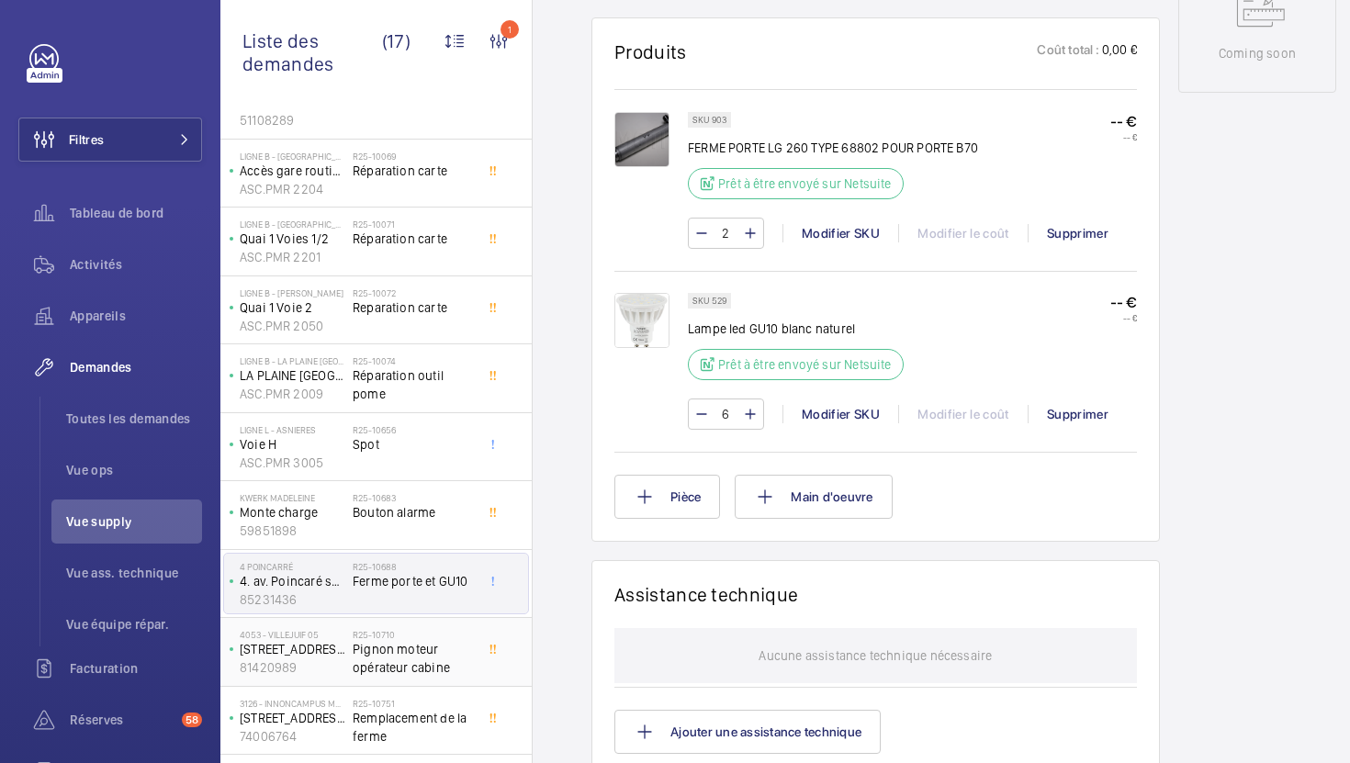
click at [399, 664] on span "Pignon moteur opérateur cabine" at bounding box center [413, 658] width 121 height 37
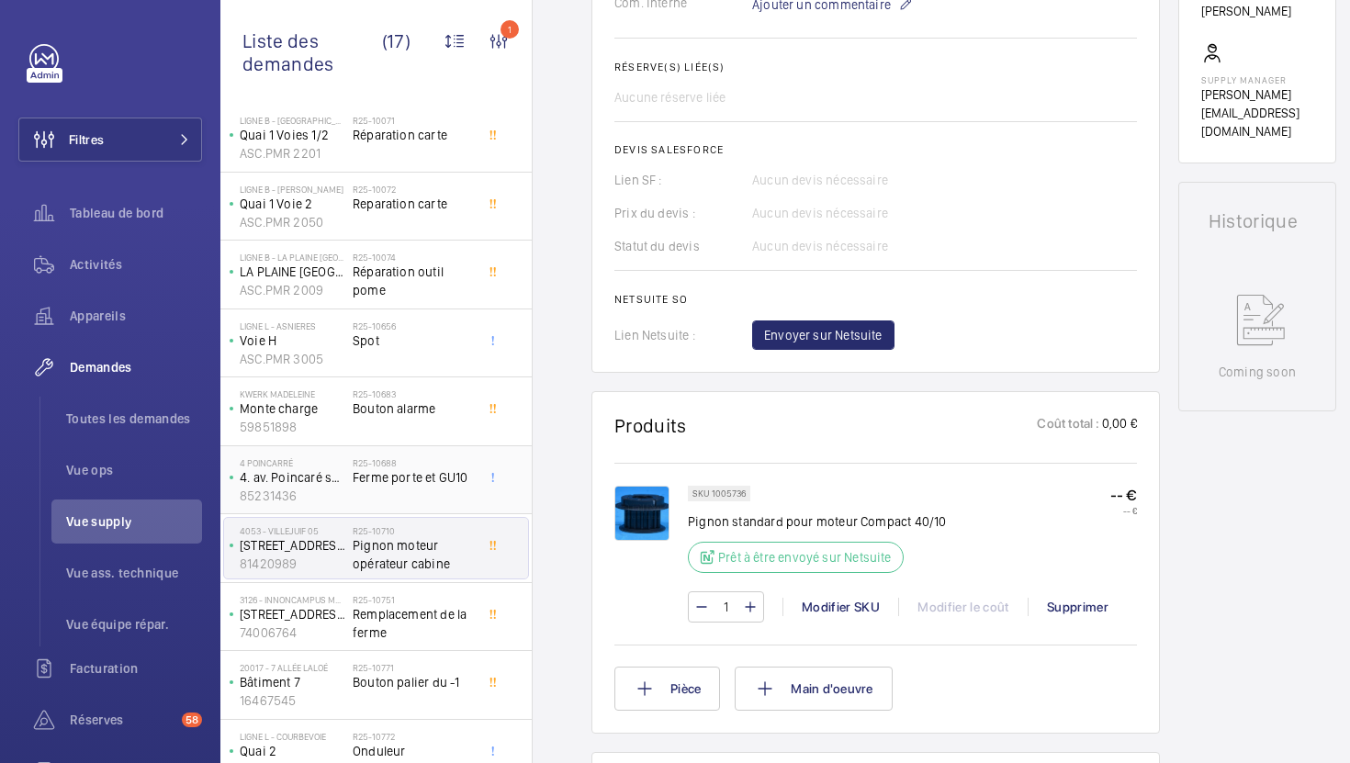
scroll to position [387, 0]
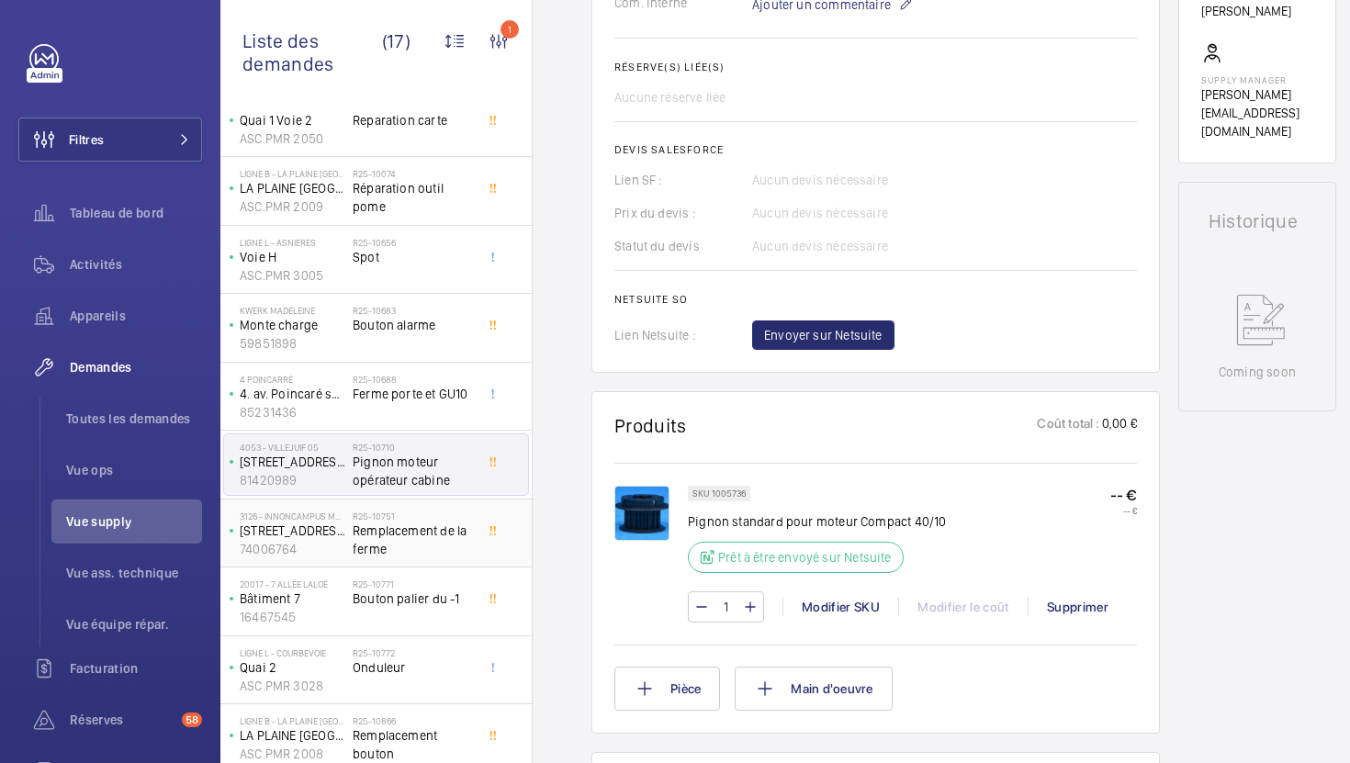
click at [414, 538] on span "Remplacement de la ferme" at bounding box center [413, 540] width 121 height 37
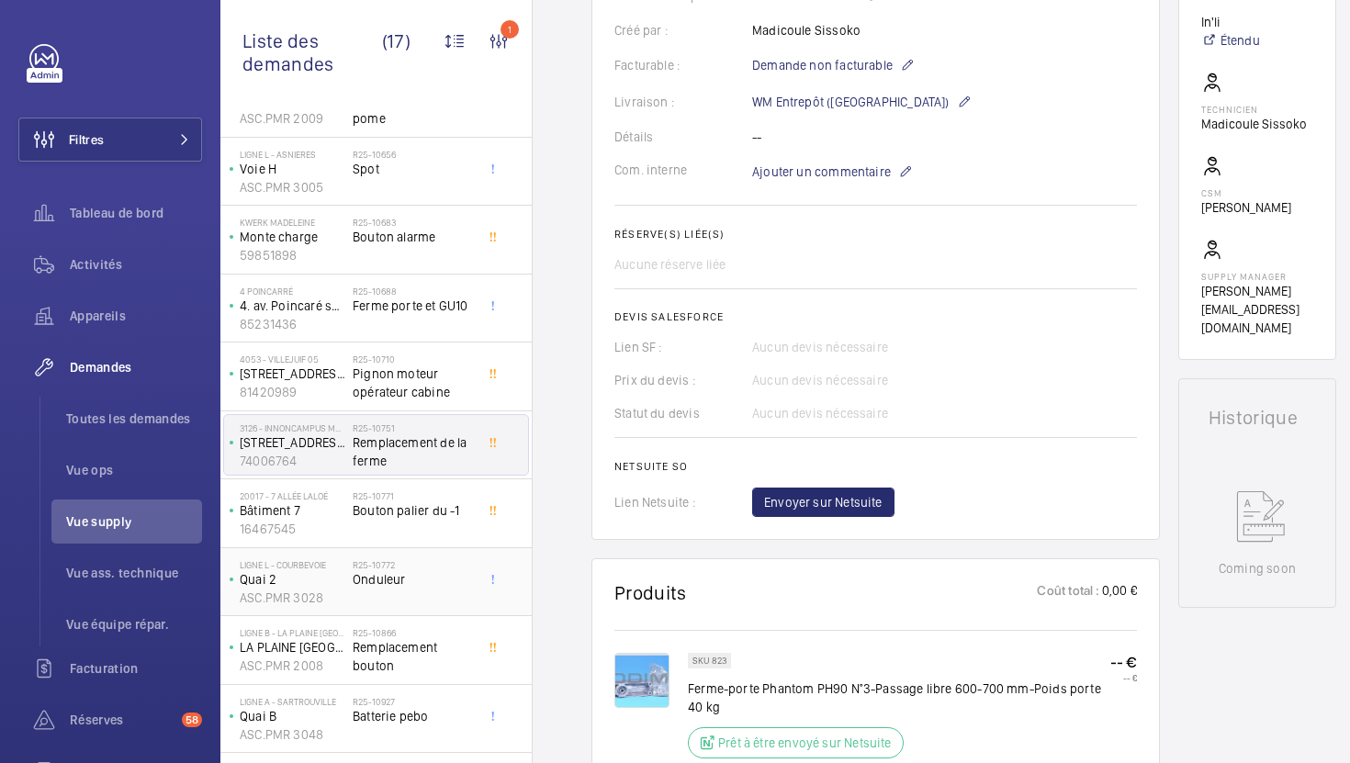
scroll to position [480, 0]
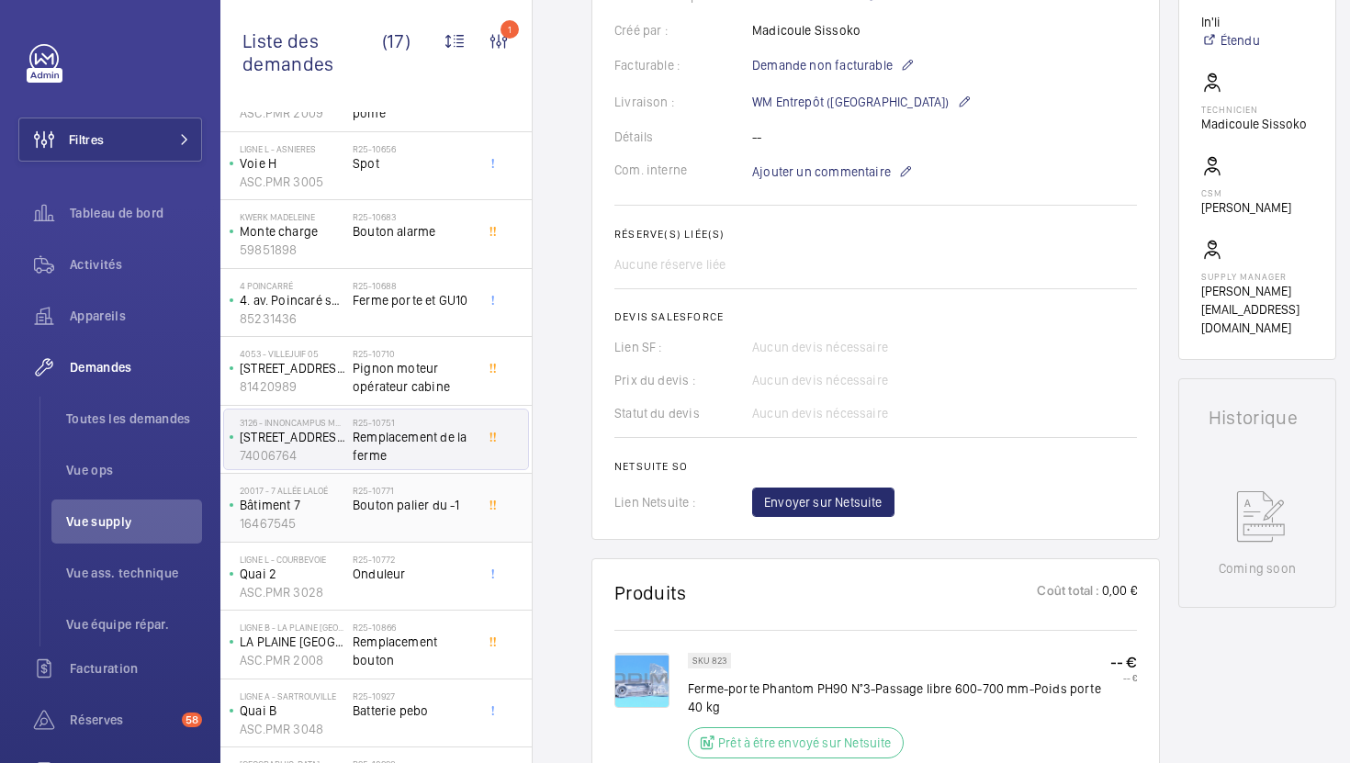
click at [439, 528] on div "R25-10771 Bouton palier du -1" at bounding box center [413, 511] width 121 height 53
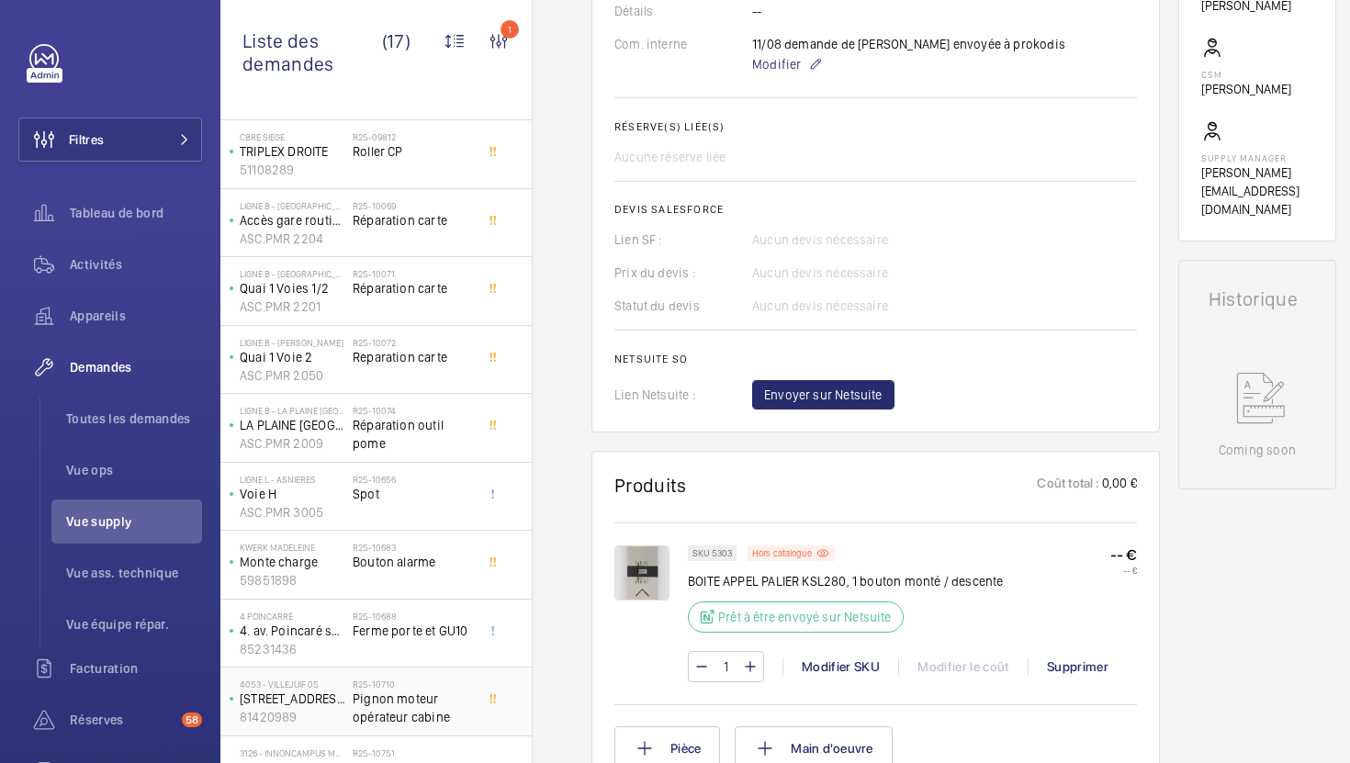
scroll to position [258, 0]
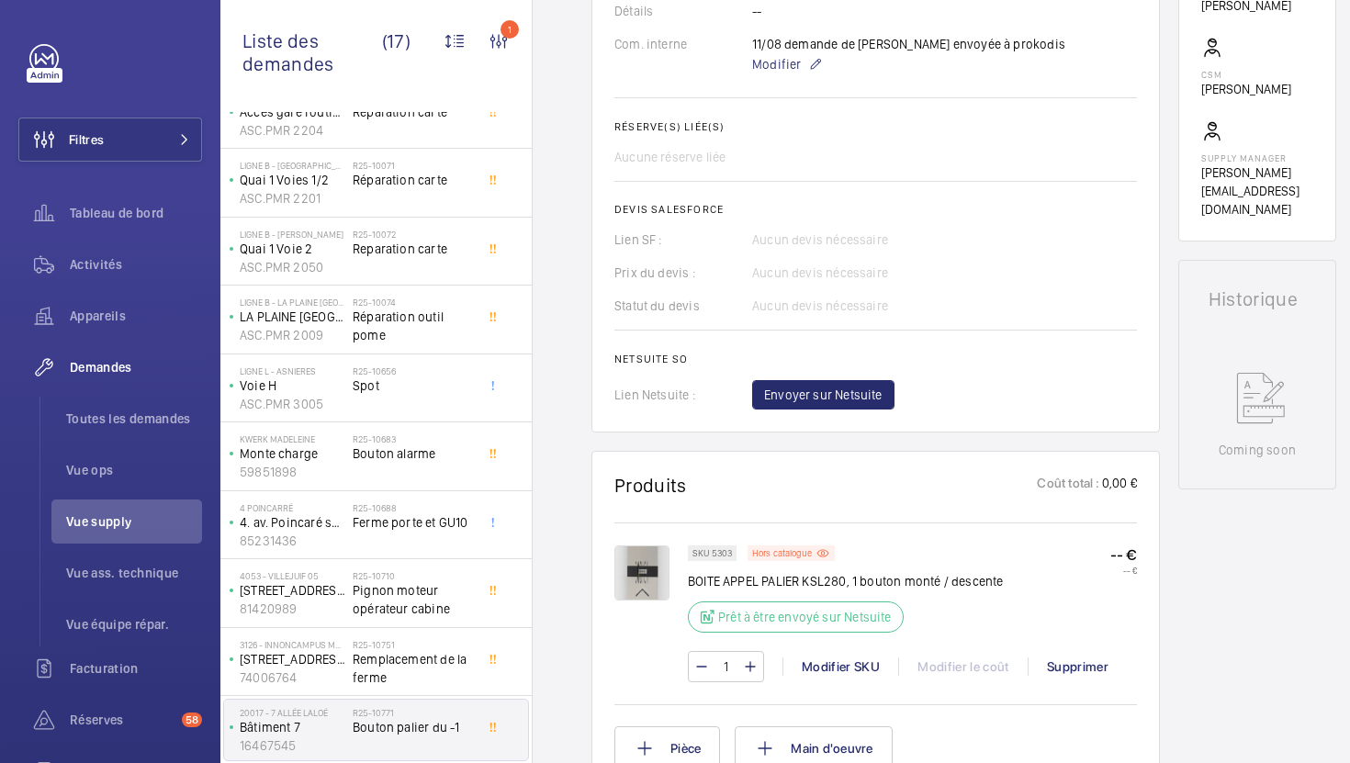
click at [725, 550] on p "SKU 5303" at bounding box center [711, 553] width 39 height 6
click at [719, 556] on p "SKU 5303" at bounding box center [711, 553] width 39 height 6
copy p "5303"
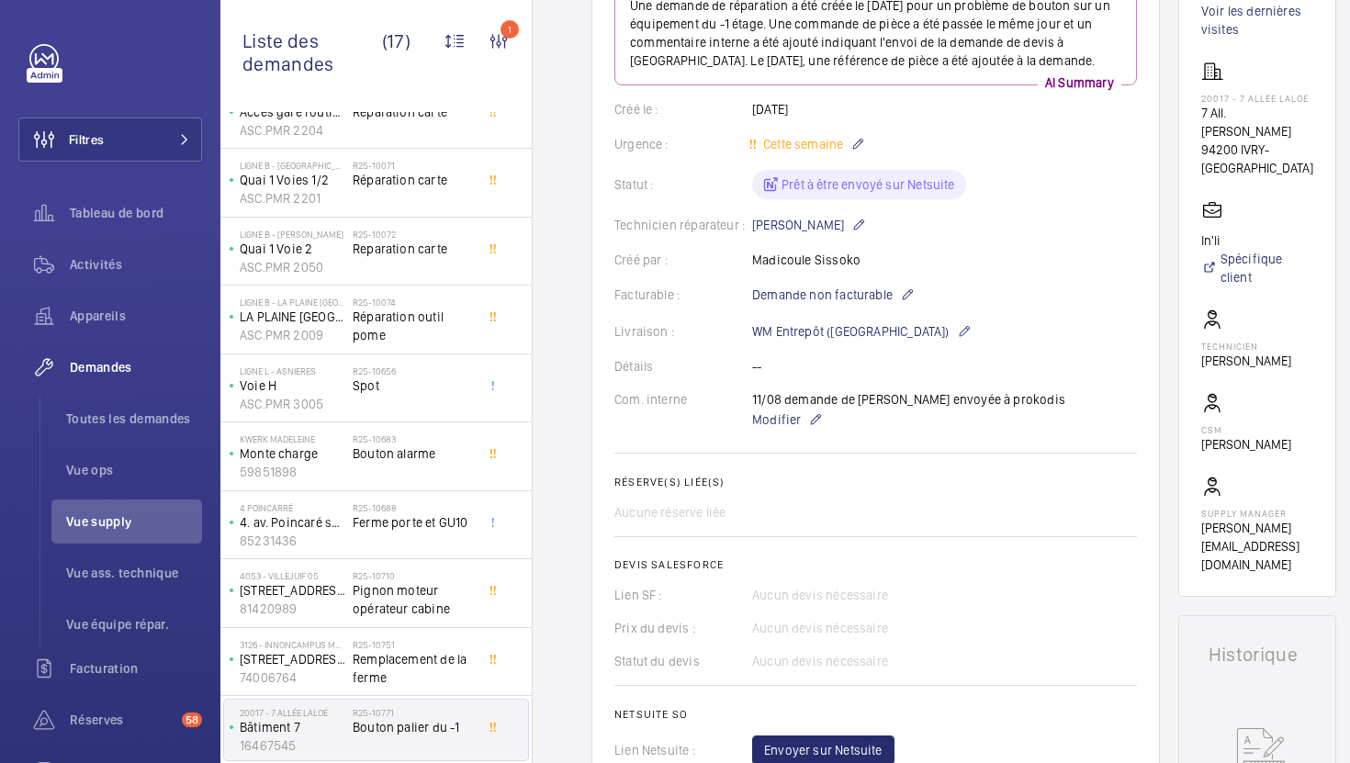
scroll to position [332, 0]
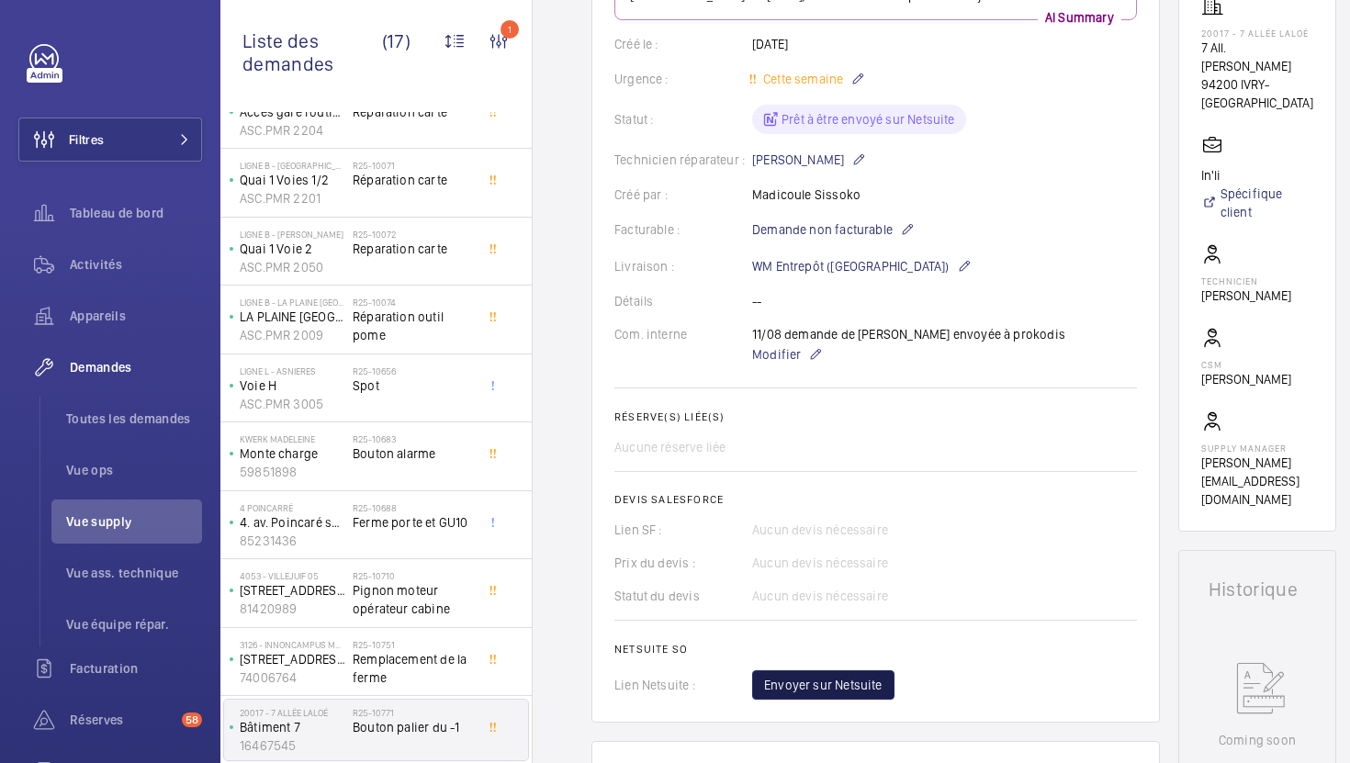
click at [801, 673] on button "Envoyer sur Netsuite" at bounding box center [823, 684] width 142 height 29
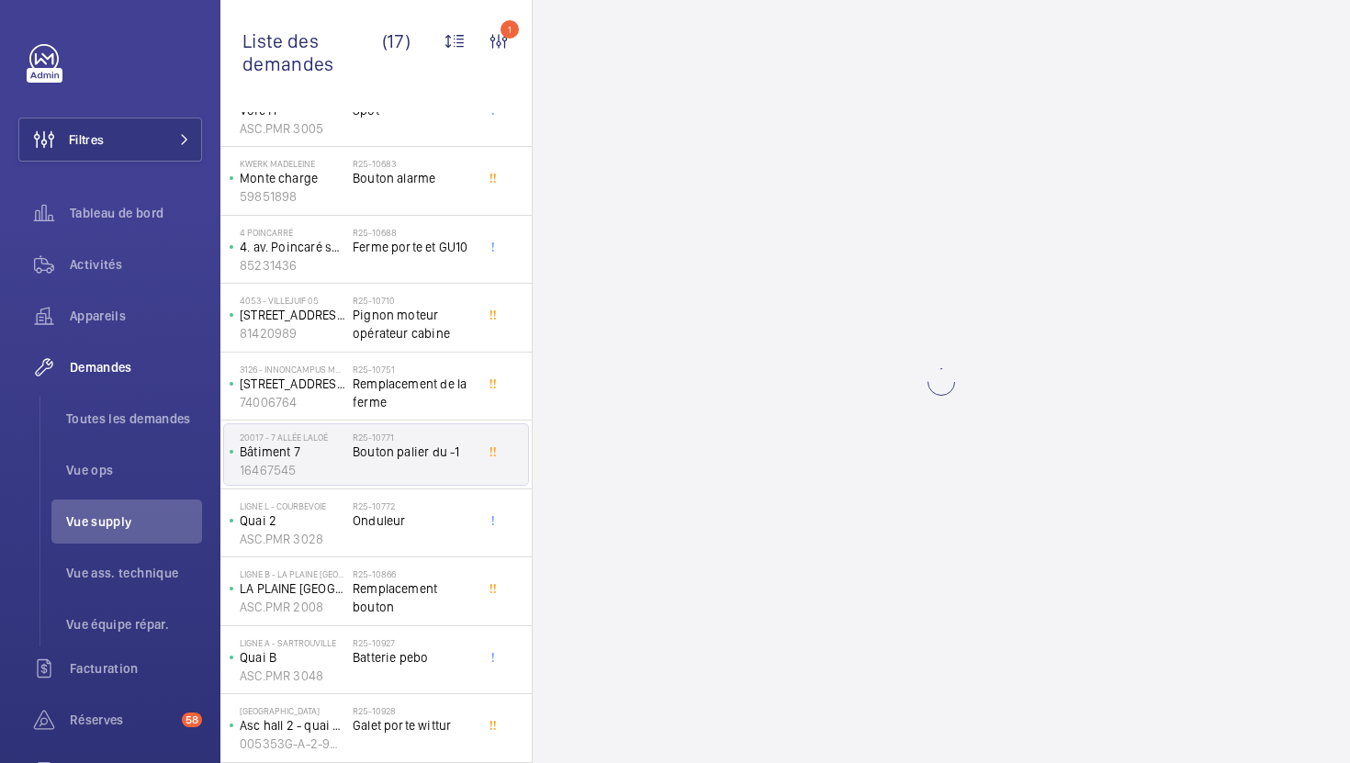
scroll to position [0, 0]
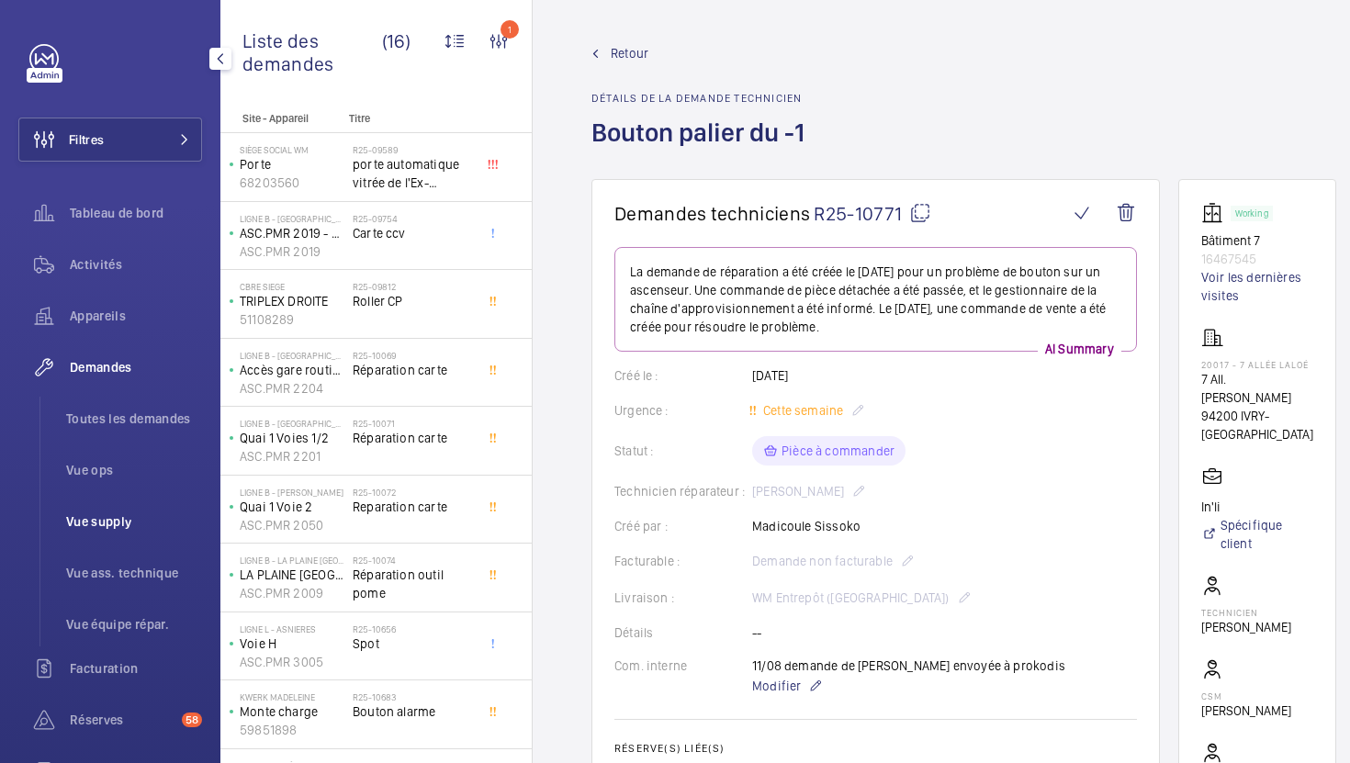
click at [138, 527] on span "Vue supply" at bounding box center [134, 521] width 136 height 18
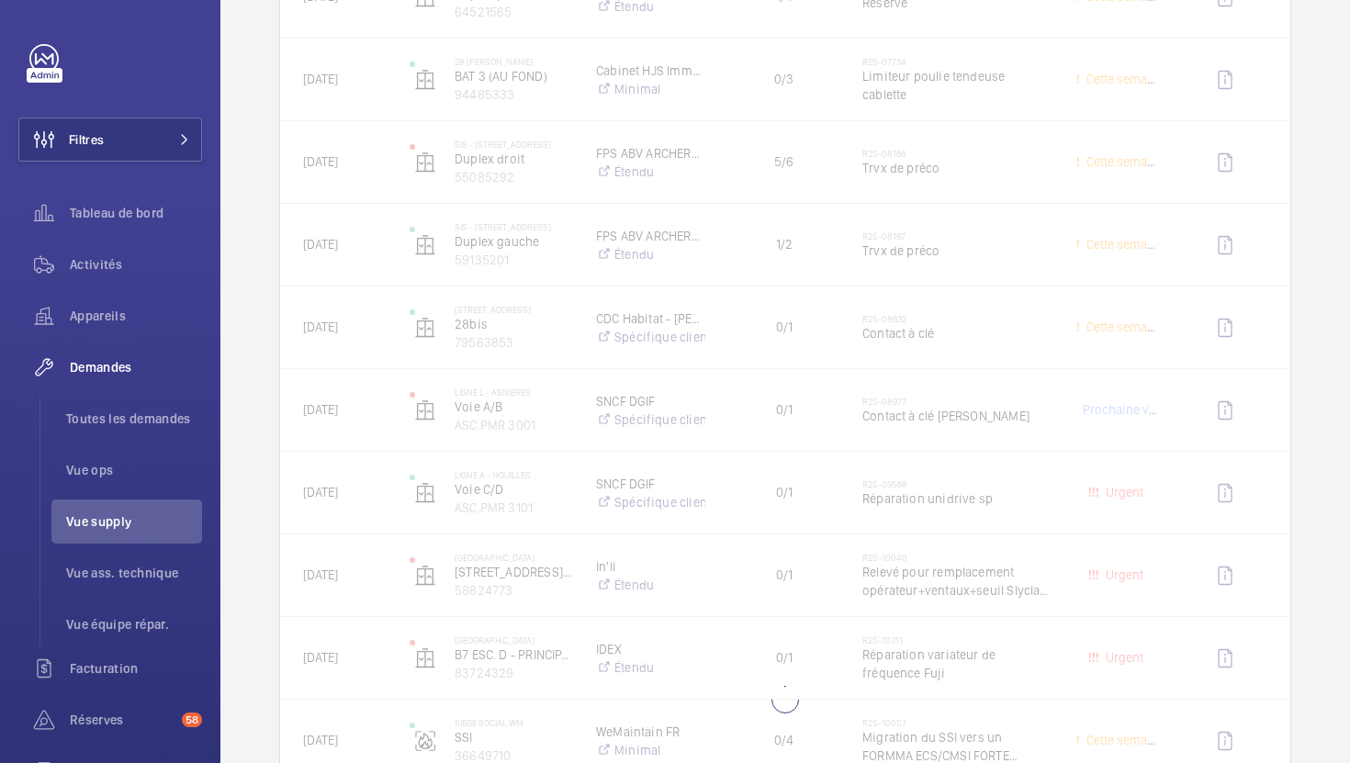
scroll to position [513, 0]
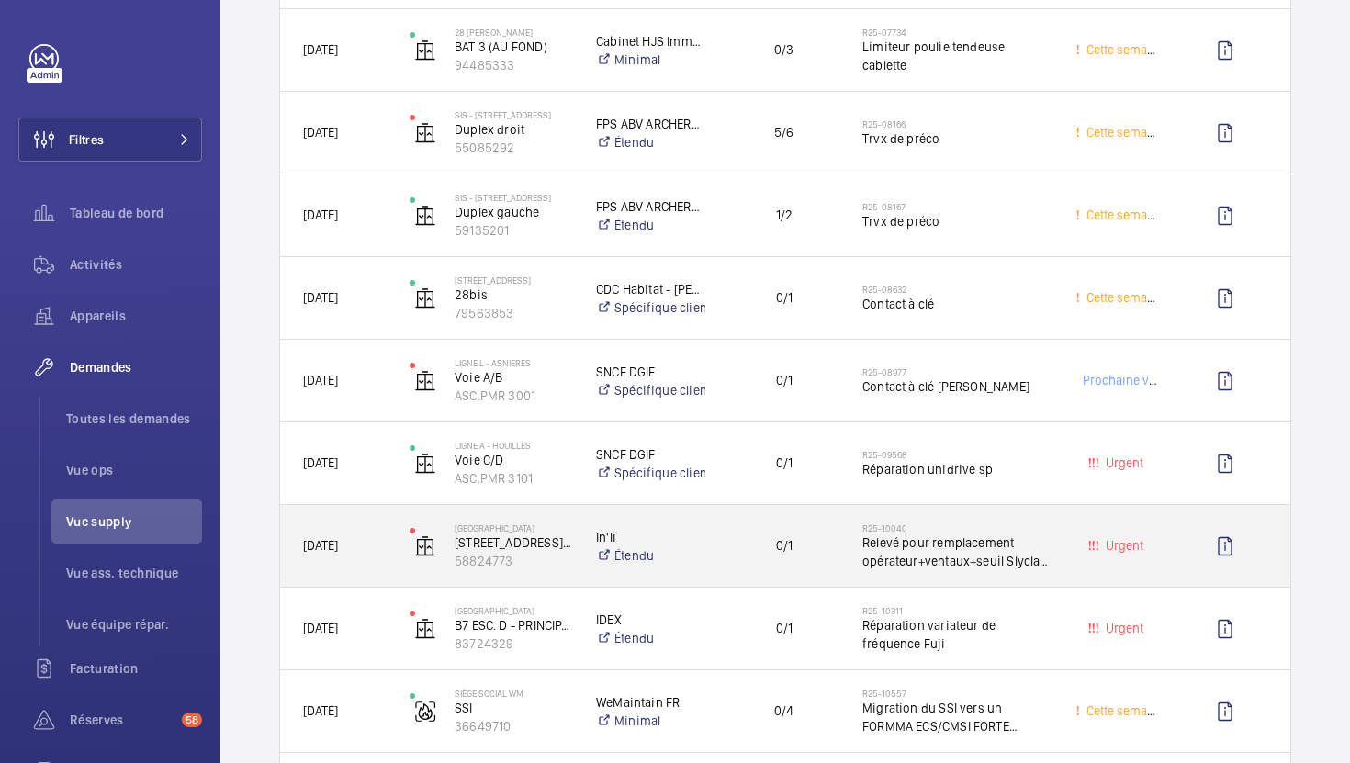
click at [715, 568] on div "0/1" at bounding box center [772, 546] width 131 height 58
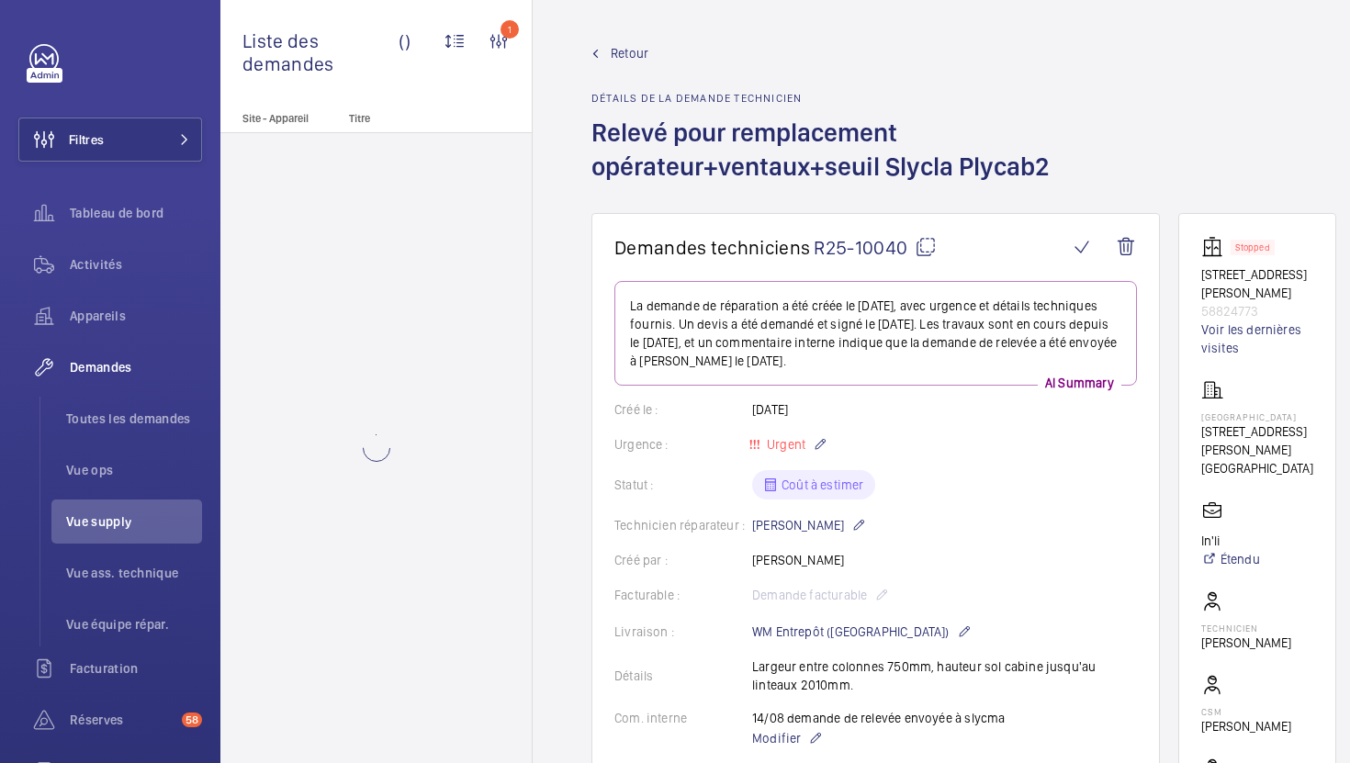
click at [927, 244] on mat-icon at bounding box center [926, 247] width 22 height 22
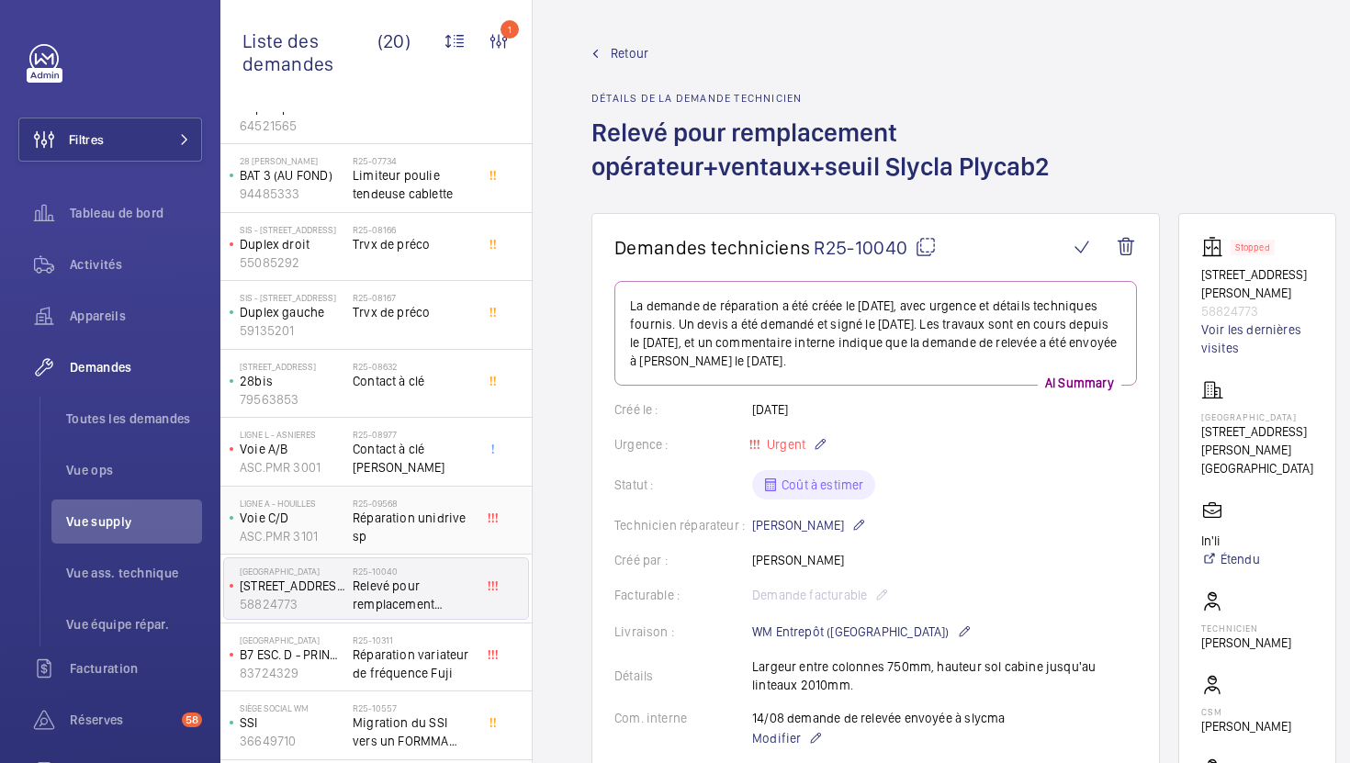
scroll to position [197, 0]
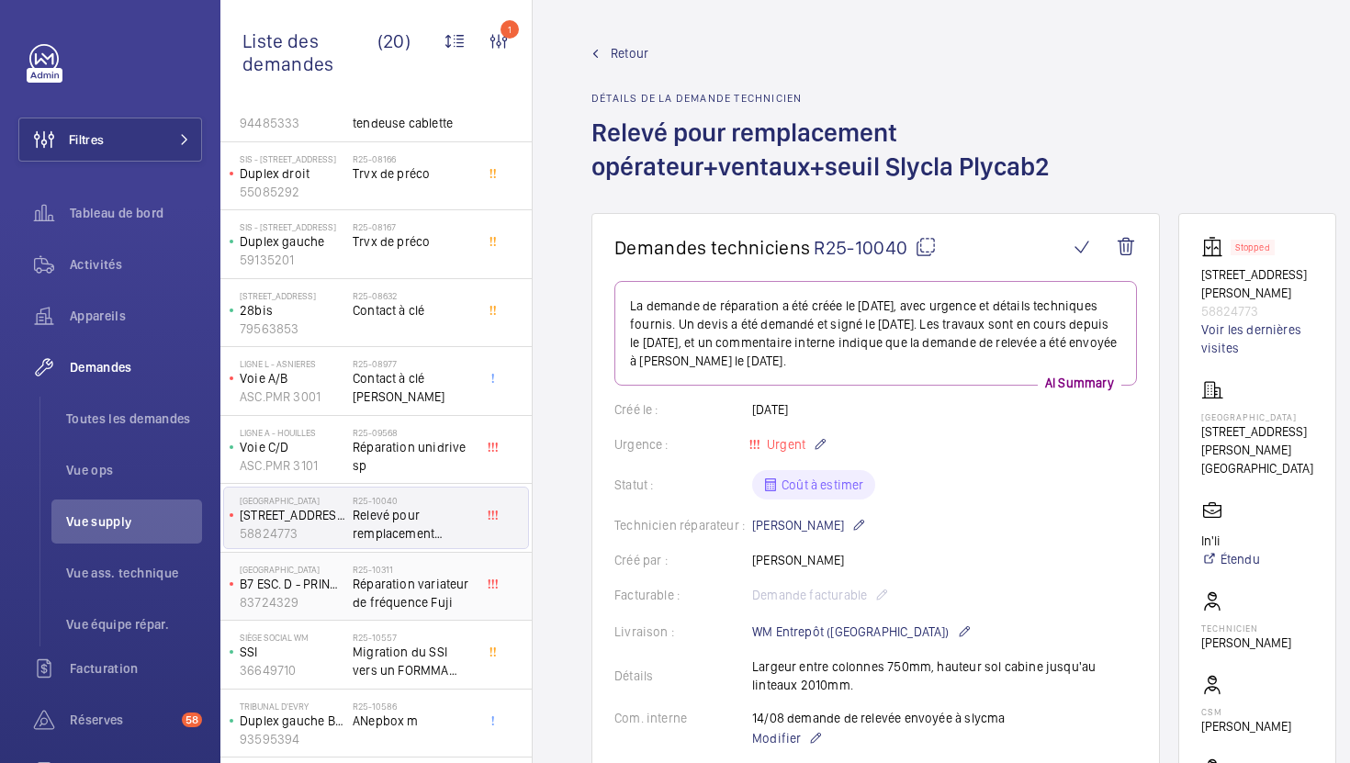
click at [441, 601] on span "Réparation variateur de fréquence Fuji" at bounding box center [413, 593] width 121 height 37
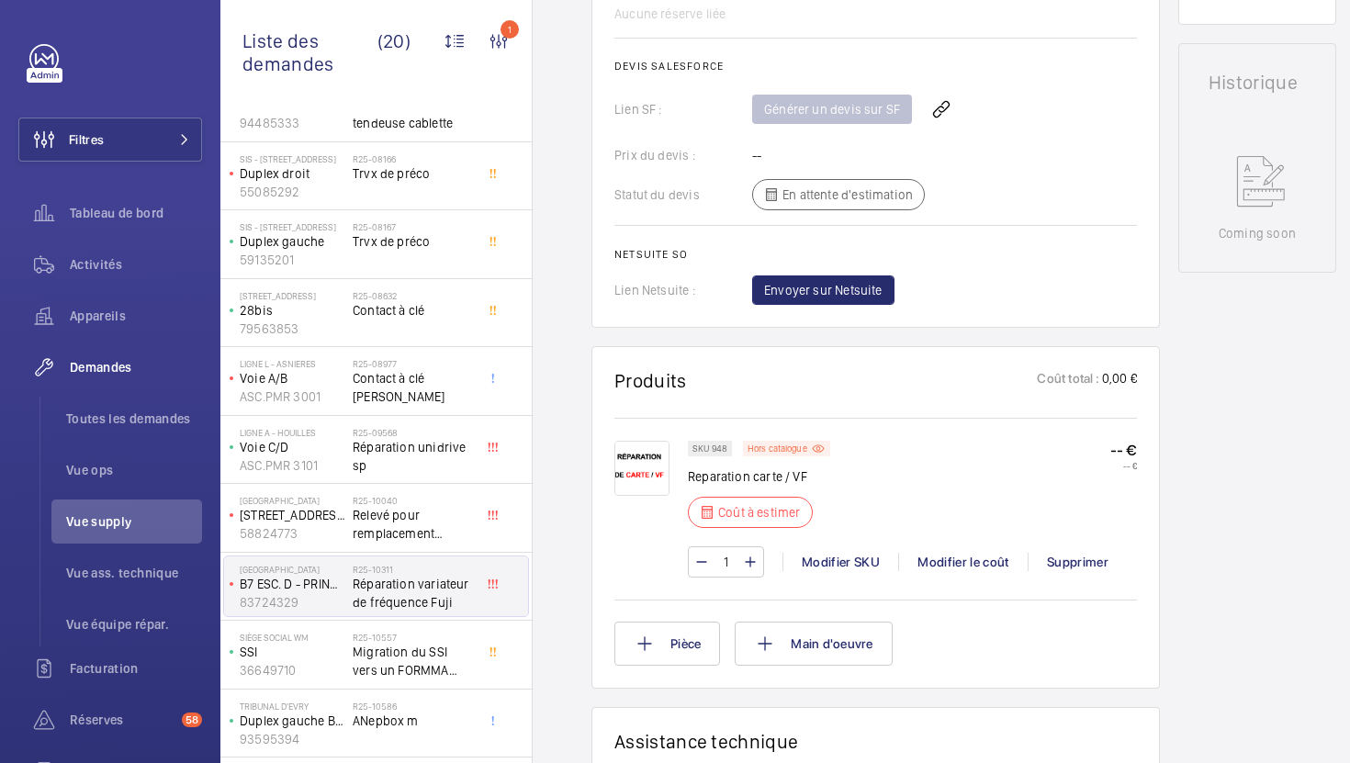
scroll to position [827, 0]
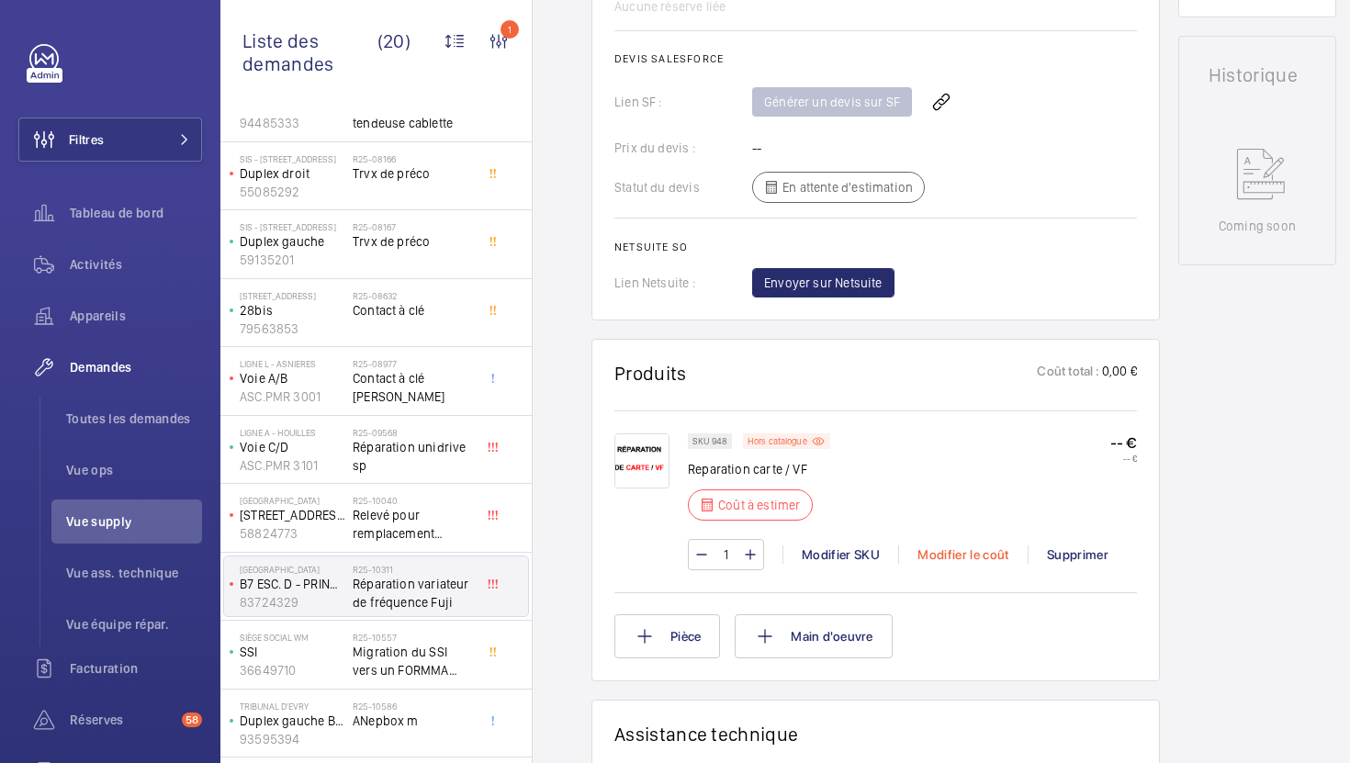
click at [964, 545] on div "Modifier le coût" at bounding box center [962, 554] width 129 height 18
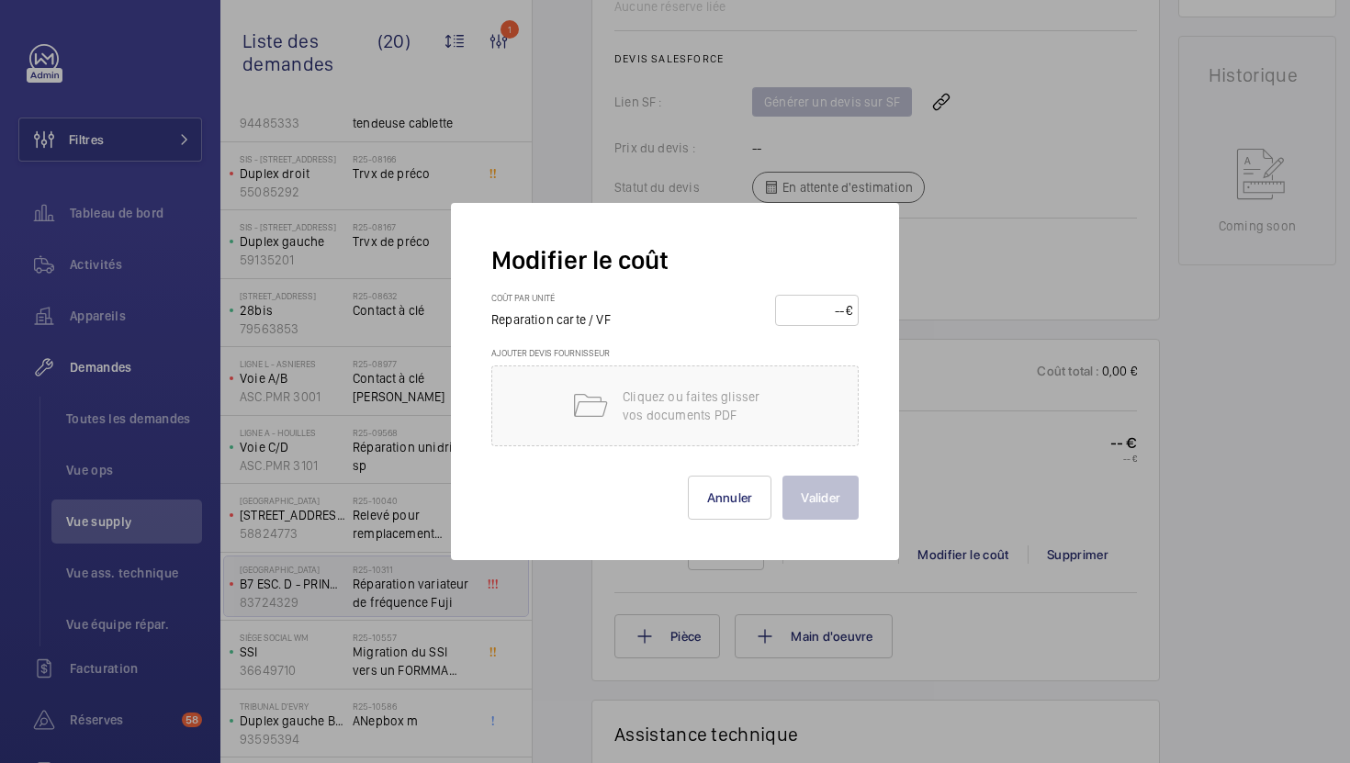
click at [804, 314] on input "number" at bounding box center [813, 310] width 64 height 29
type input "900"
click at [813, 507] on button "Valider" at bounding box center [820, 498] width 76 height 44
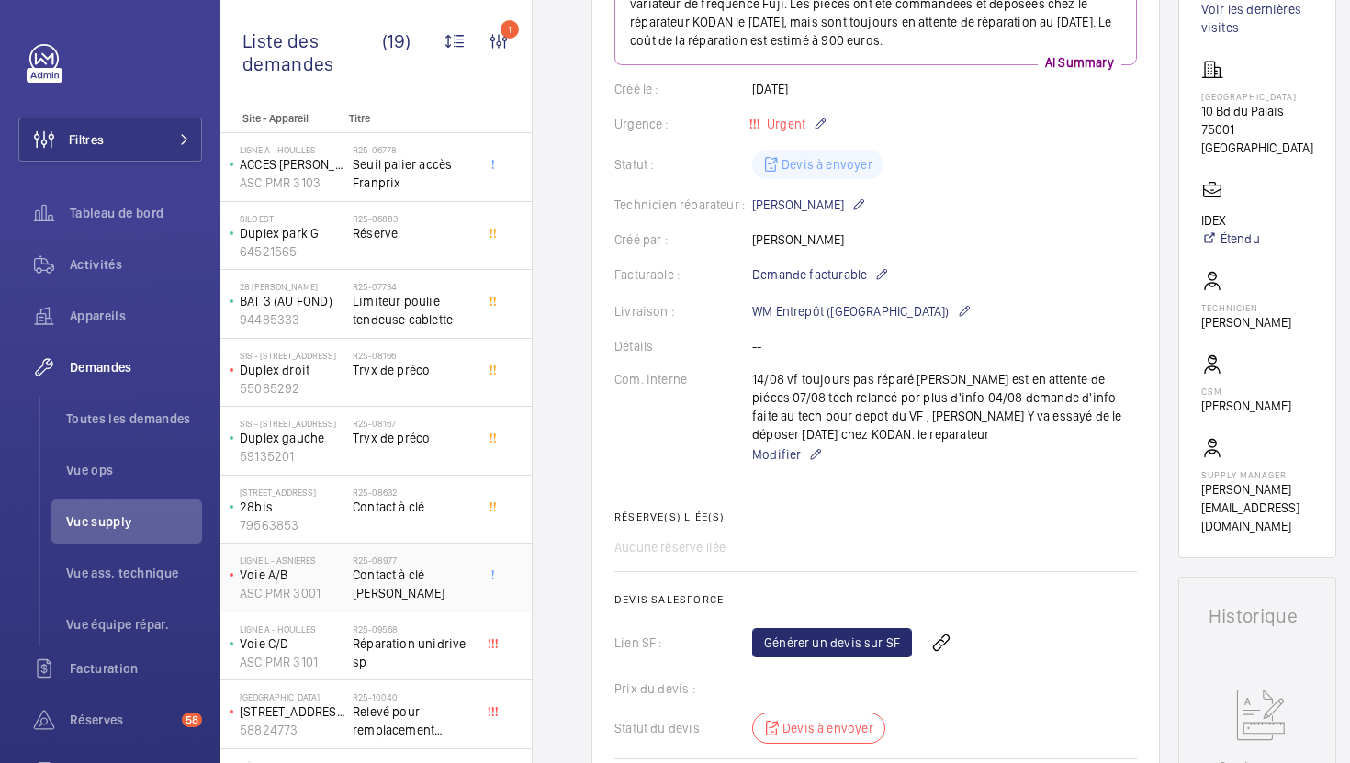
scroll to position [670, 0]
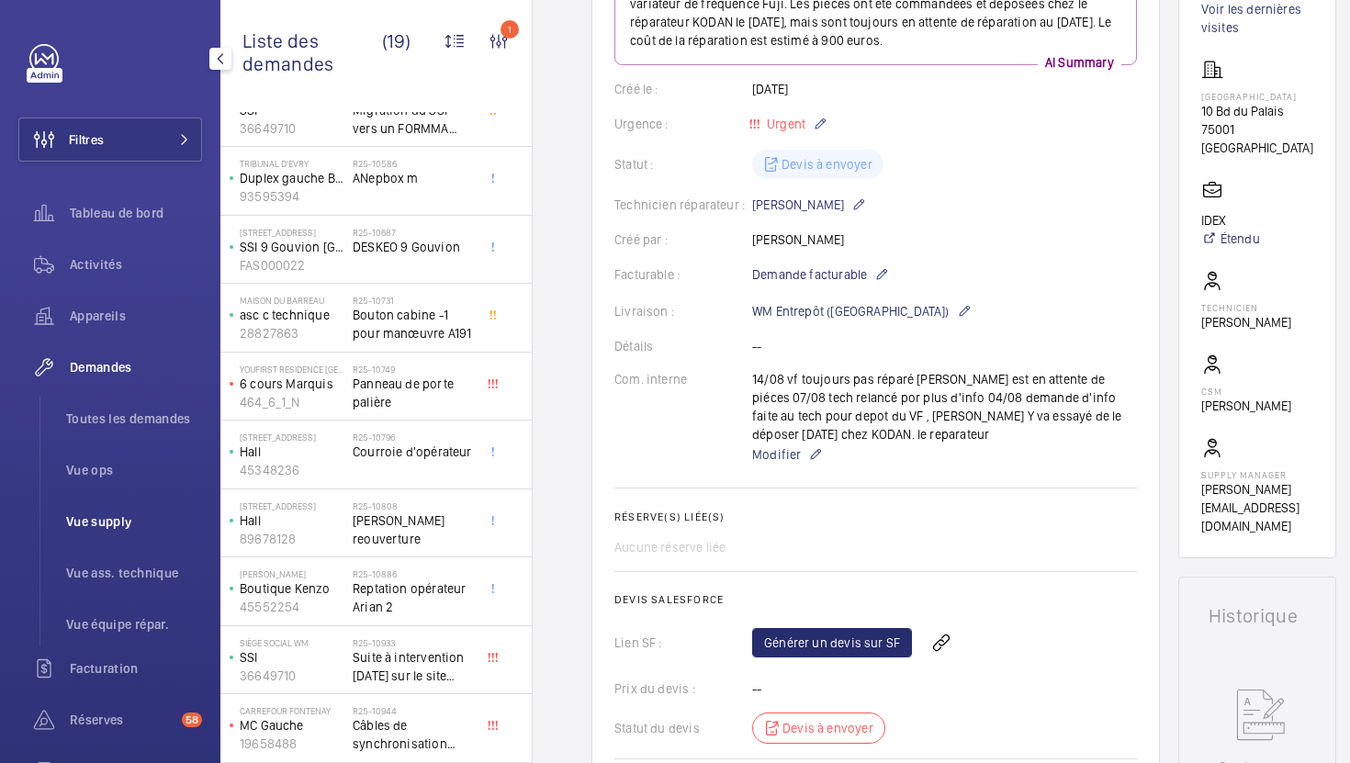
click at [127, 534] on li "Vue supply" at bounding box center [126, 522] width 151 height 44
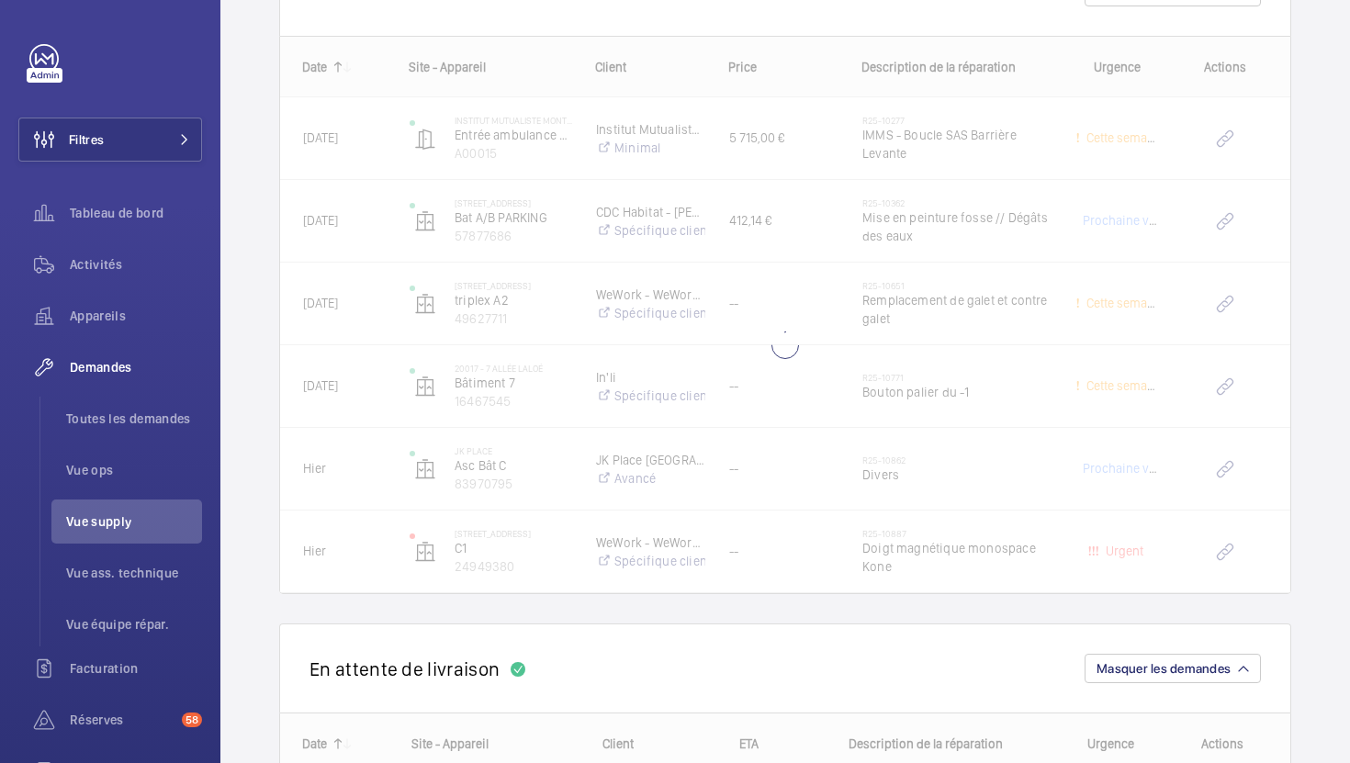
scroll to position [4190, 0]
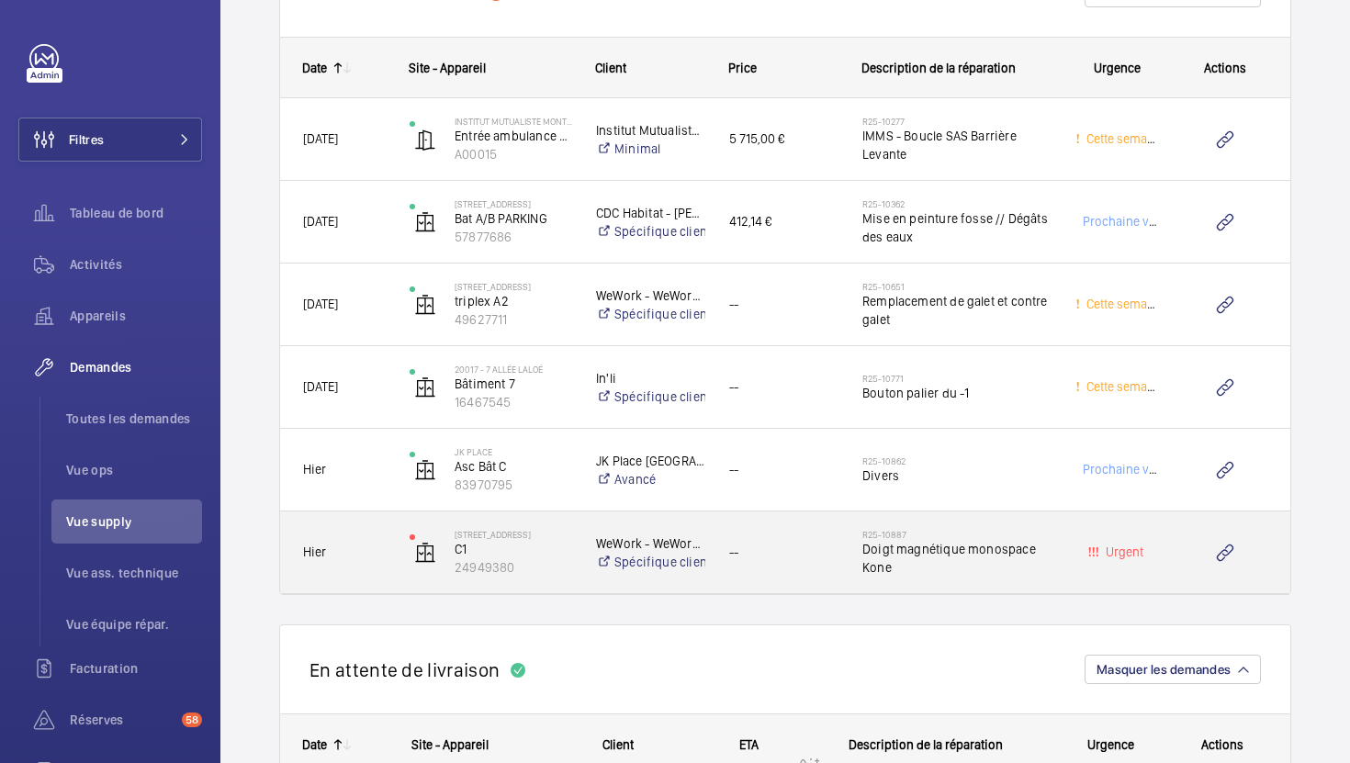
click at [834, 583] on div "--" at bounding box center [772, 552] width 133 height 82
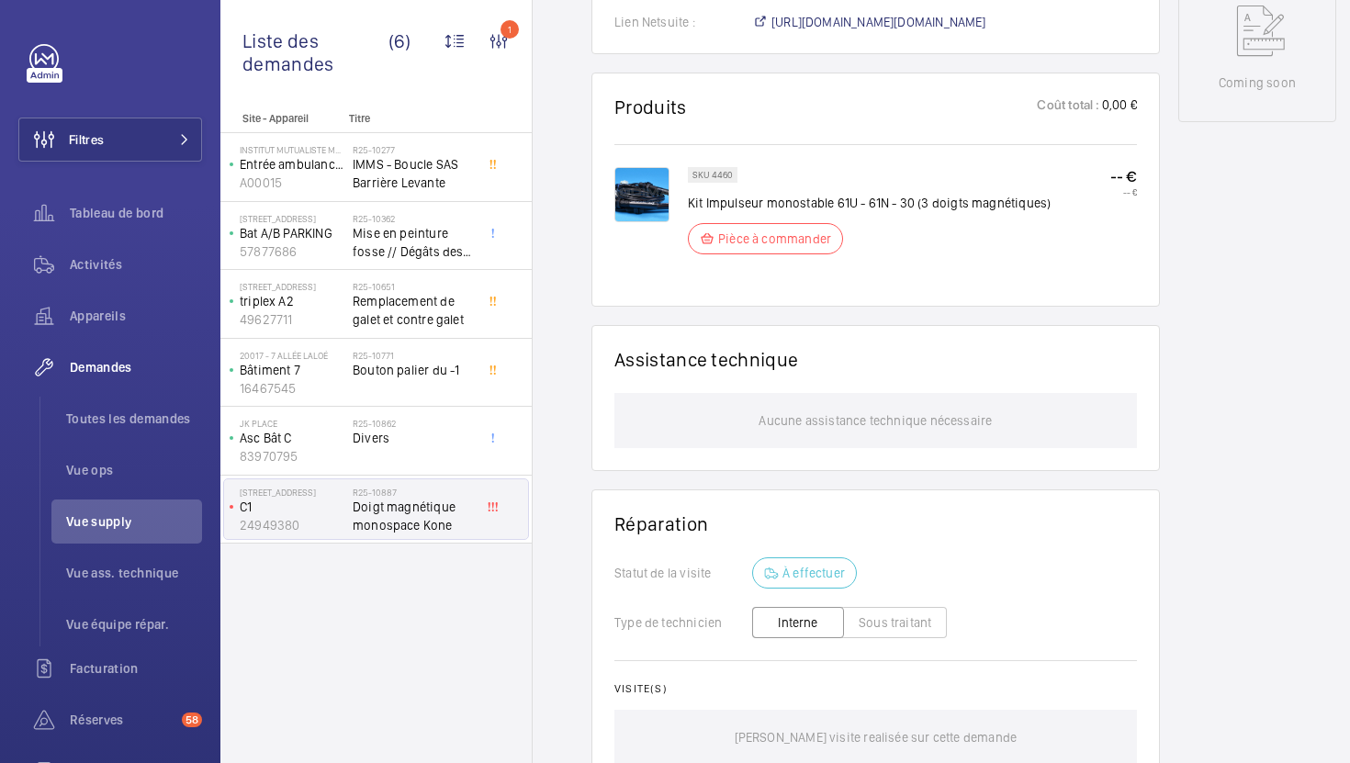
scroll to position [990, 0]
click at [1242, 182] on div "Stopped C1 24949380 Voir les dernières visites [STREET_ADDRESS] WeWork - WeWork…" at bounding box center [1257, 52] width 158 height 1727
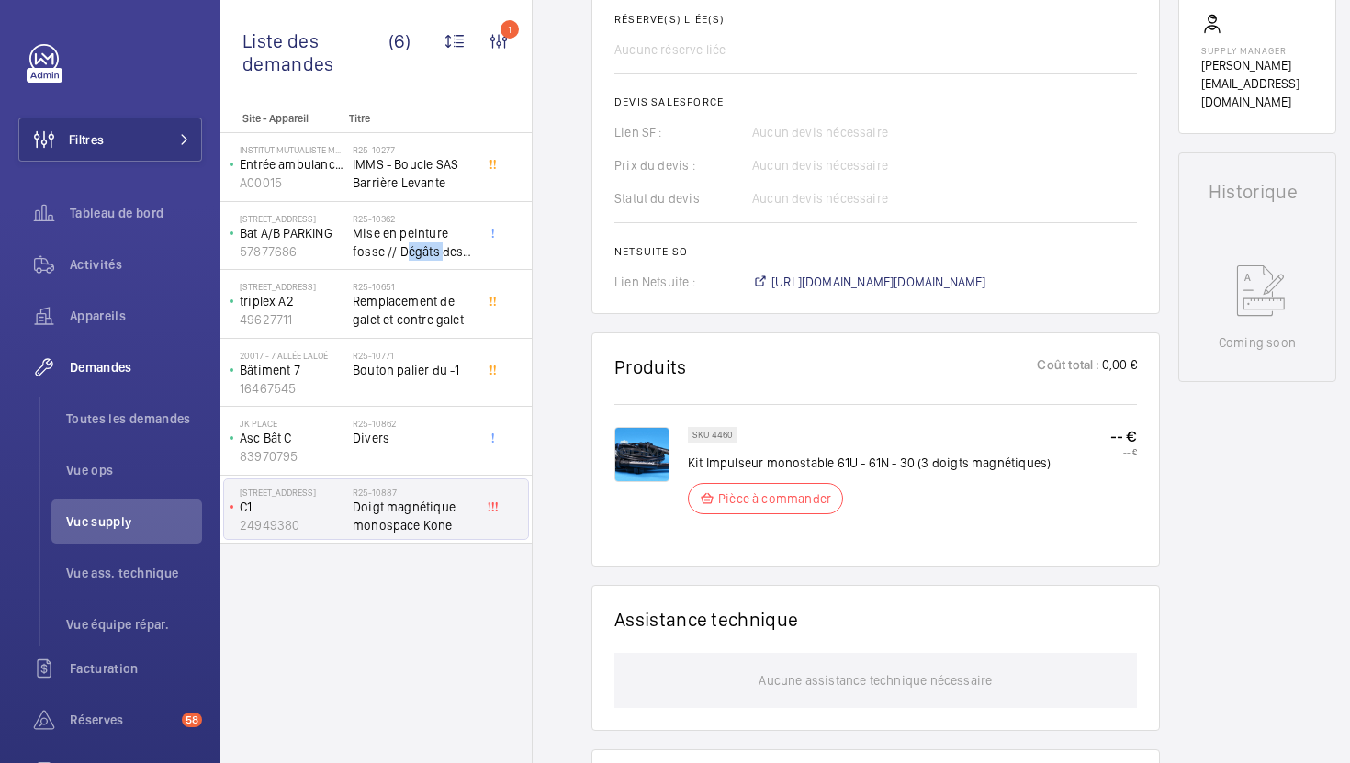
scroll to position [455, 0]
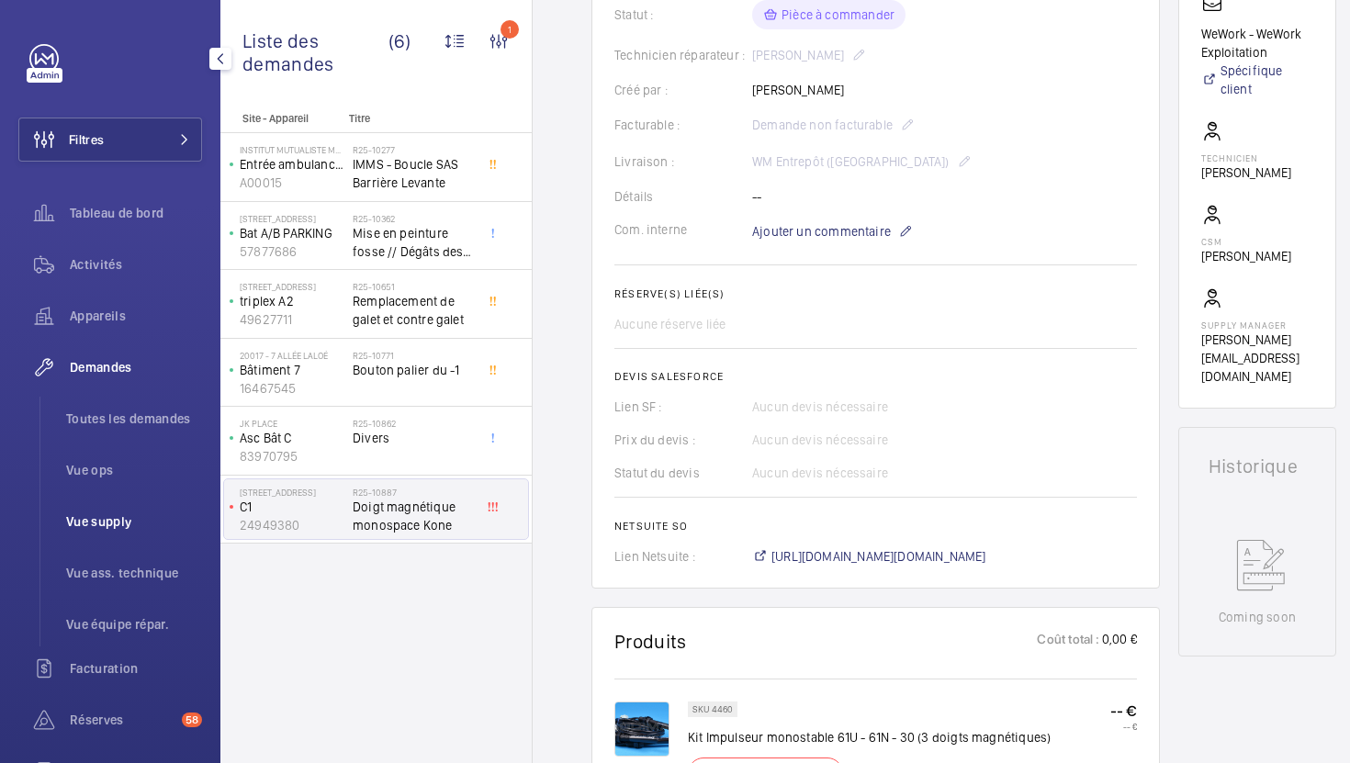
click at [75, 532] on li "Vue supply" at bounding box center [126, 522] width 151 height 44
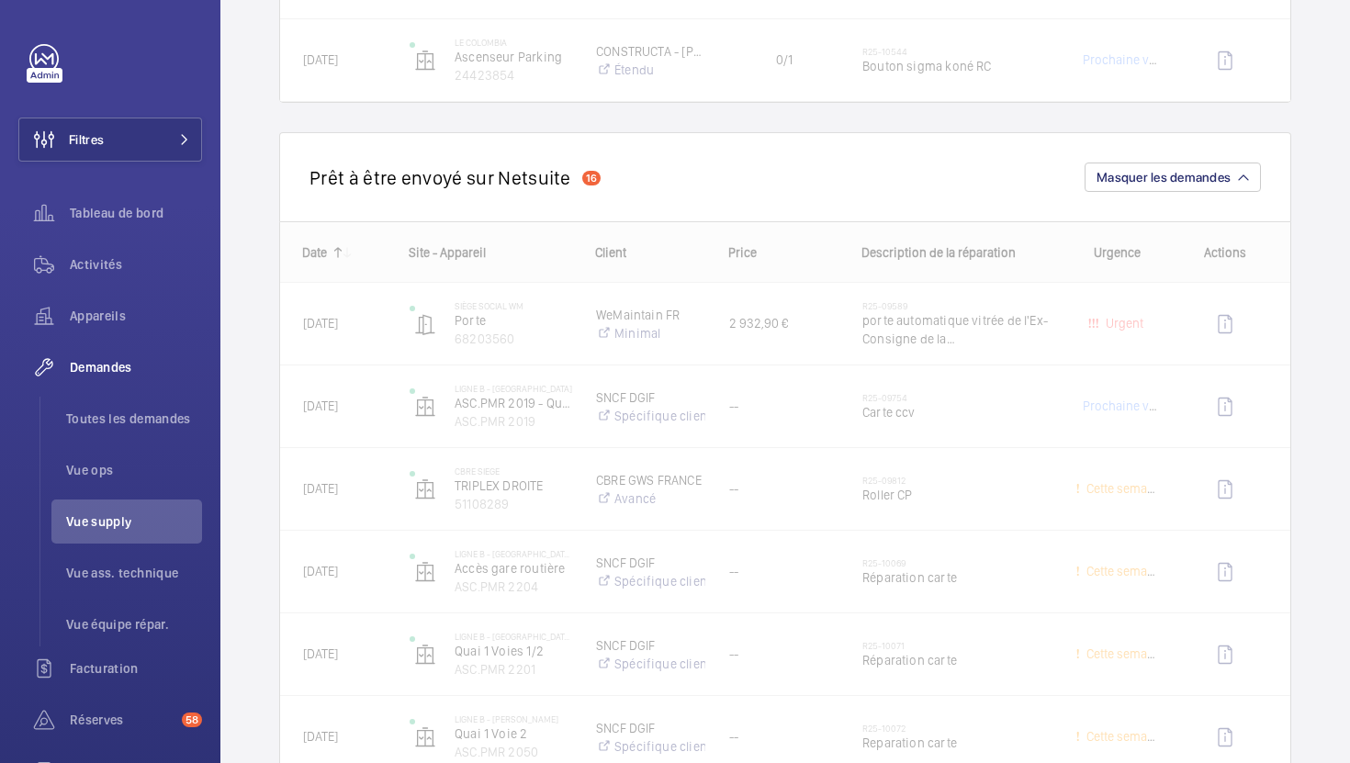
scroll to position [2501, 0]
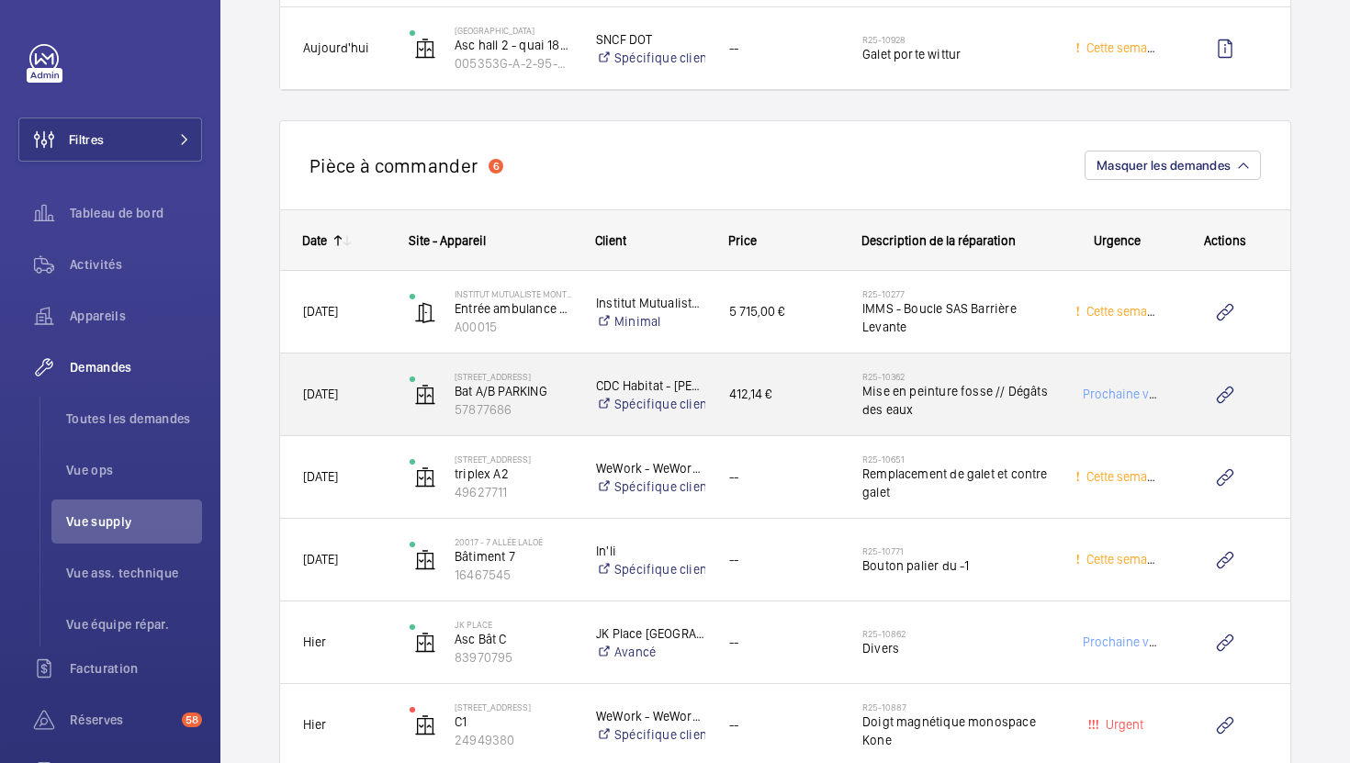
scroll to position [4096, 0]
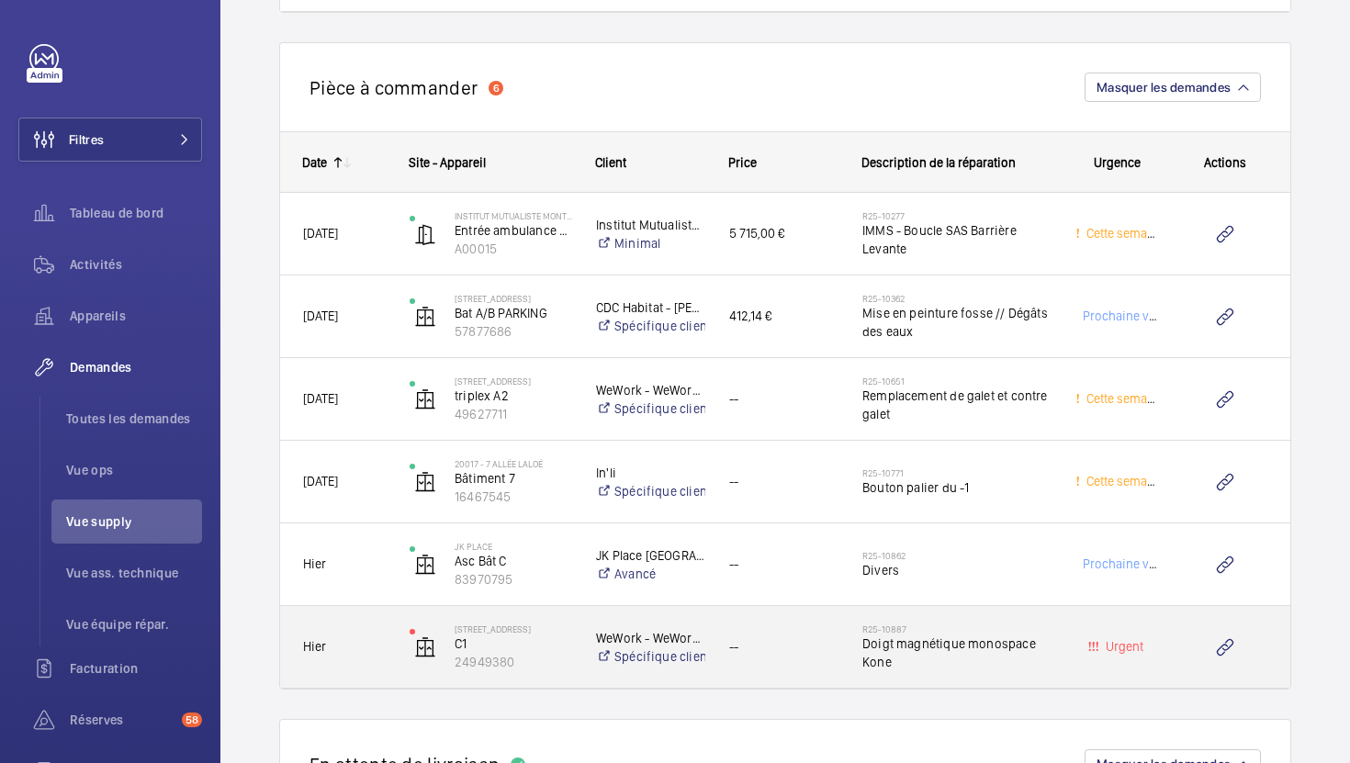
click at [788, 662] on div "--" at bounding box center [772, 647] width 131 height 58
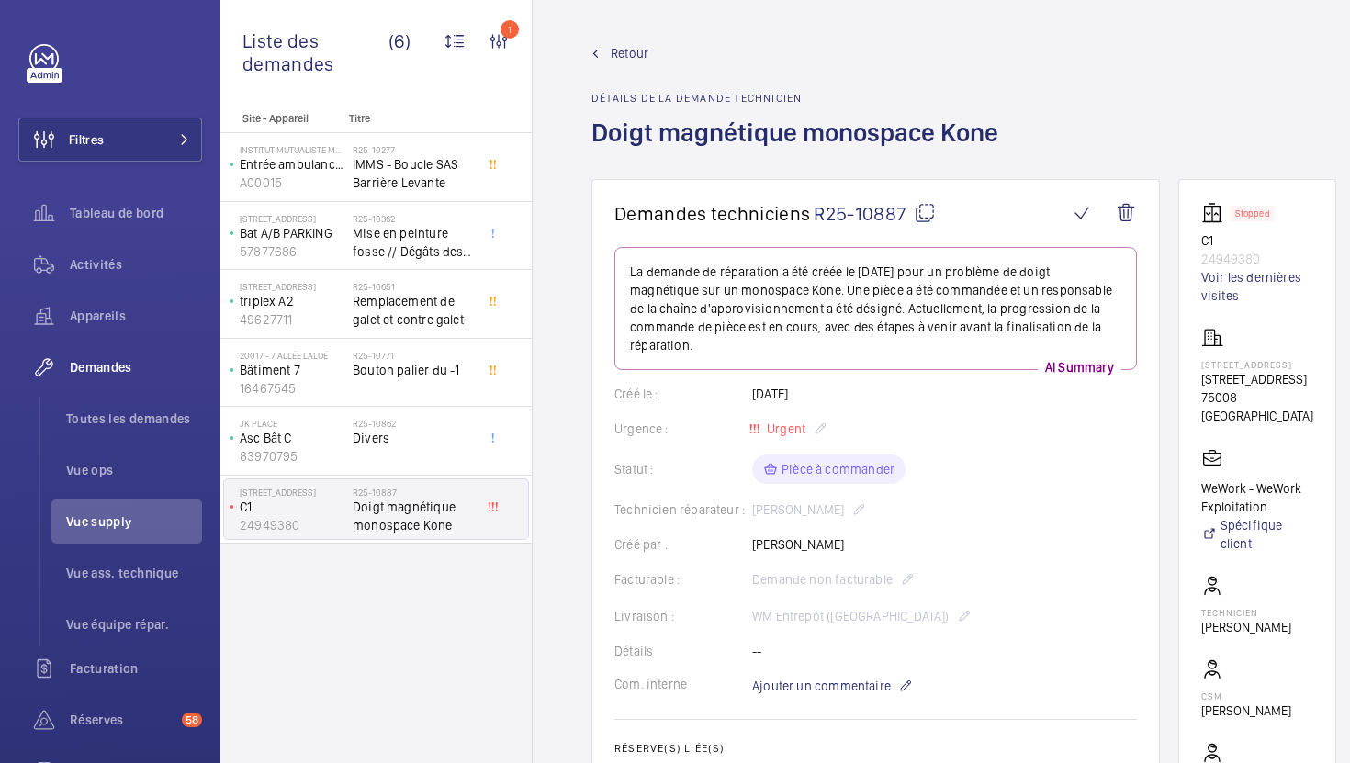
click at [920, 218] on mat-icon at bounding box center [925, 213] width 22 height 22
click at [153, 433] on li "Toutes les demandes" at bounding box center [126, 419] width 151 height 44
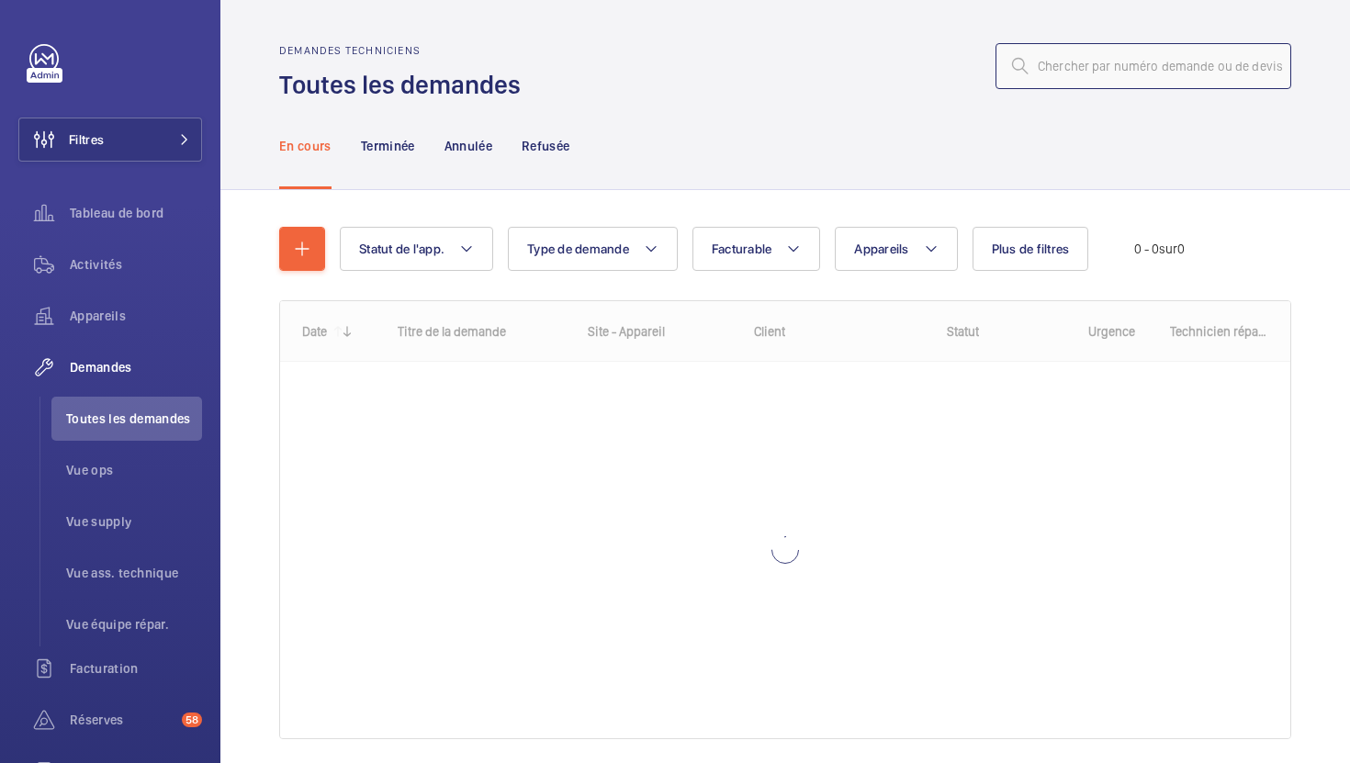
click at [1186, 68] on input "text" at bounding box center [1143, 66] width 296 height 46
paste input "R25-10074"
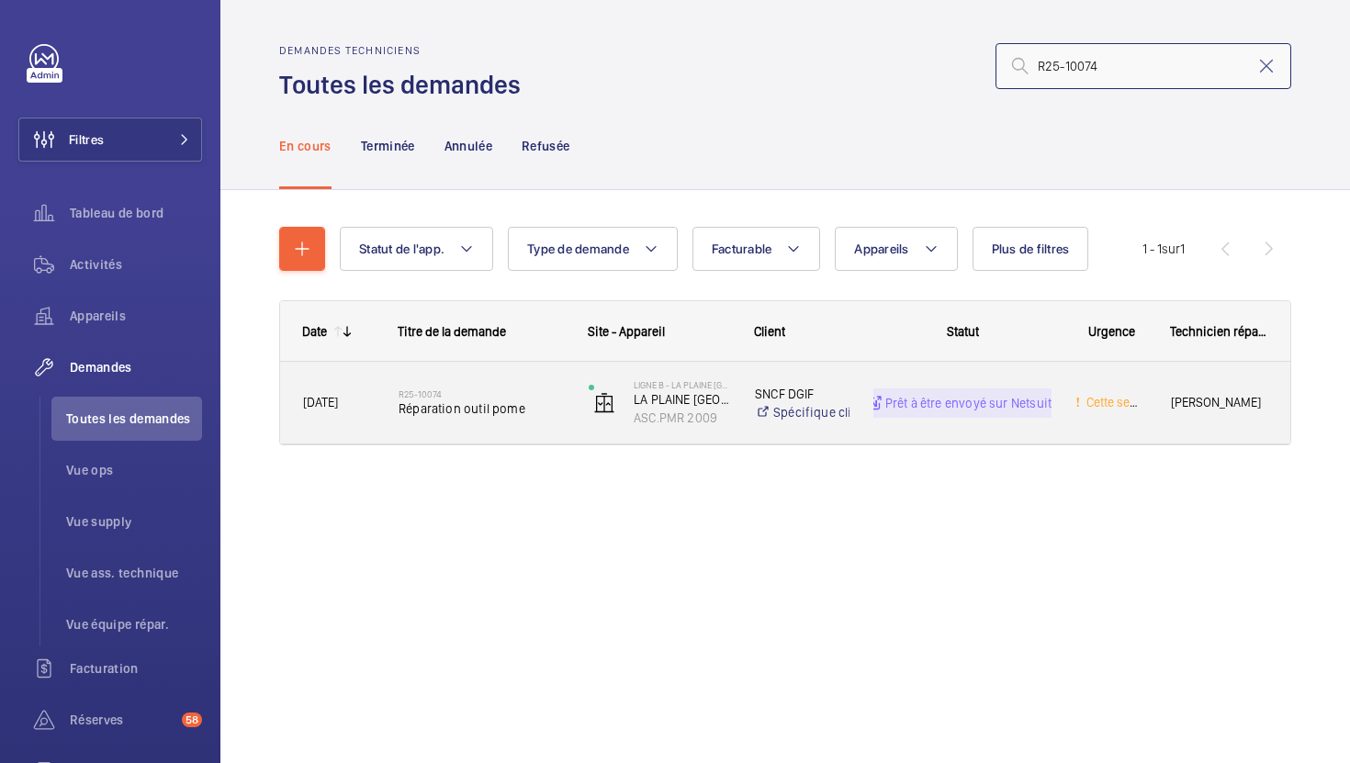
type input "R25-10074"
click at [561, 417] on div "[DATE] R25-10074 Réparation outil pome Ligne B - La Plaine [GEOGRAPHIC_DATA] LA…" at bounding box center [785, 403] width 1010 height 83
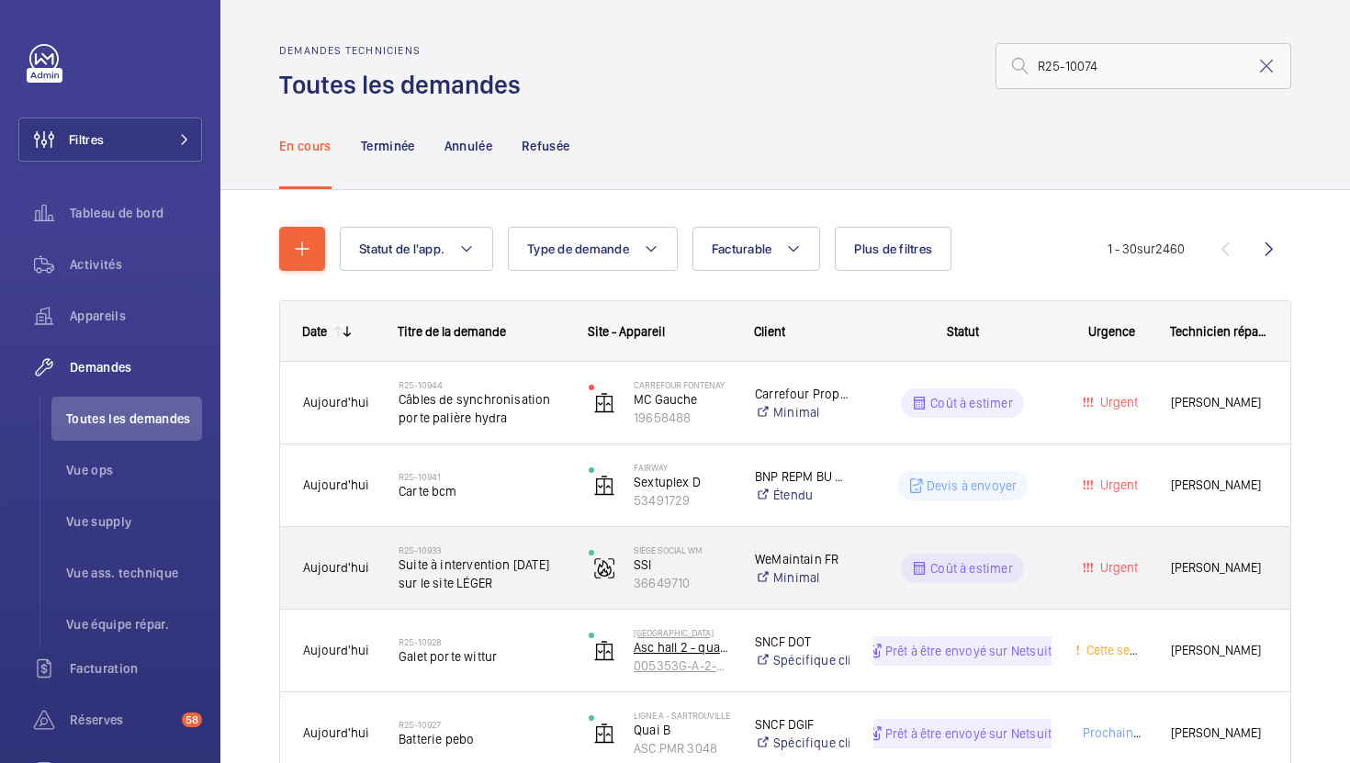
click at [711, 657] on p "005353G-A-2-95-0-07" at bounding box center [682, 666] width 97 height 18
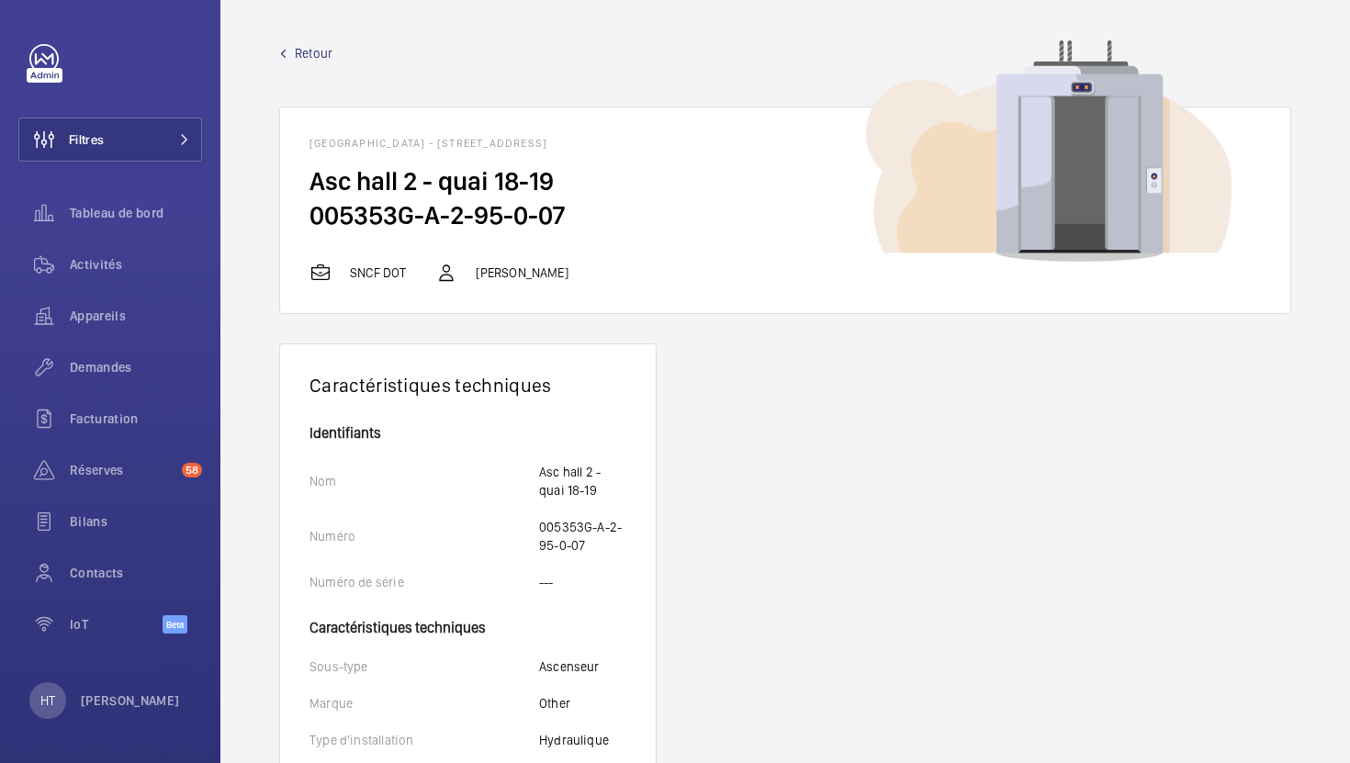
click at [317, 59] on span "Retour" at bounding box center [314, 53] width 38 height 18
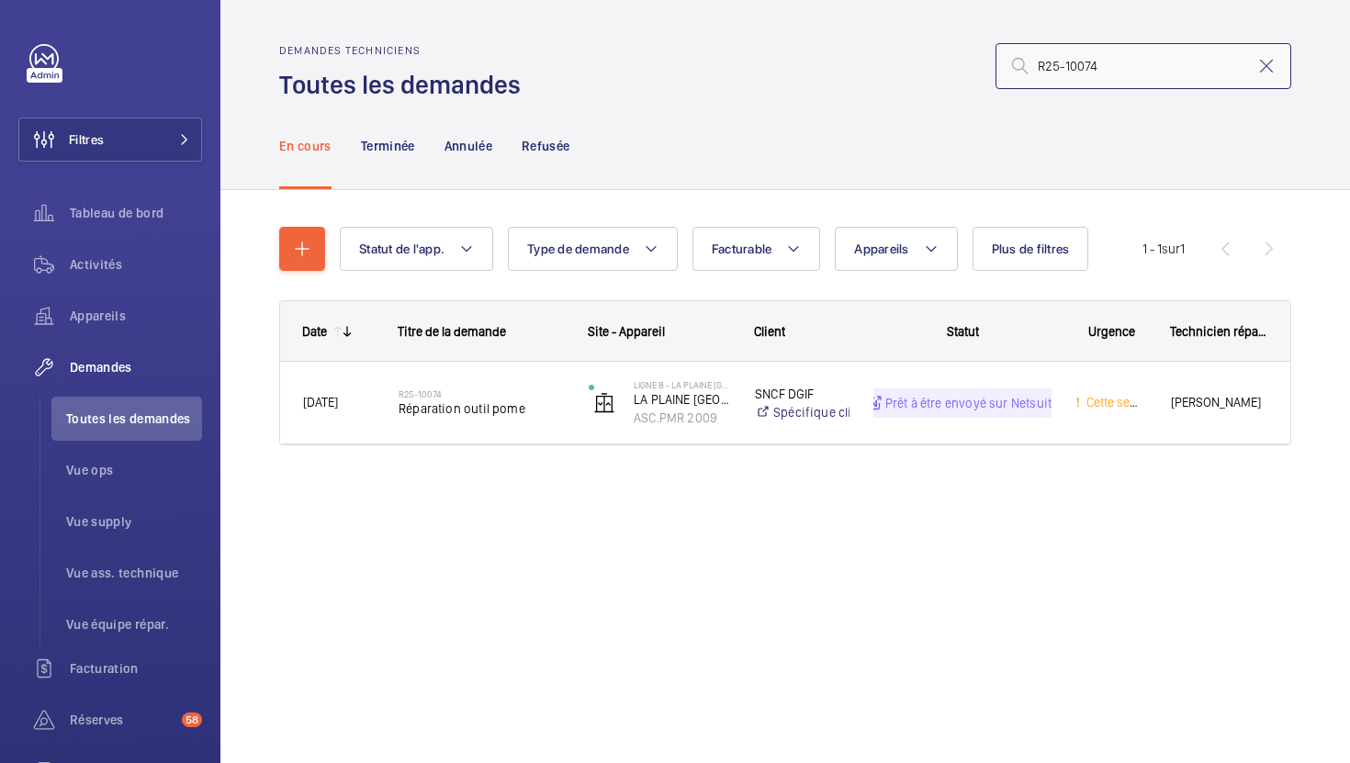
click at [1141, 69] on input "R25-10074" at bounding box center [1143, 66] width 296 height 46
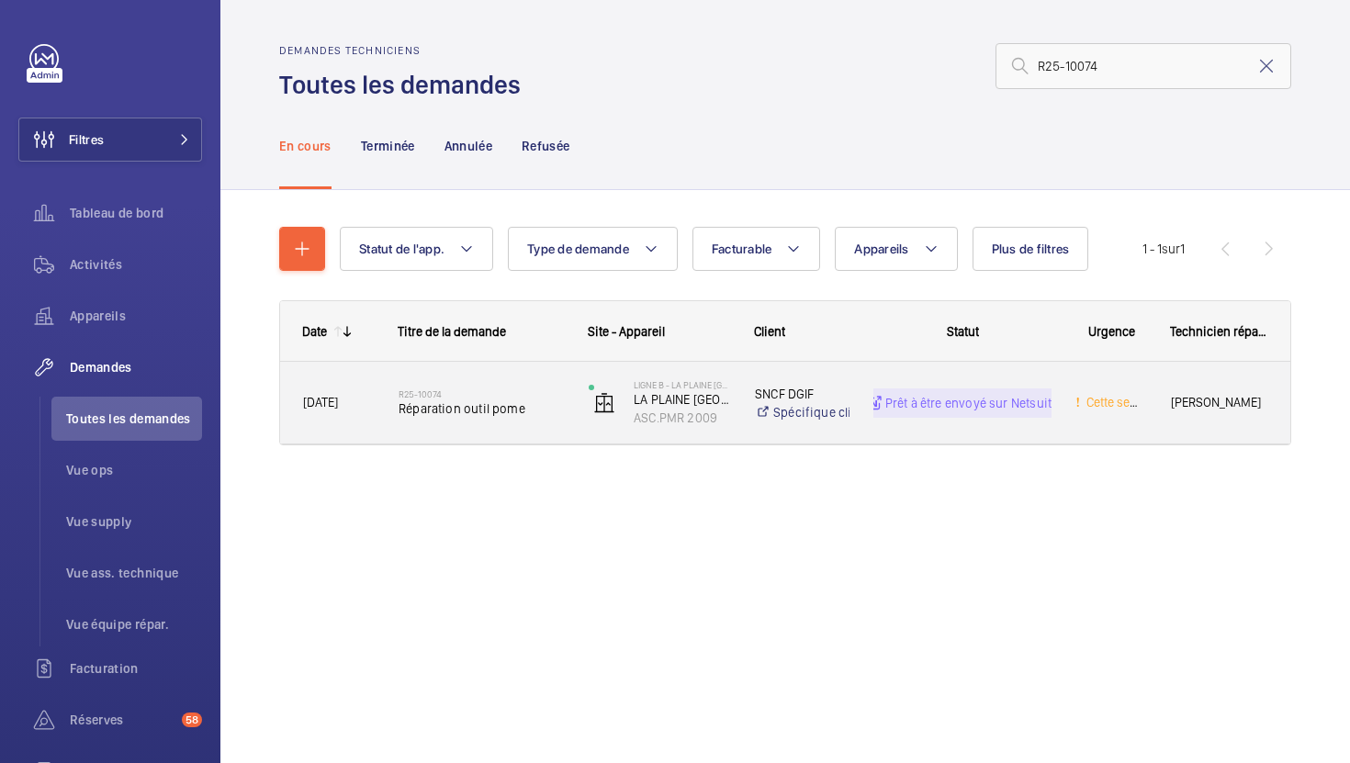
click at [537, 435] on div "R25-10074 Réparation outil pome" at bounding box center [470, 403] width 188 height 83
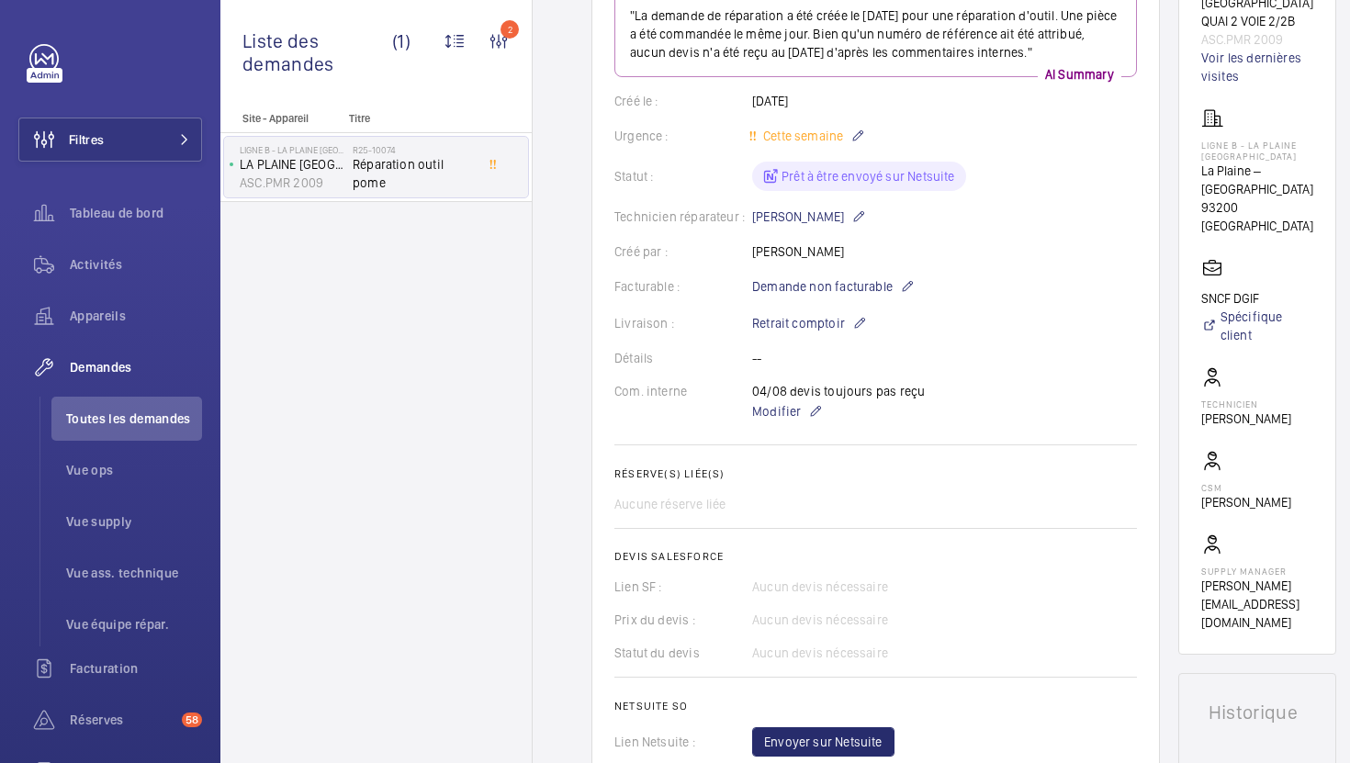
scroll to position [313, 0]
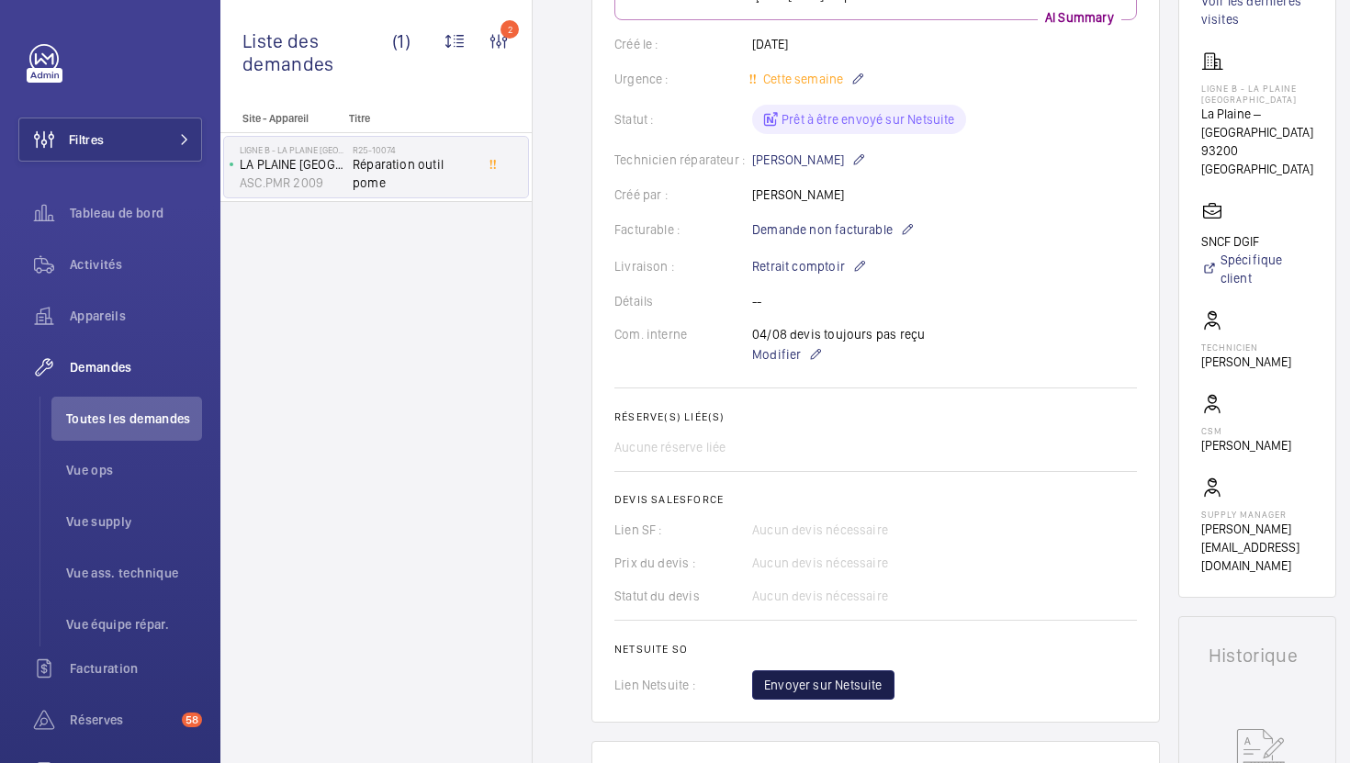
click at [801, 696] on button "Envoyer sur Netsuite" at bounding box center [823, 684] width 142 height 29
click at [1135, 237] on div "Facturable : Demande non facturable" at bounding box center [875, 230] width 523 height 22
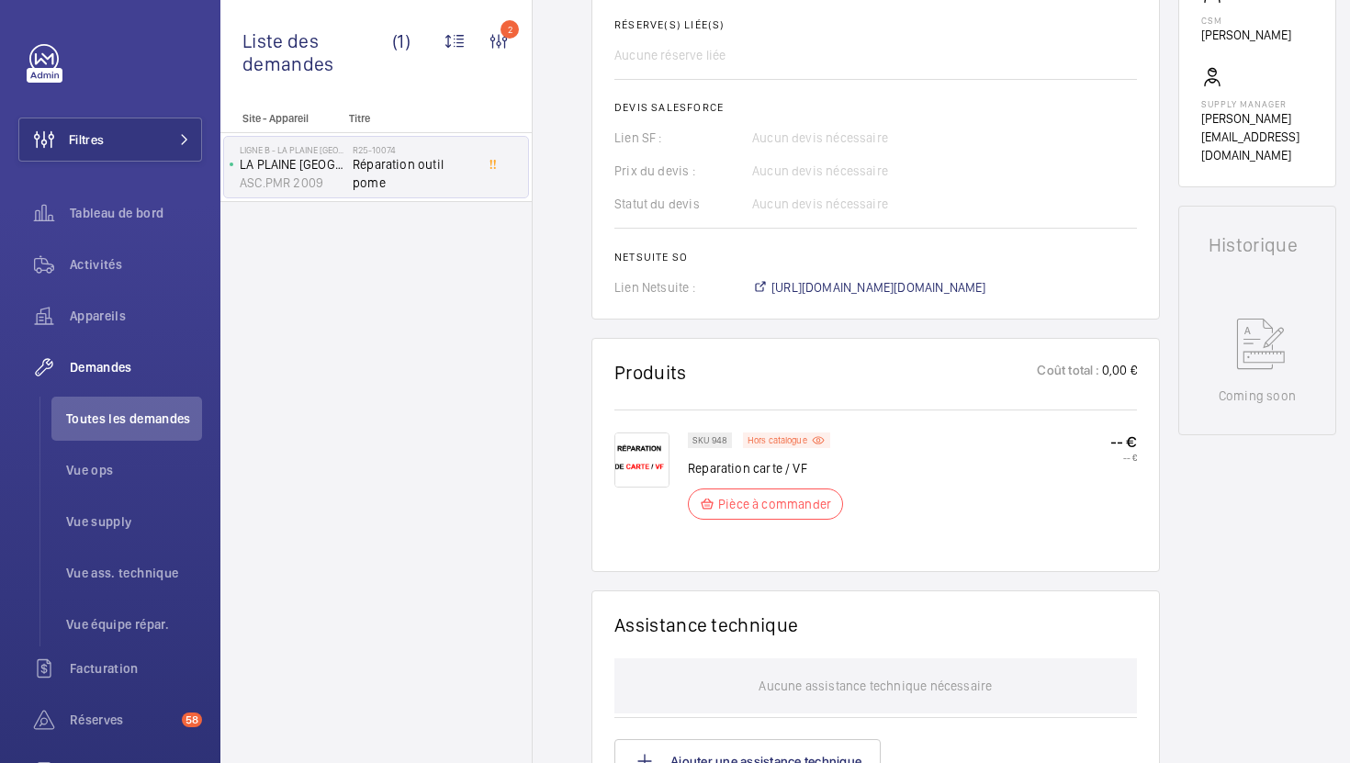
scroll to position [764, 0]
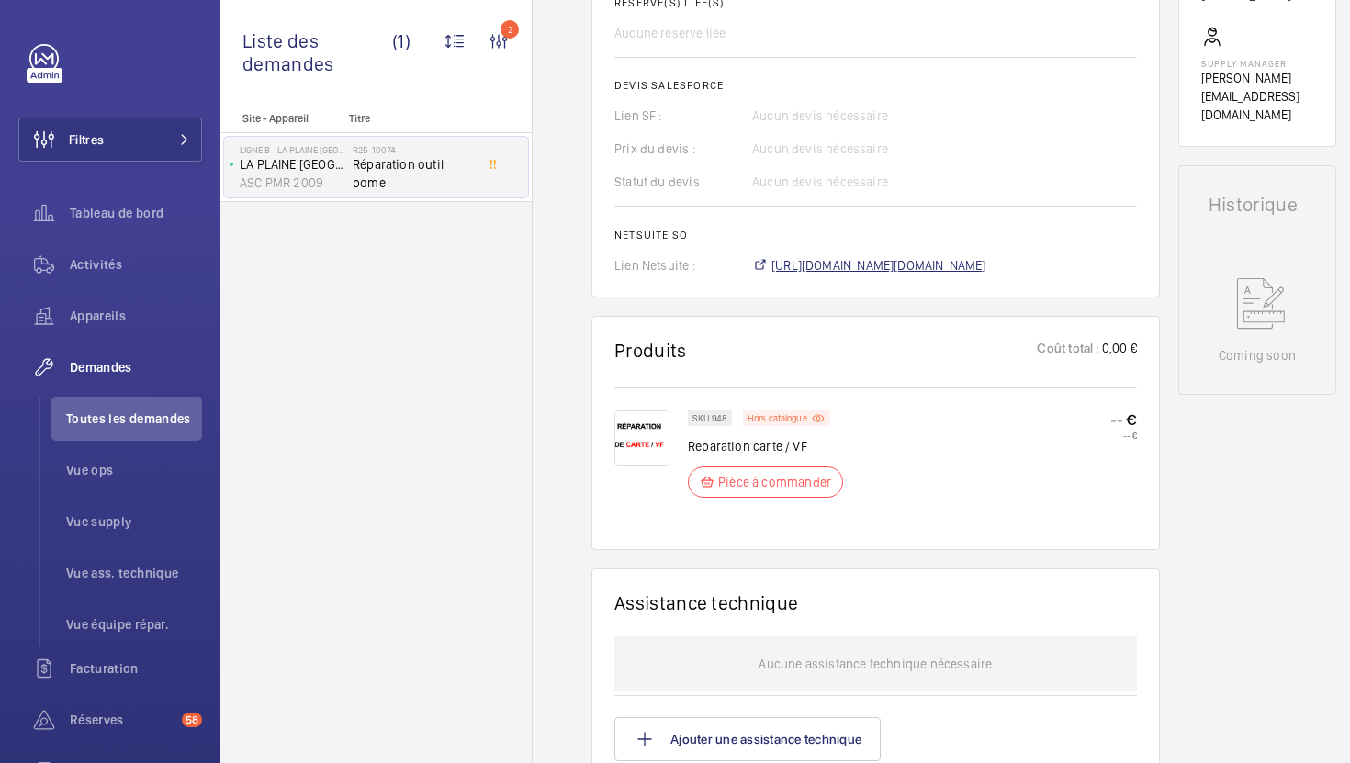
click at [882, 271] on span "[URL][DOMAIN_NAME][DOMAIN_NAME]" at bounding box center [878, 265] width 215 height 18
